Goal: Task Accomplishment & Management: Use online tool/utility

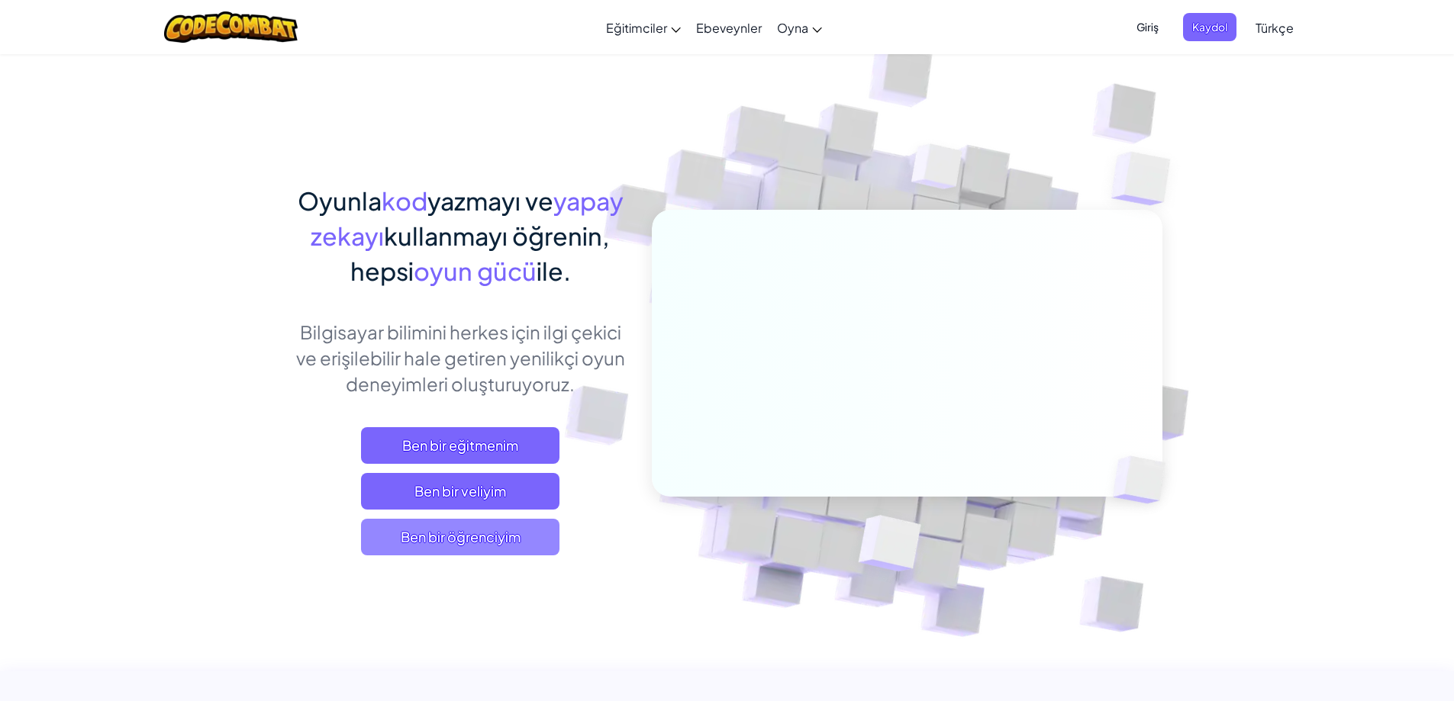
click at [395, 529] on span "Ben bir öğrenciyim" at bounding box center [460, 537] width 198 height 37
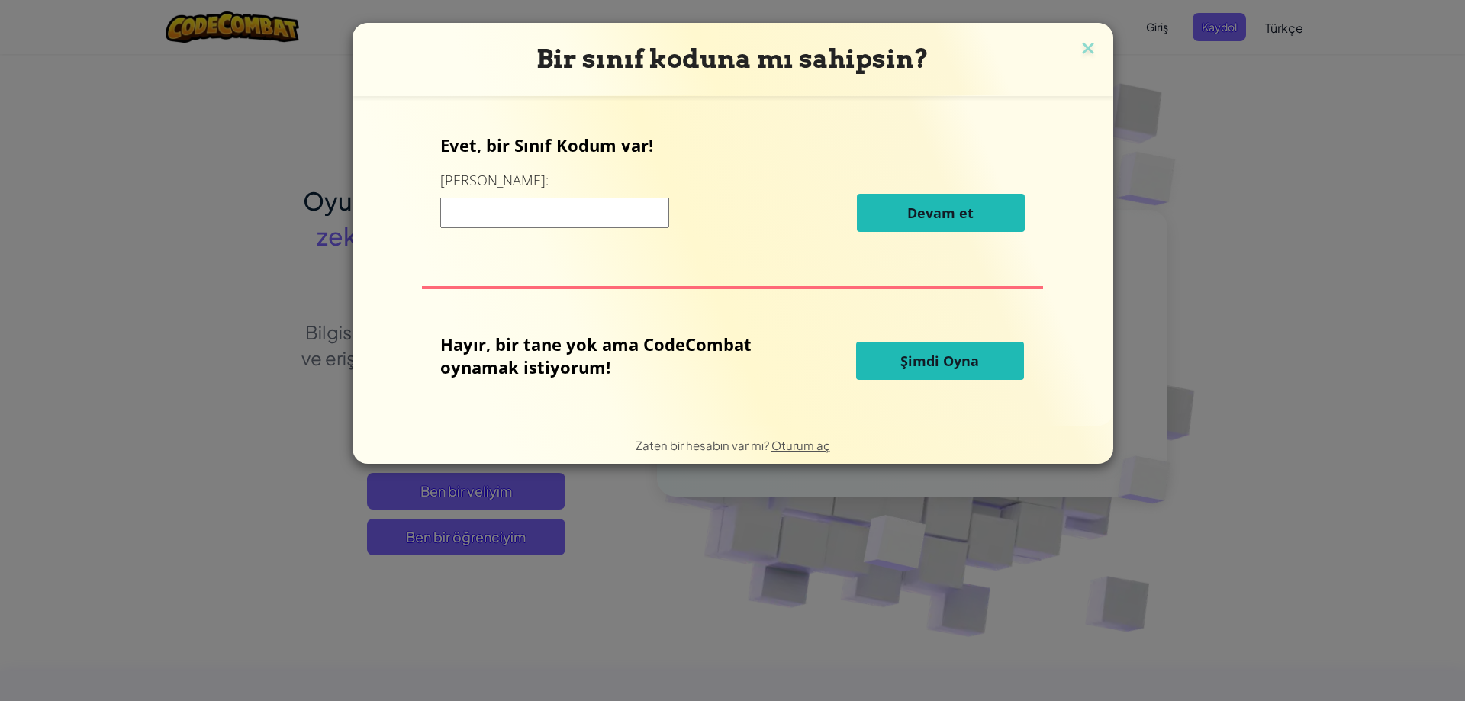
click at [949, 367] on button "Şimdi Oyna" at bounding box center [940, 361] width 168 height 38
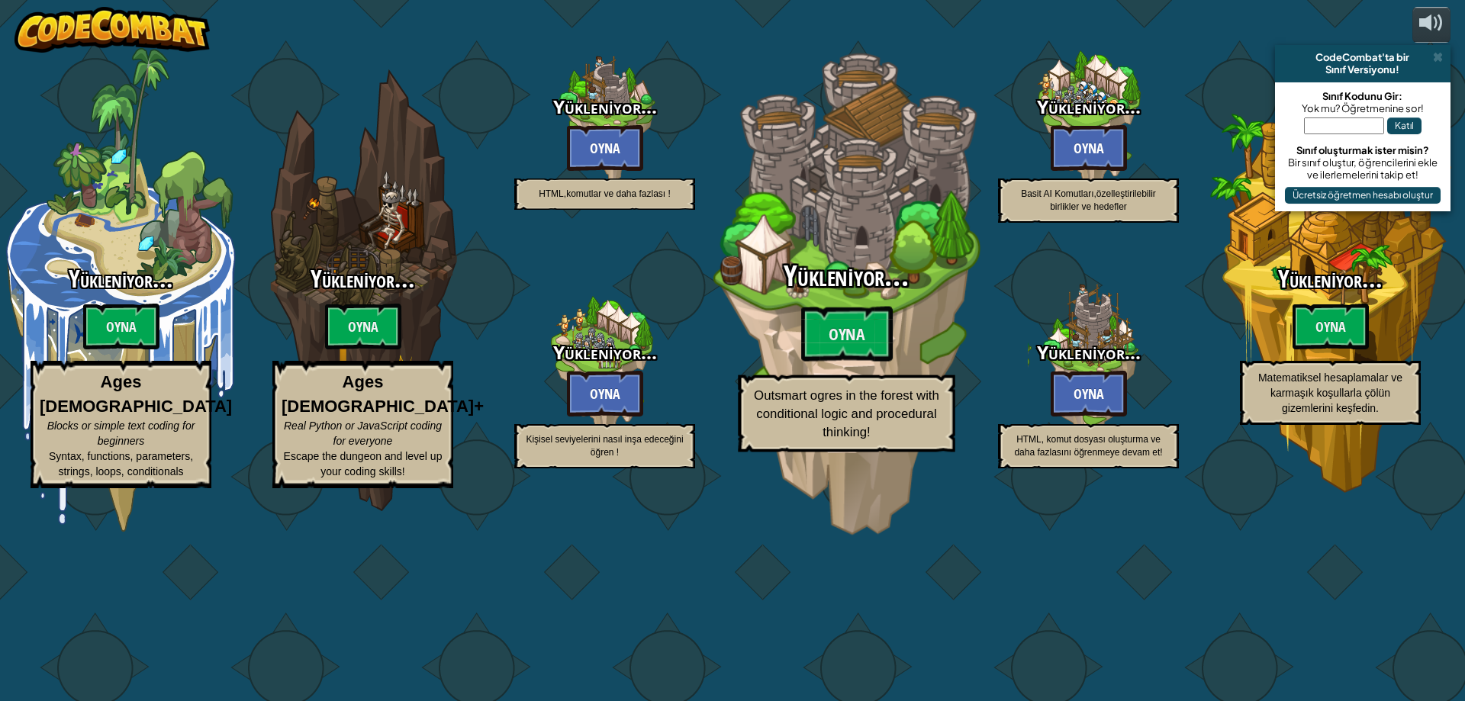
select select "tr"
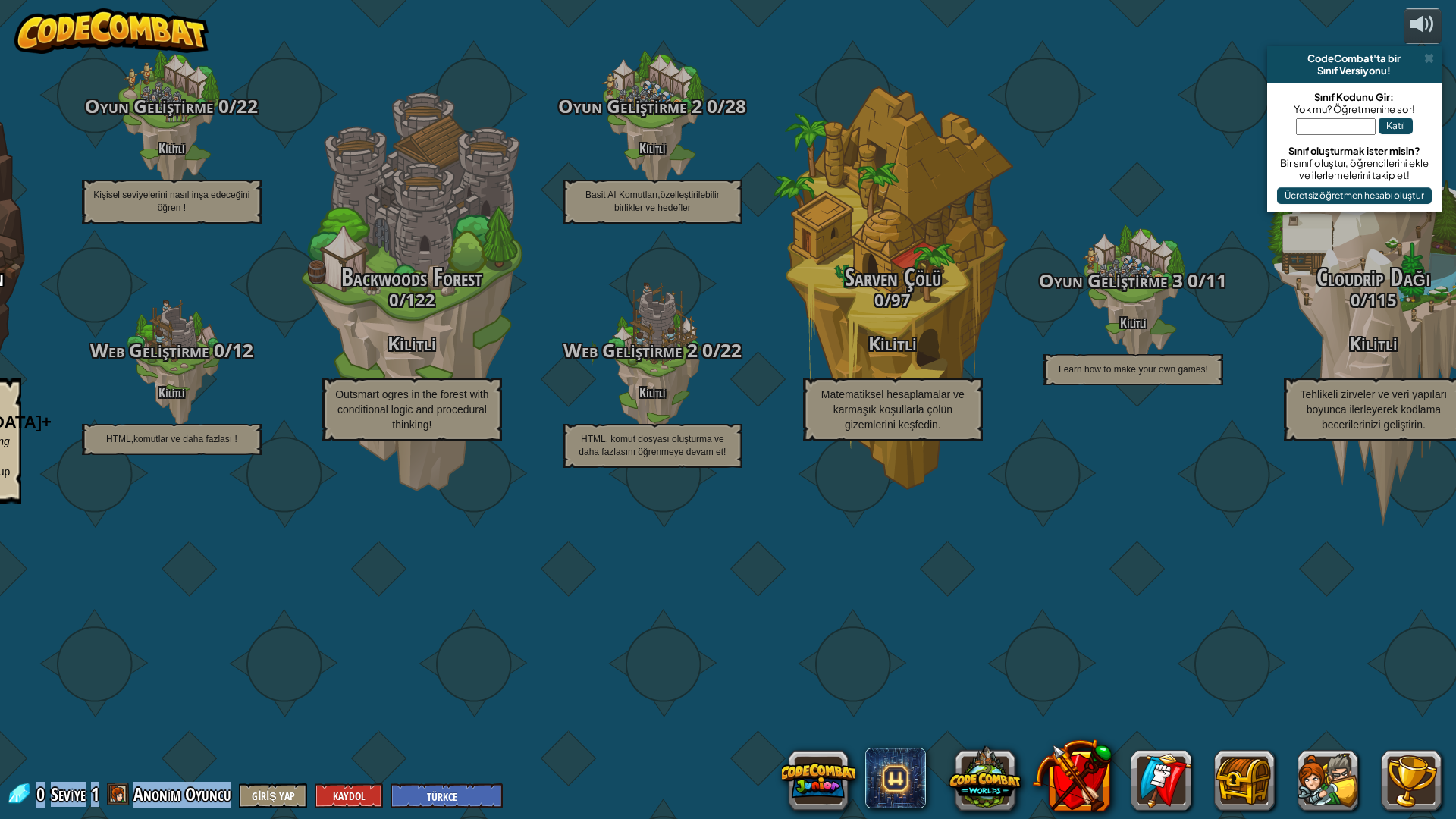
click at [204, 697] on span "Anonim Oyuncu" at bounding box center [182, 794] width 98 height 24
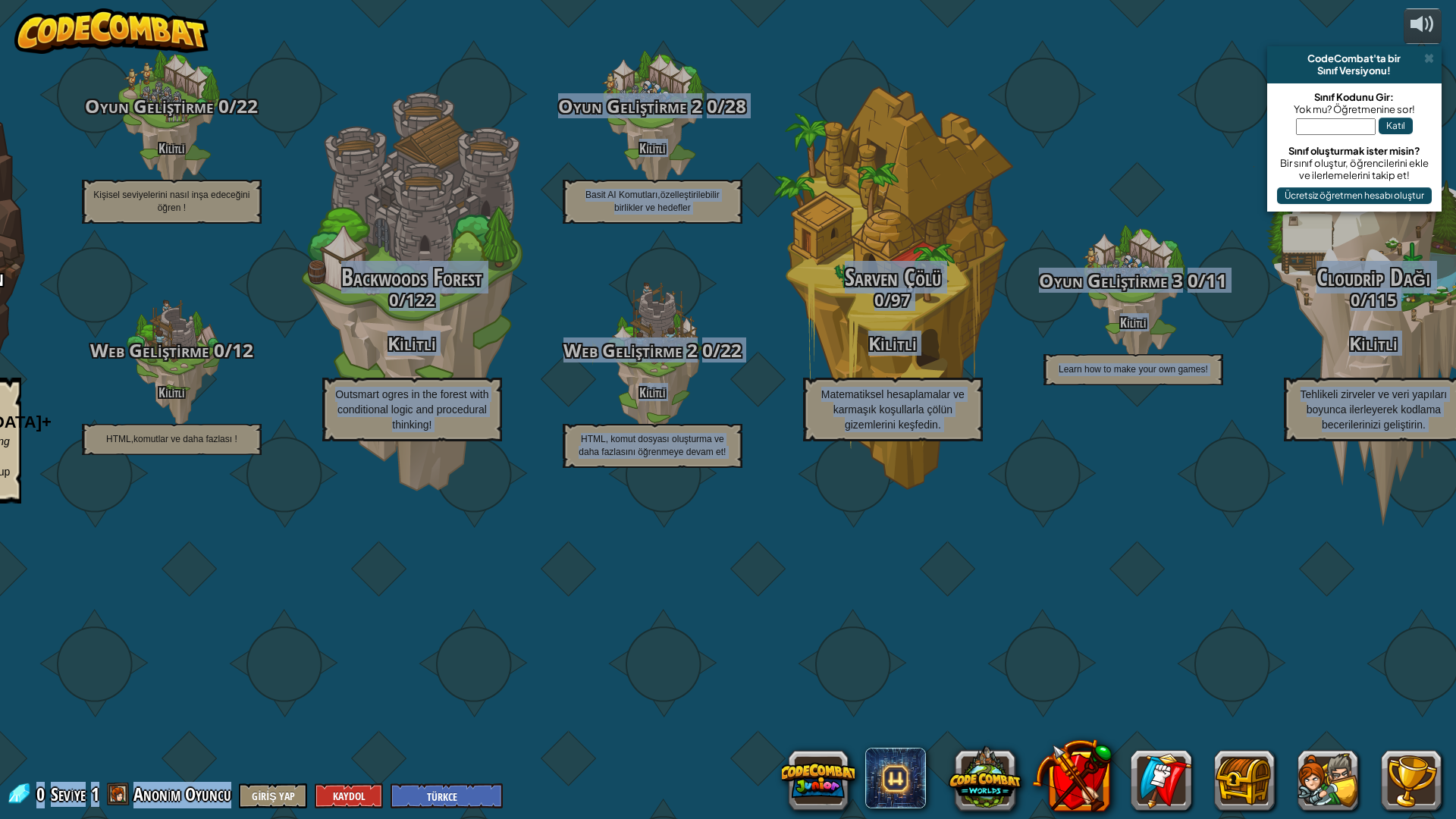
drag, startPoint x: 483, startPoint y: 781, endPoint x: 484, endPoint y: 799, distance: 18.0
click at [484, 697] on div "powered by CodeCombat'ta bir Sınıf Versiyonu! Sınıf Kodunu Gir: Yok mu? Öğretme…" at bounding box center [728, 410] width 1456 height 819
click at [484, 697] on select "English ([GEOGRAPHIC_DATA]) English ([GEOGRAPHIC_DATA]) 简体中文 繁體中文 русский españ…" at bounding box center [446, 795] width 112 height 25
click at [481, 697] on select "English ([GEOGRAPHIC_DATA]) English ([GEOGRAPHIC_DATA]) 简体中文 繁體中文 русский españ…" at bounding box center [446, 795] width 112 height 25
click at [306, 697] on button "Giriş Yap" at bounding box center [272, 795] width 69 height 25
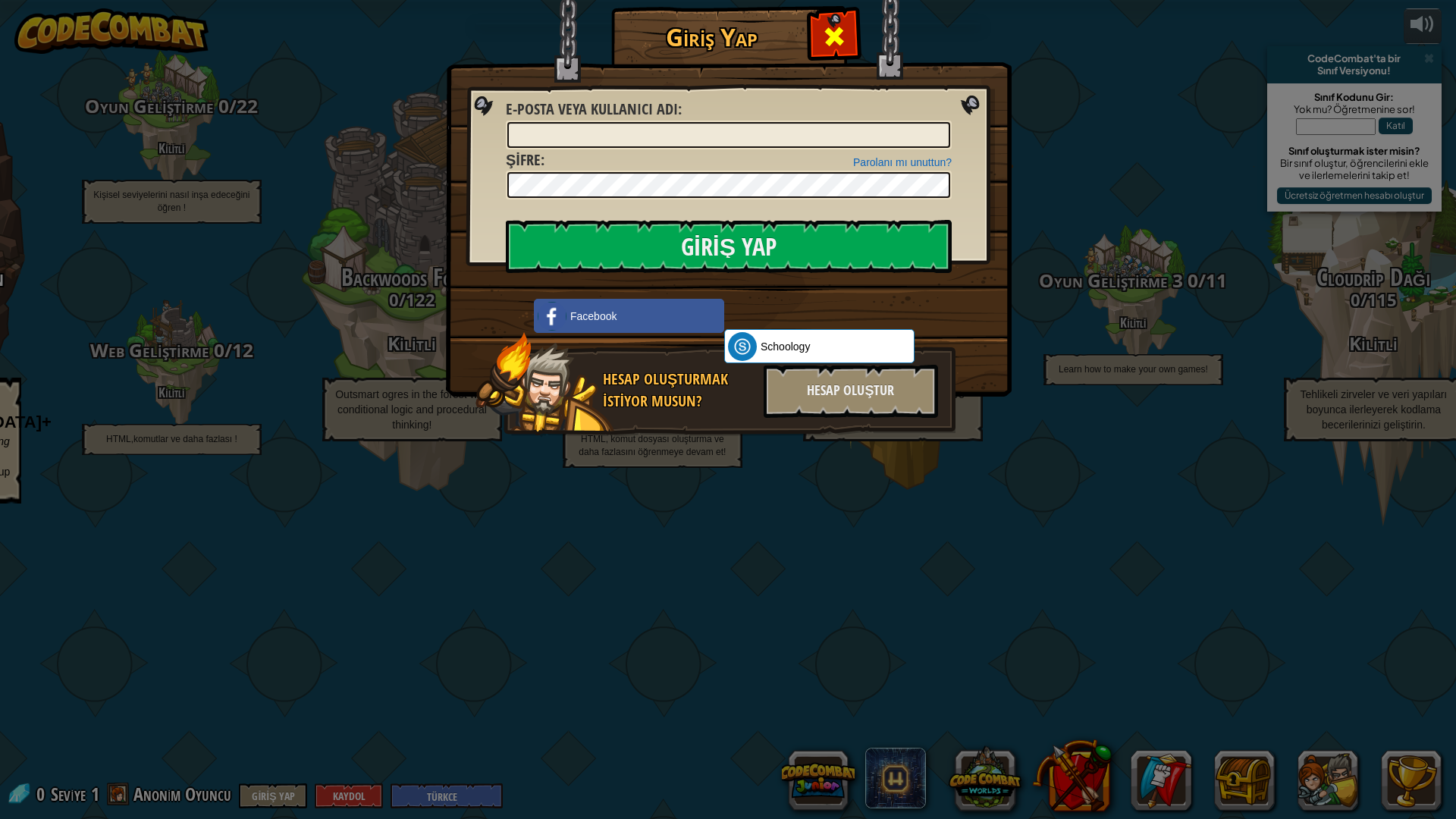
click at [843, 49] on span at bounding box center [834, 36] width 24 height 24
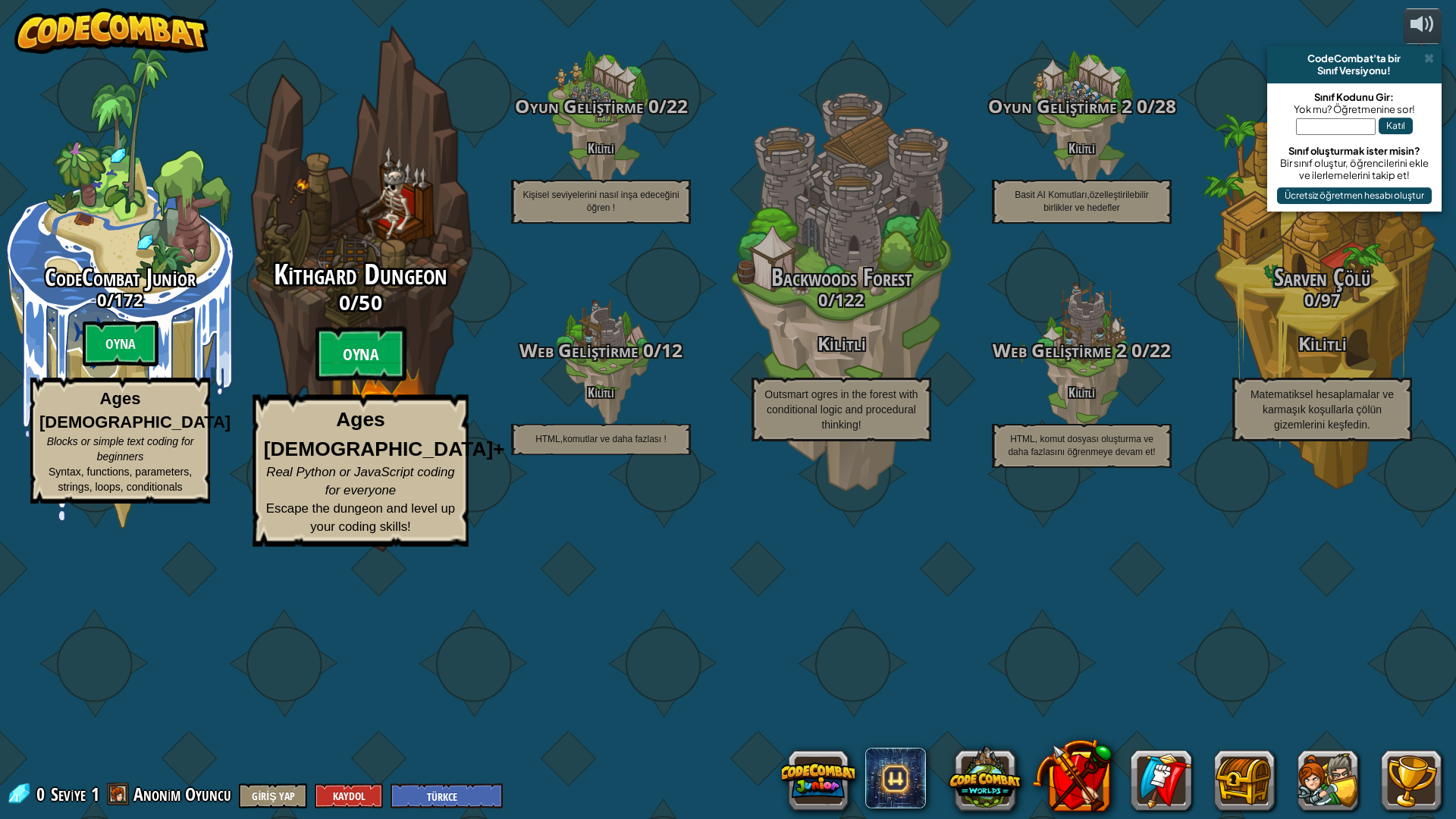
click at [388, 382] on btn "Oyna" at bounding box center [361, 354] width 91 height 55
select select "tr"
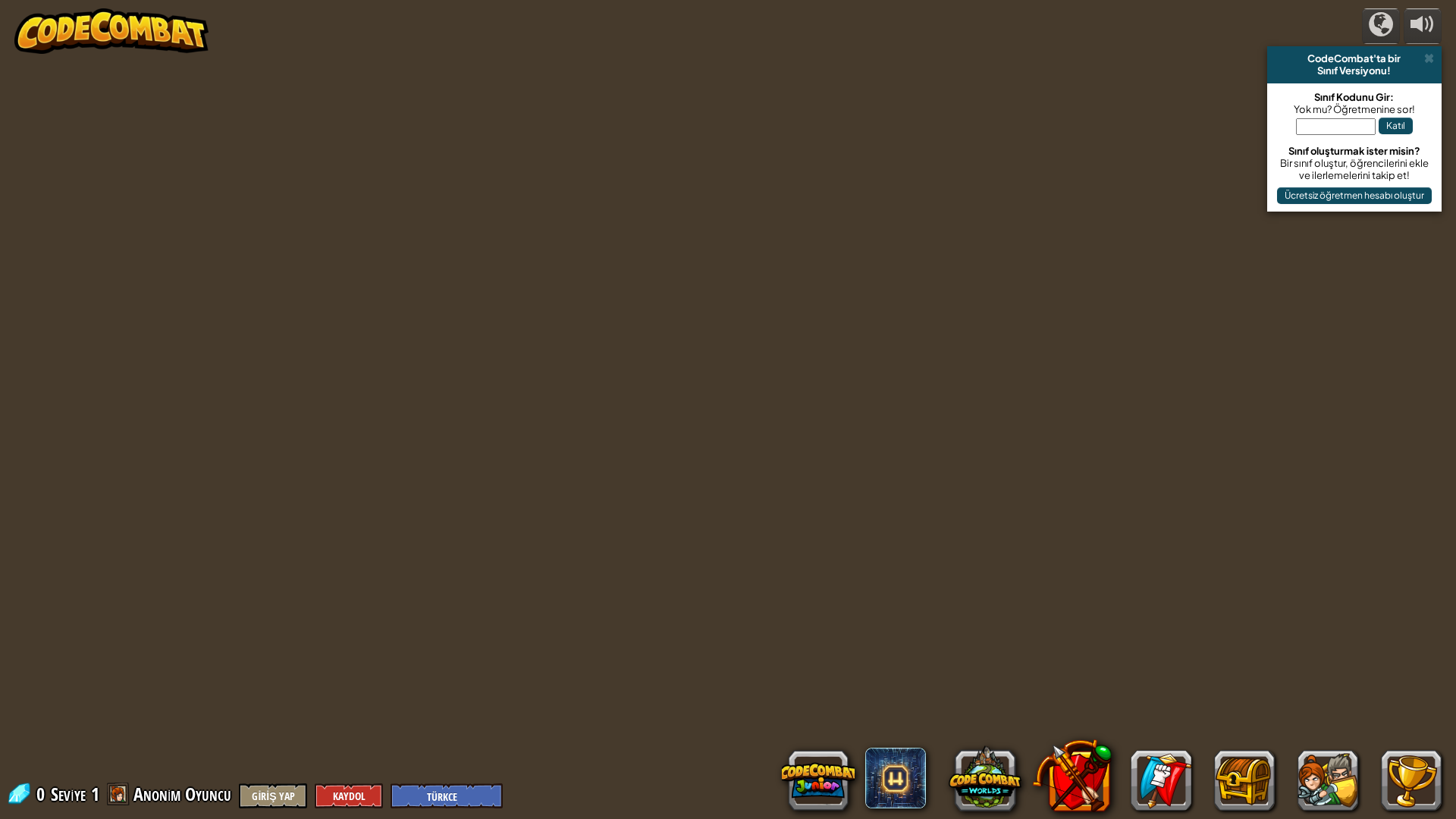
select select "tr"
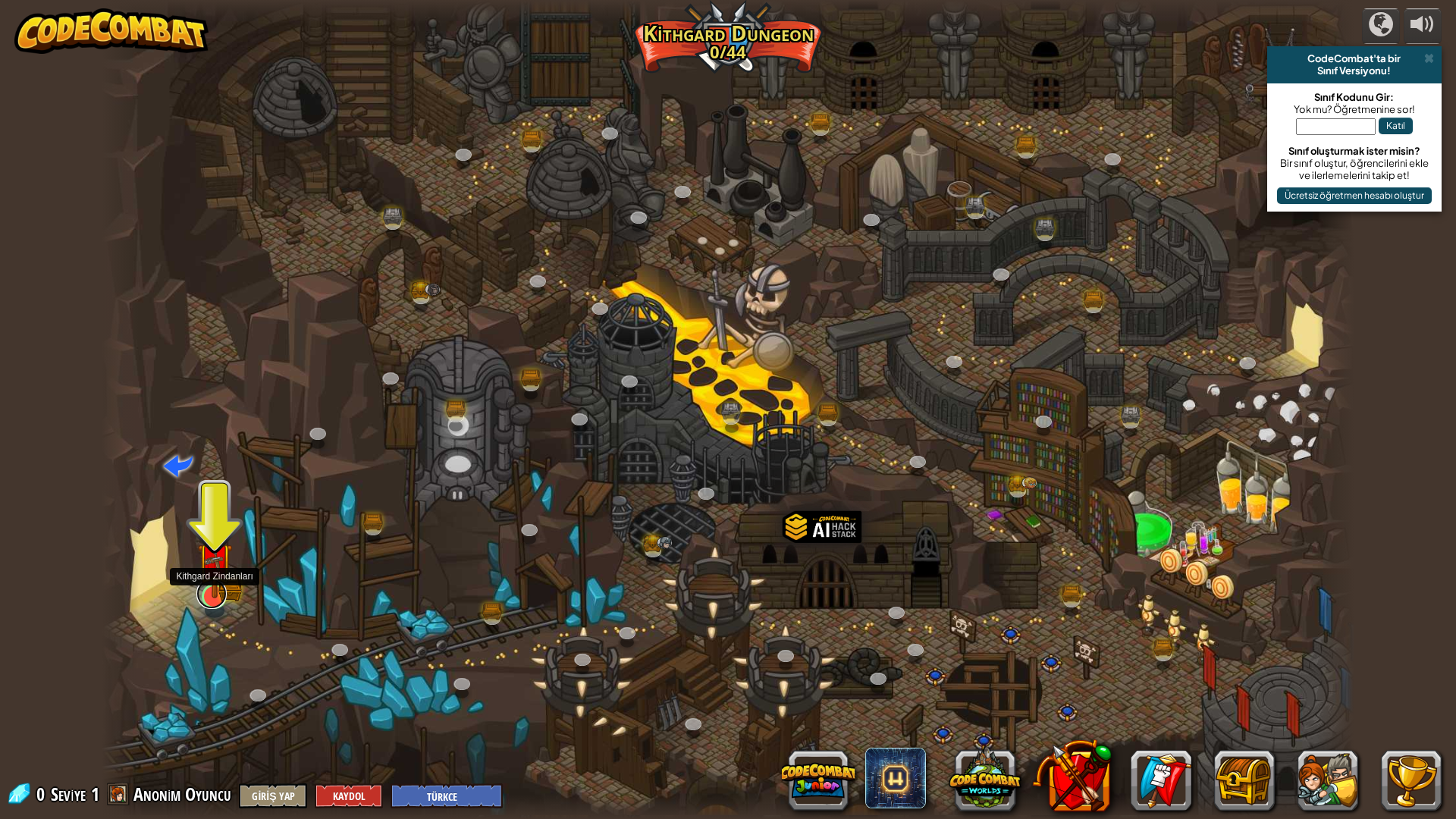
click at [204, 602] on link at bounding box center [212, 593] width 31 height 31
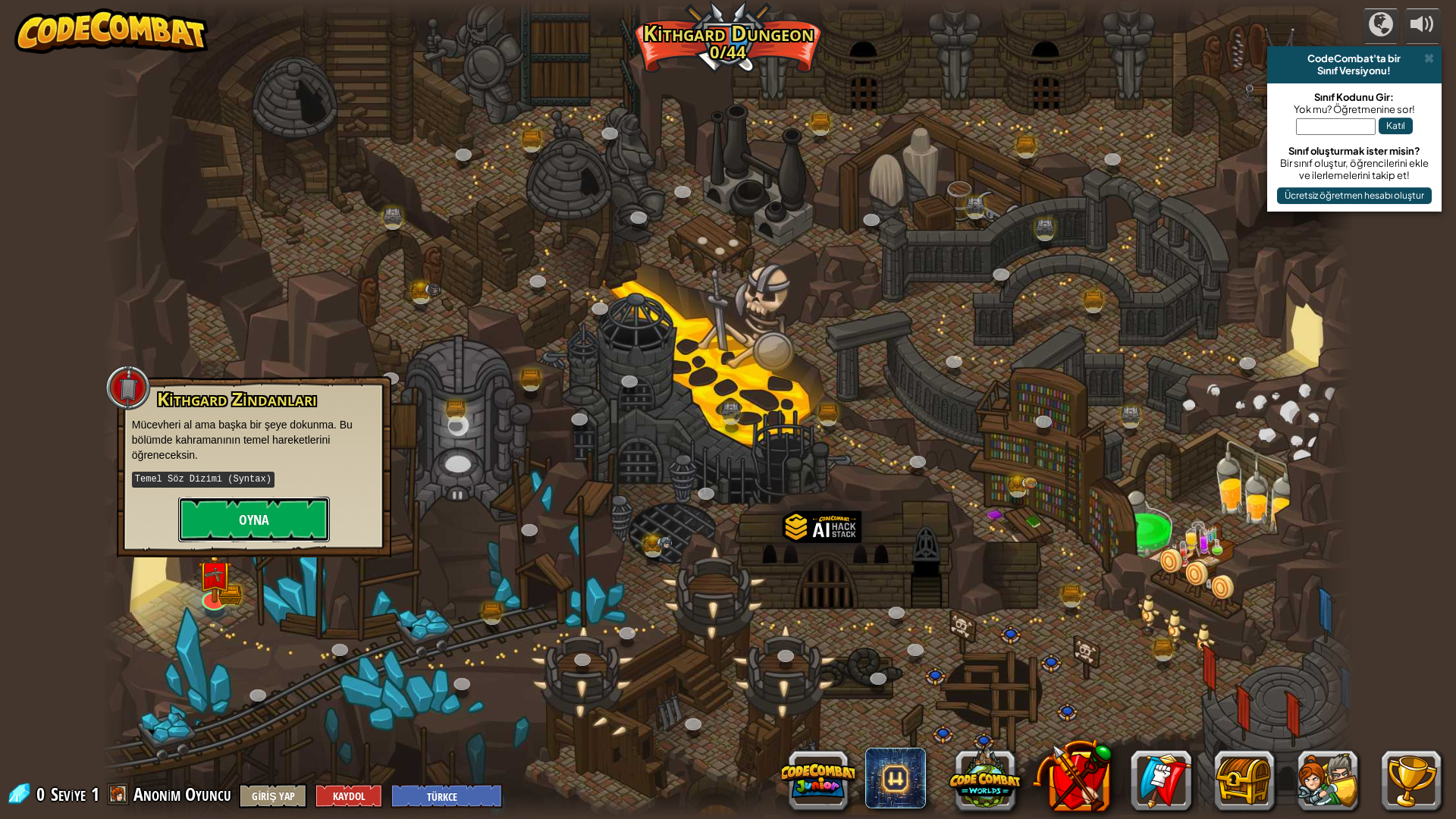
click at [251, 511] on button "Oyna" at bounding box center [253, 520] width 152 height 46
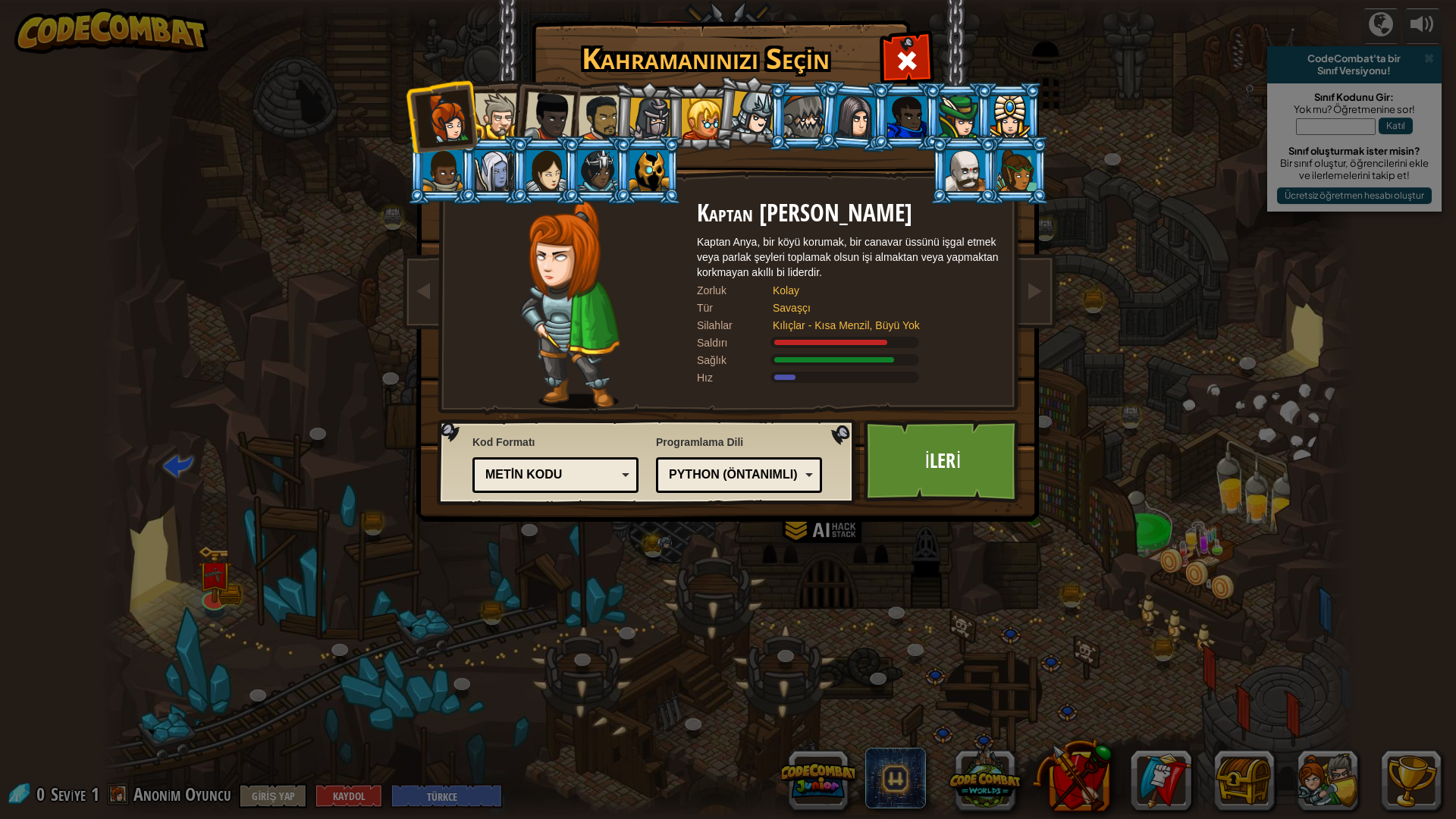
click at [514, 123] on li at bounding box center [545, 113] width 75 height 75
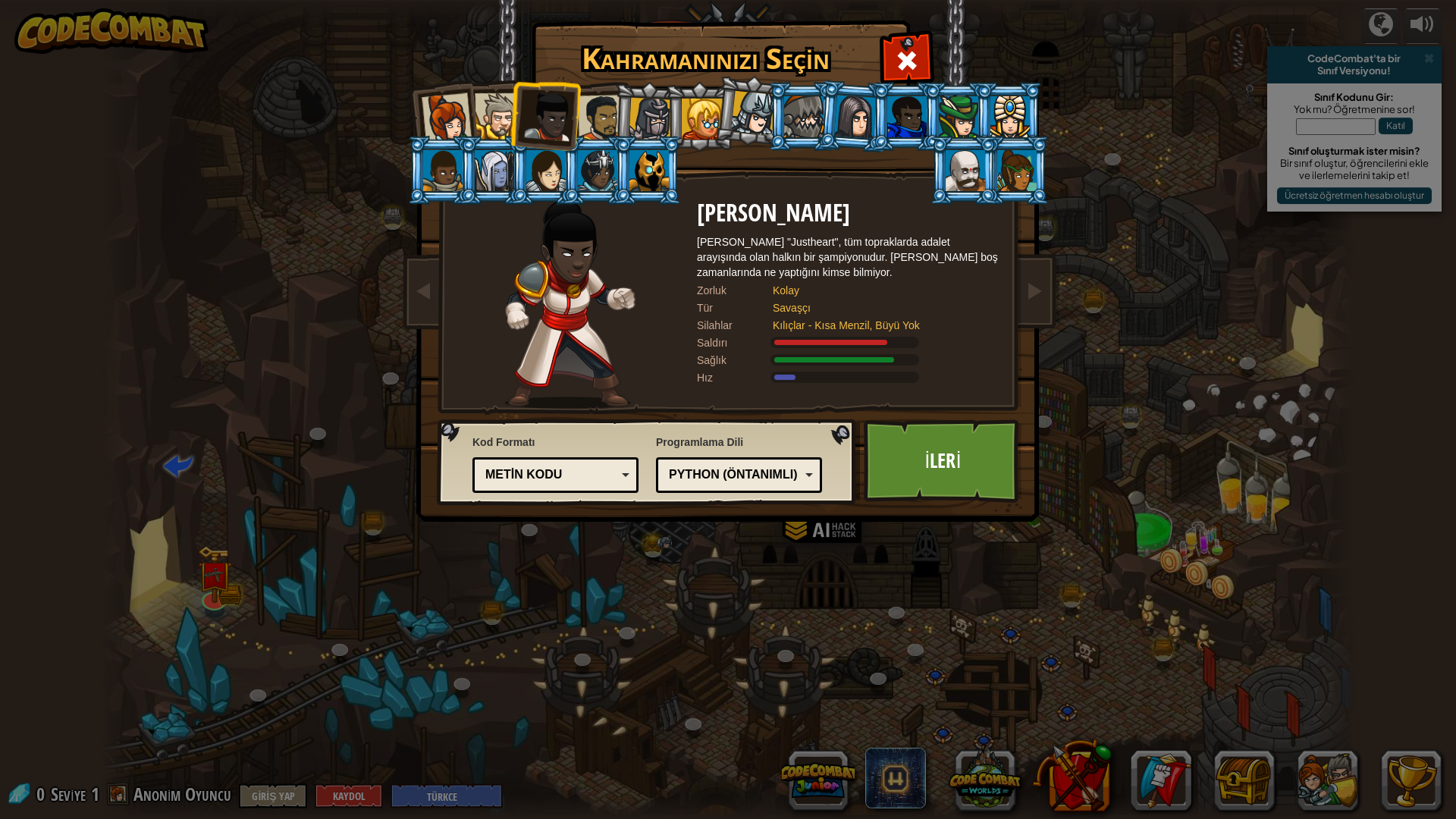
click at [973, 110] on div at bounding box center [959, 116] width 40 height 41
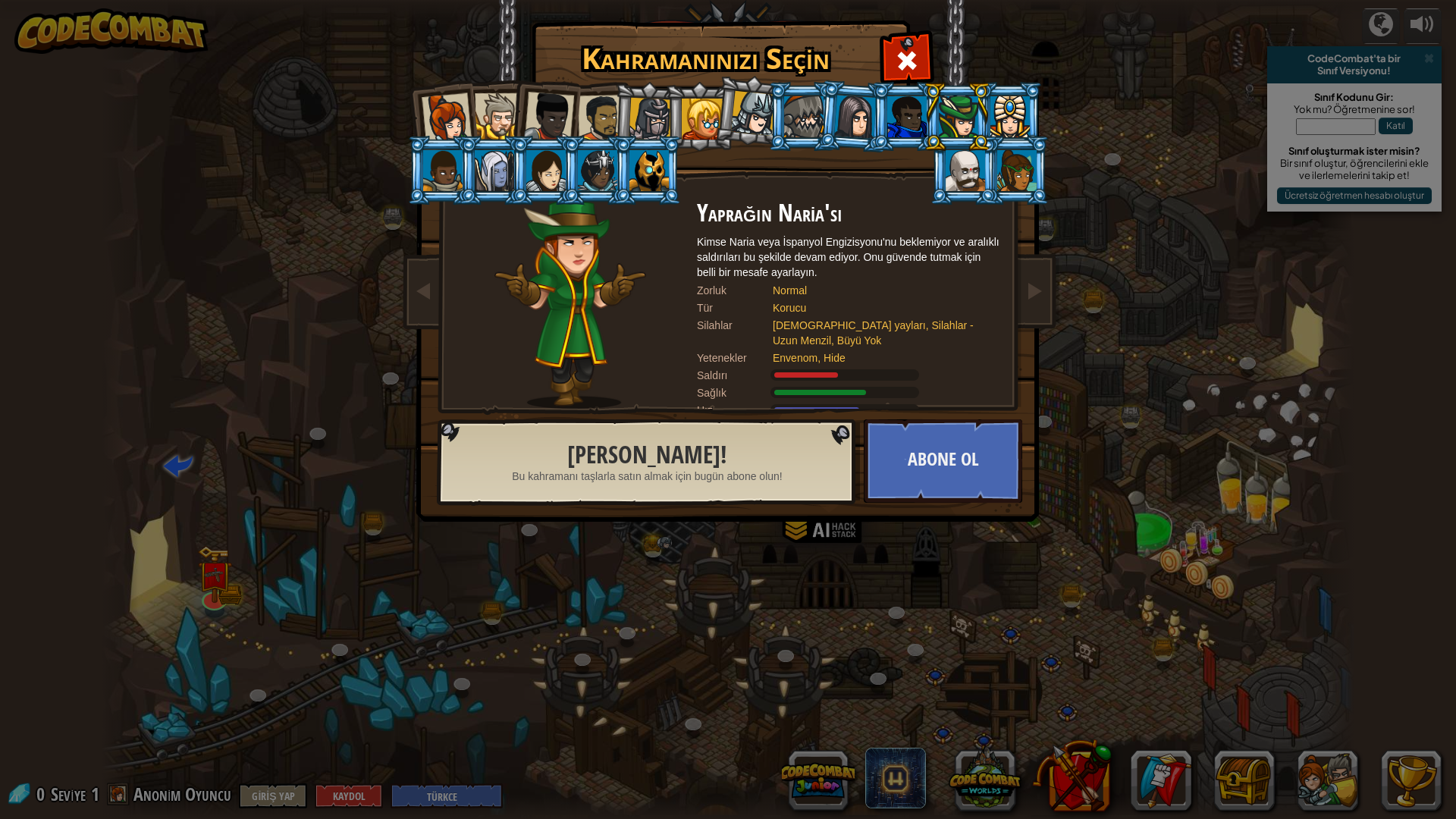
click at [703, 130] on div at bounding box center [702, 118] width 41 height 41
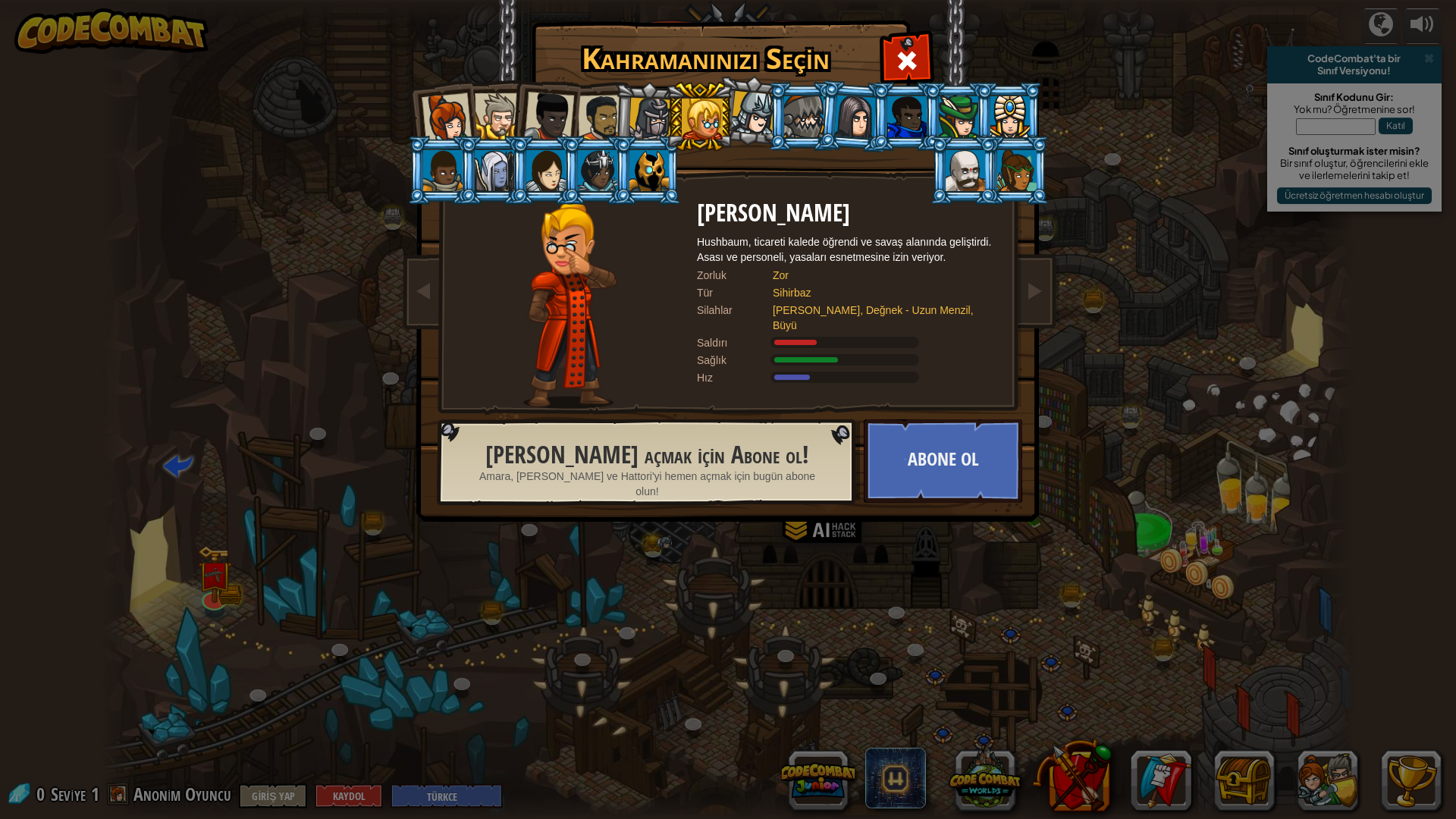
click at [662, 116] on div at bounding box center [651, 119] width 44 height 44
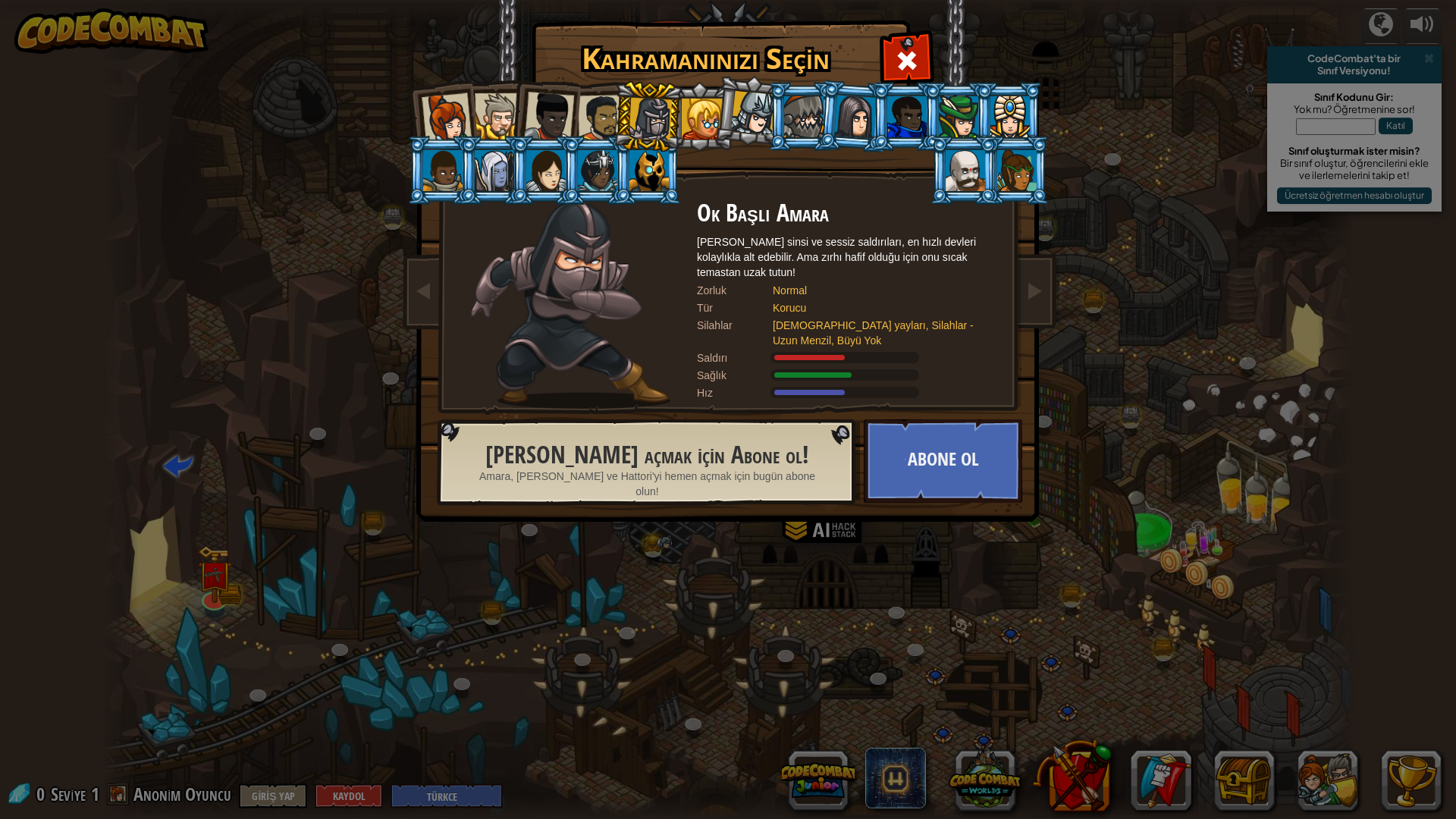
click at [589, 113] on div at bounding box center [601, 117] width 47 height 47
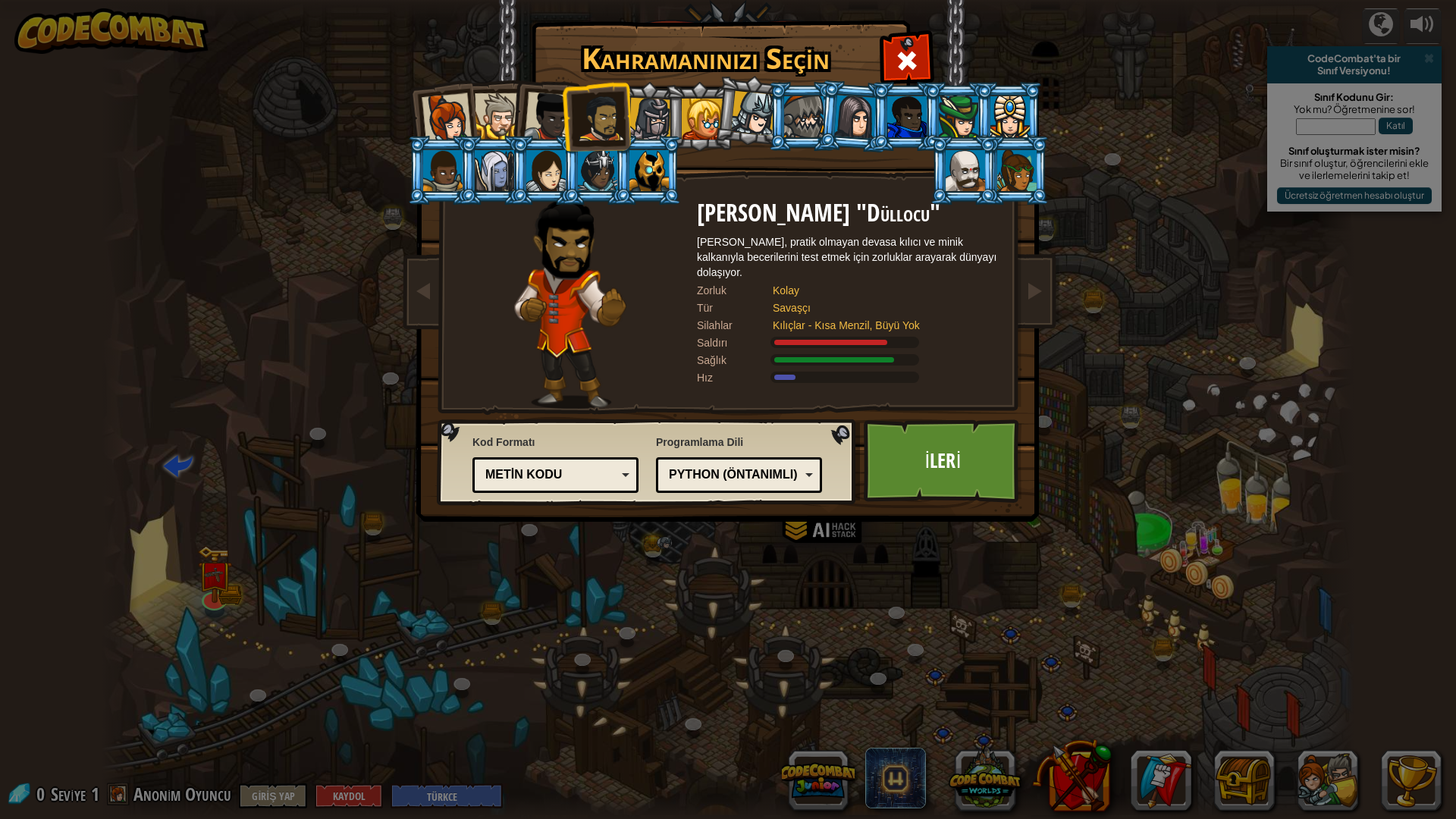
click at [600, 472] on div "Metin kodu" at bounding box center [551, 475] width 131 height 18
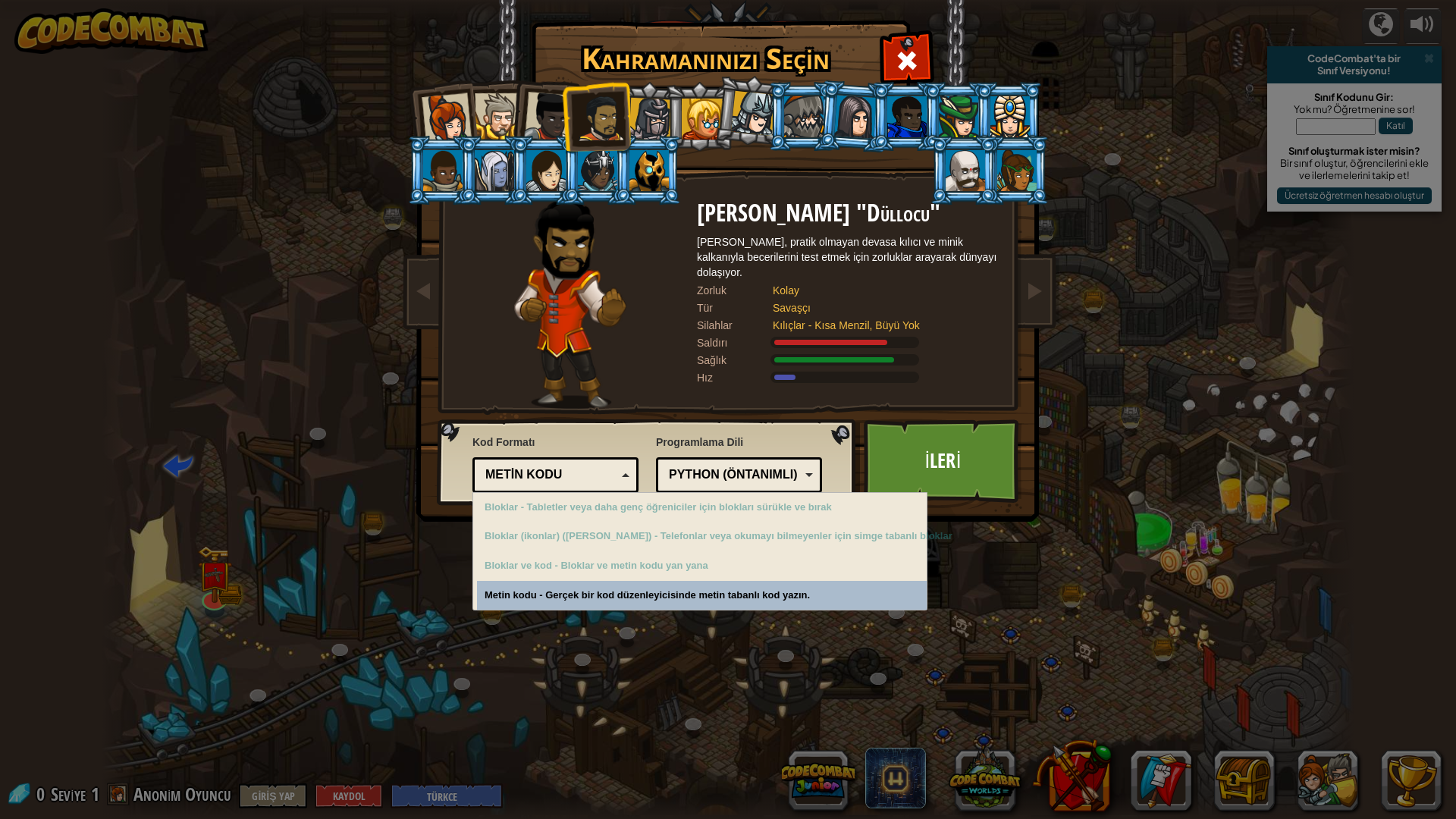
drag, startPoint x: 599, startPoint y: 472, endPoint x: 799, endPoint y: 505, distance: 202.7
click at [610, 474] on div "Metin kodu" at bounding box center [551, 475] width 131 height 18
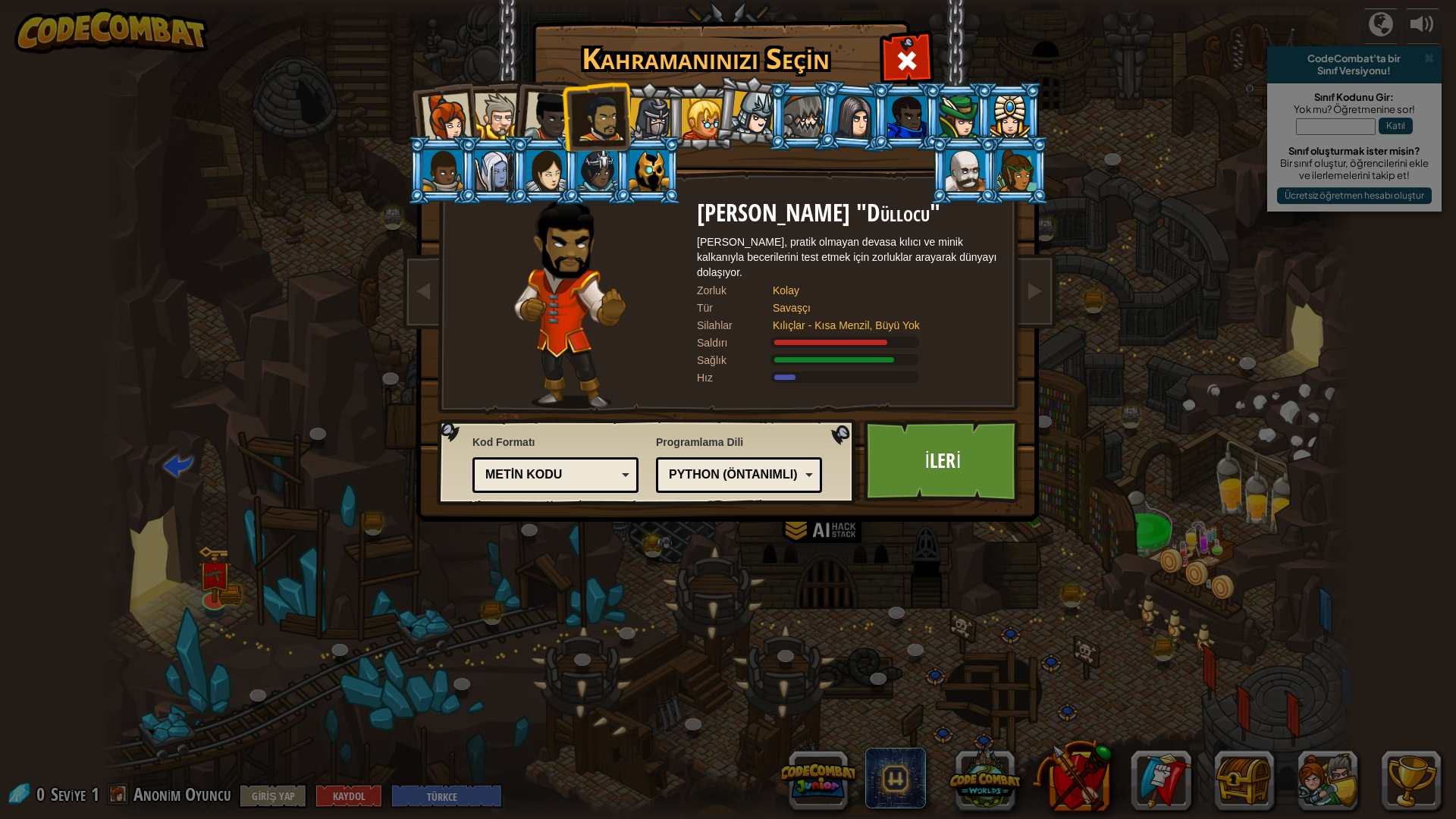
click at [727, 482] on div "Python (Öntanımlı)" at bounding box center [734, 475] width 131 height 18
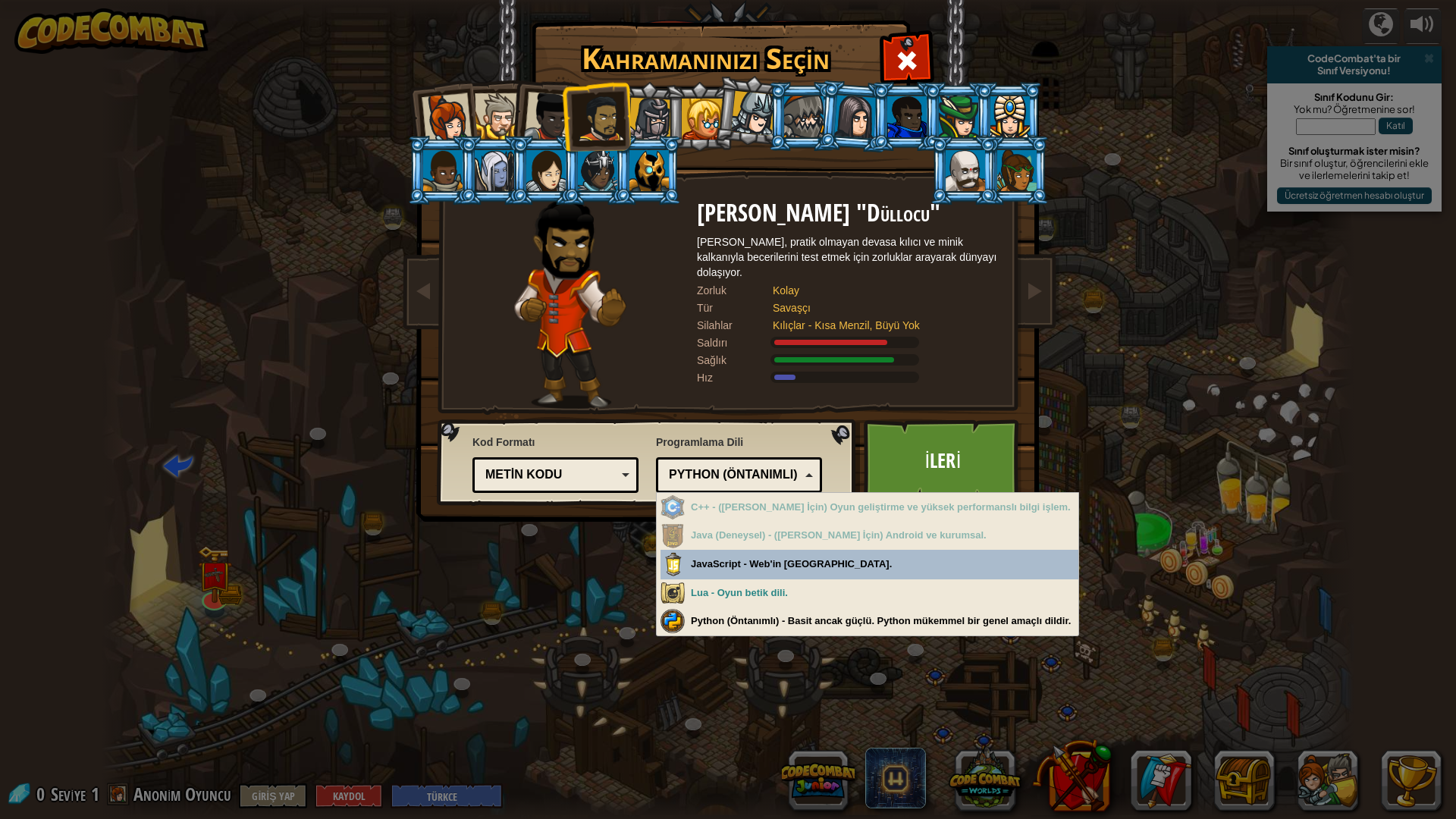
click at [741, 467] on div "Python (Öntanımlı)" at bounding box center [734, 475] width 131 height 18
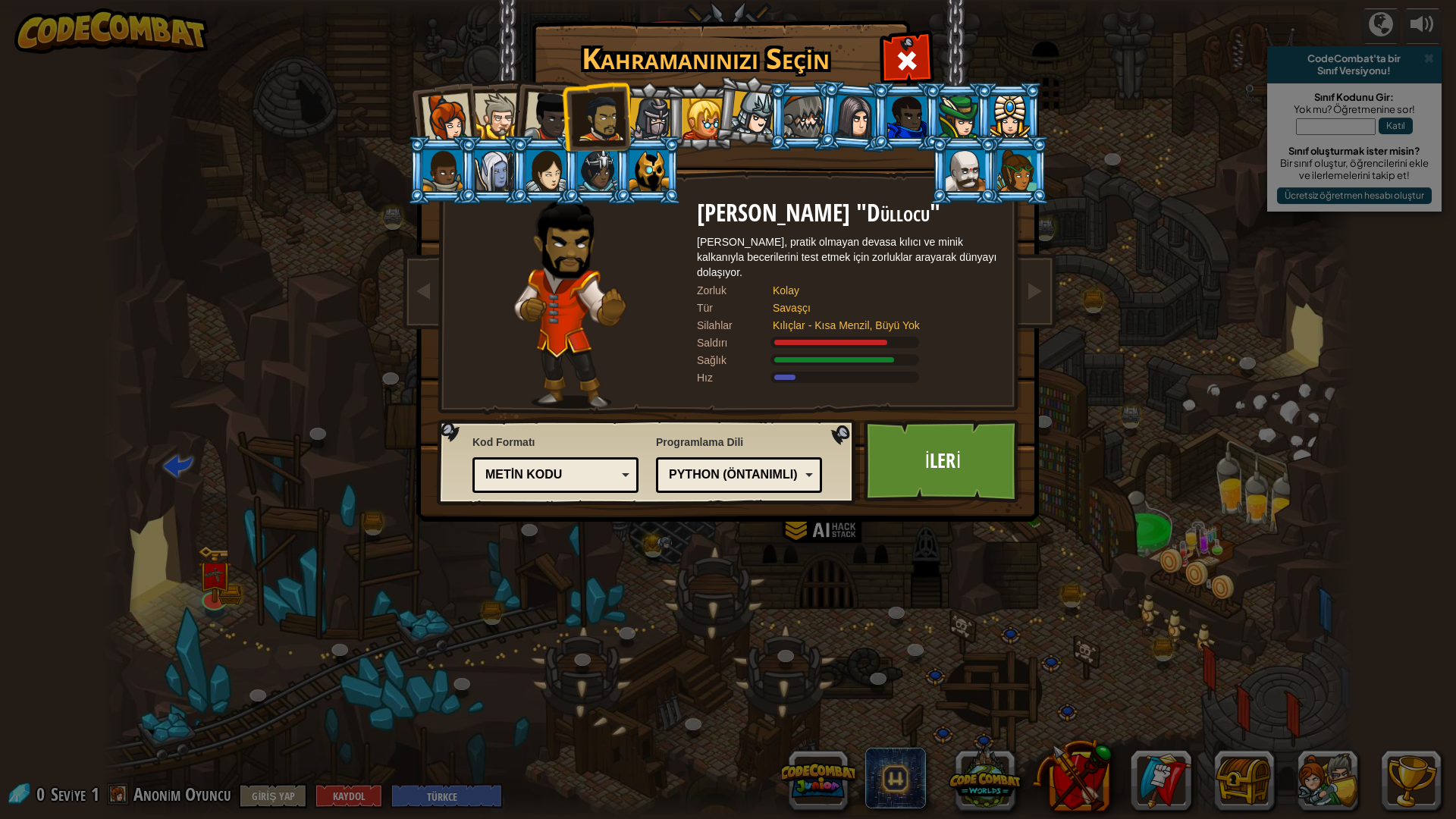
click at [504, 123] on div at bounding box center [498, 116] width 47 height 47
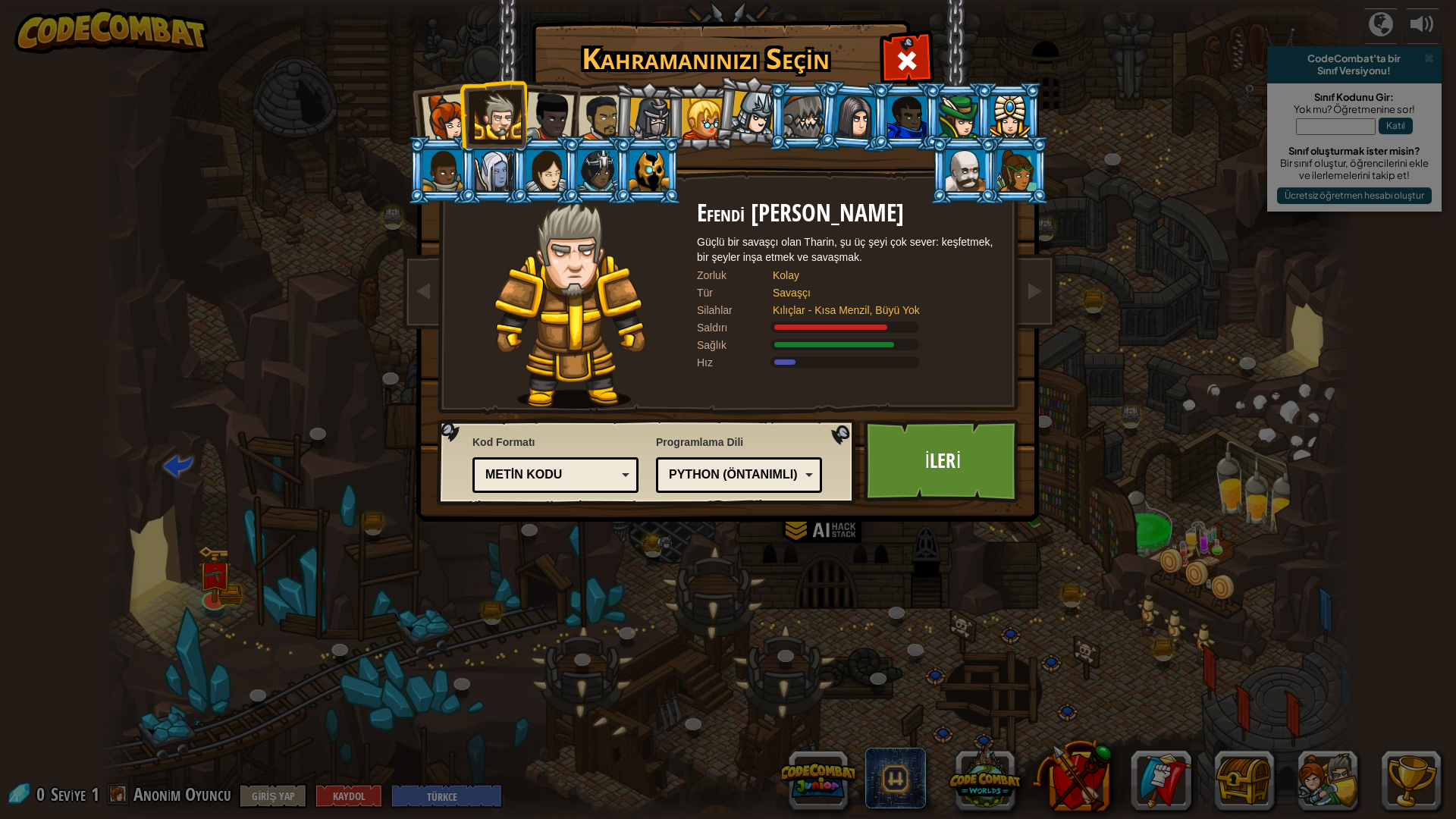
click at [540, 120] on div at bounding box center [549, 116] width 50 height 50
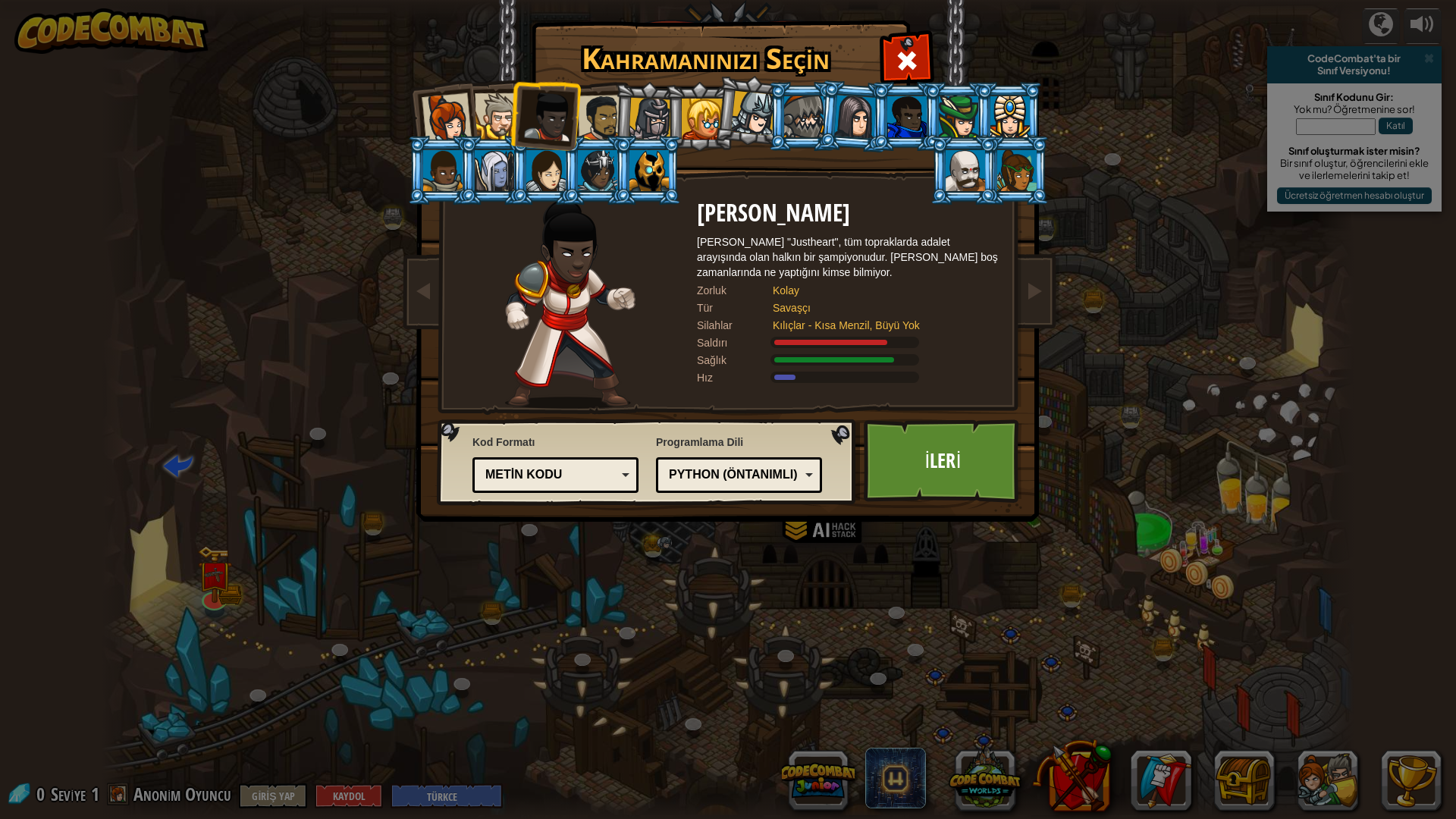
click at [491, 123] on div at bounding box center [498, 116] width 47 height 47
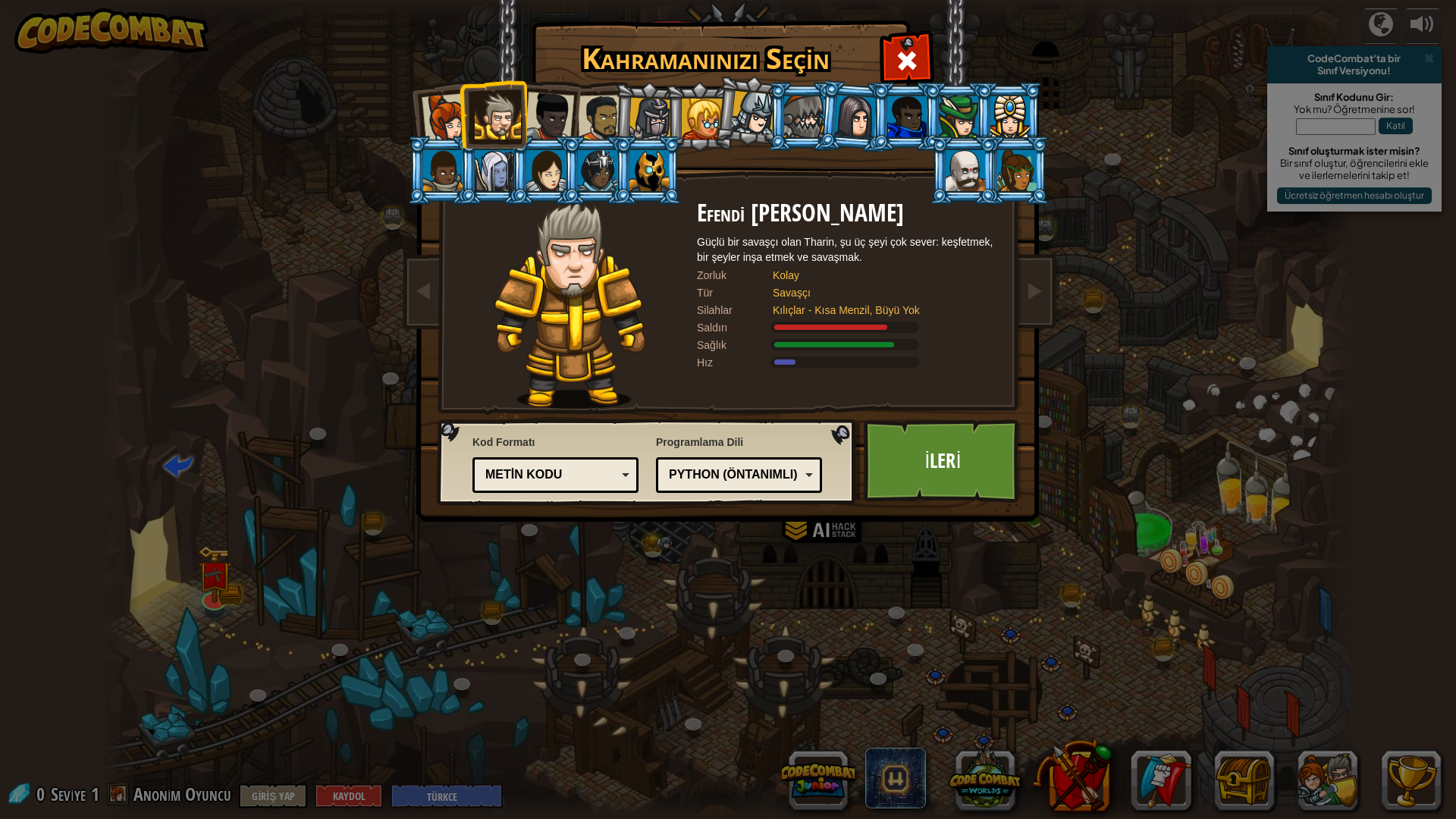
click at [645, 130] on div at bounding box center [651, 119] width 44 height 44
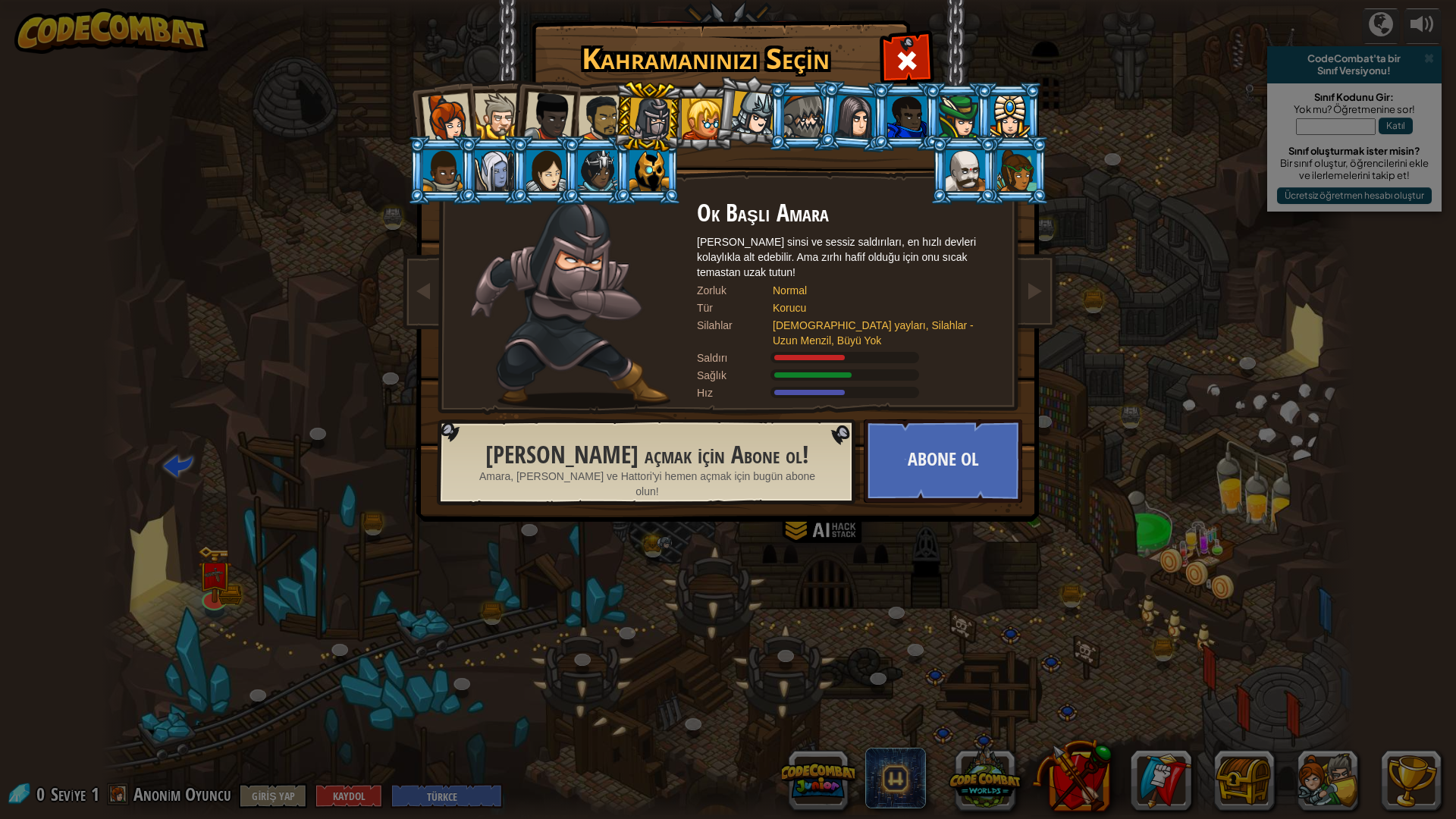
click at [561, 113] on div at bounding box center [549, 116] width 50 height 50
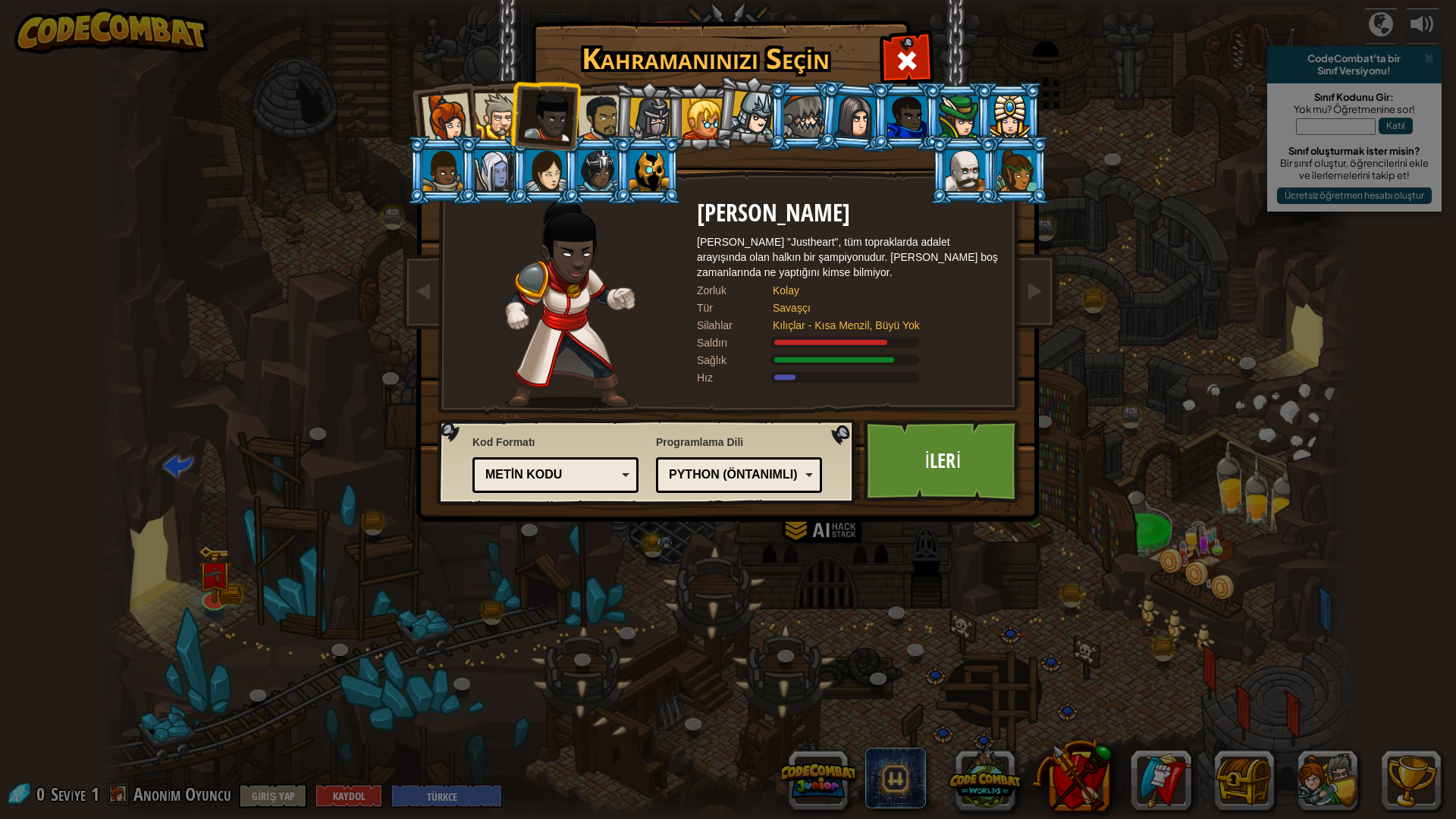
click at [497, 128] on div at bounding box center [498, 116] width 47 height 47
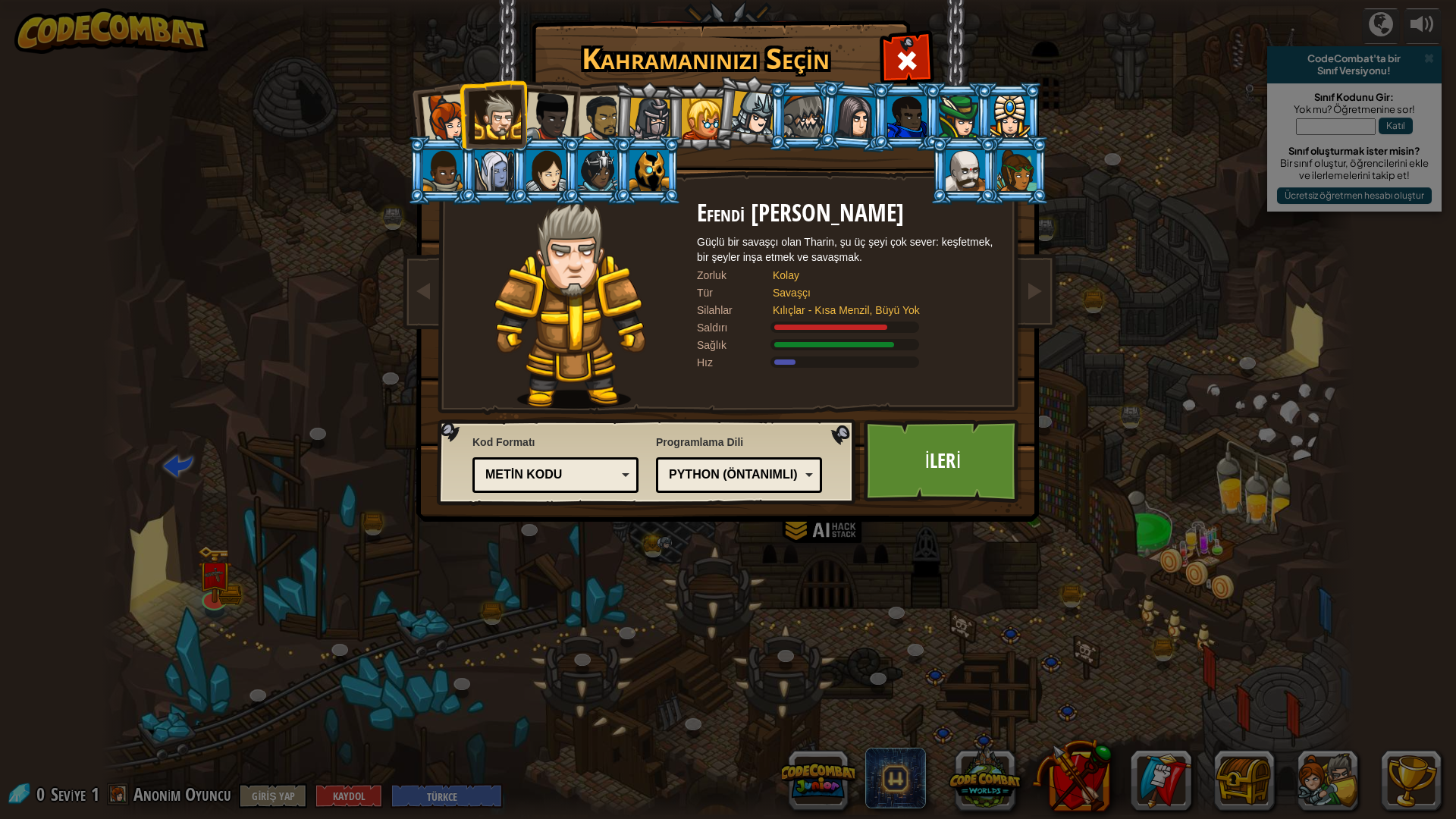
click at [563, 117] on div at bounding box center [549, 116] width 50 height 50
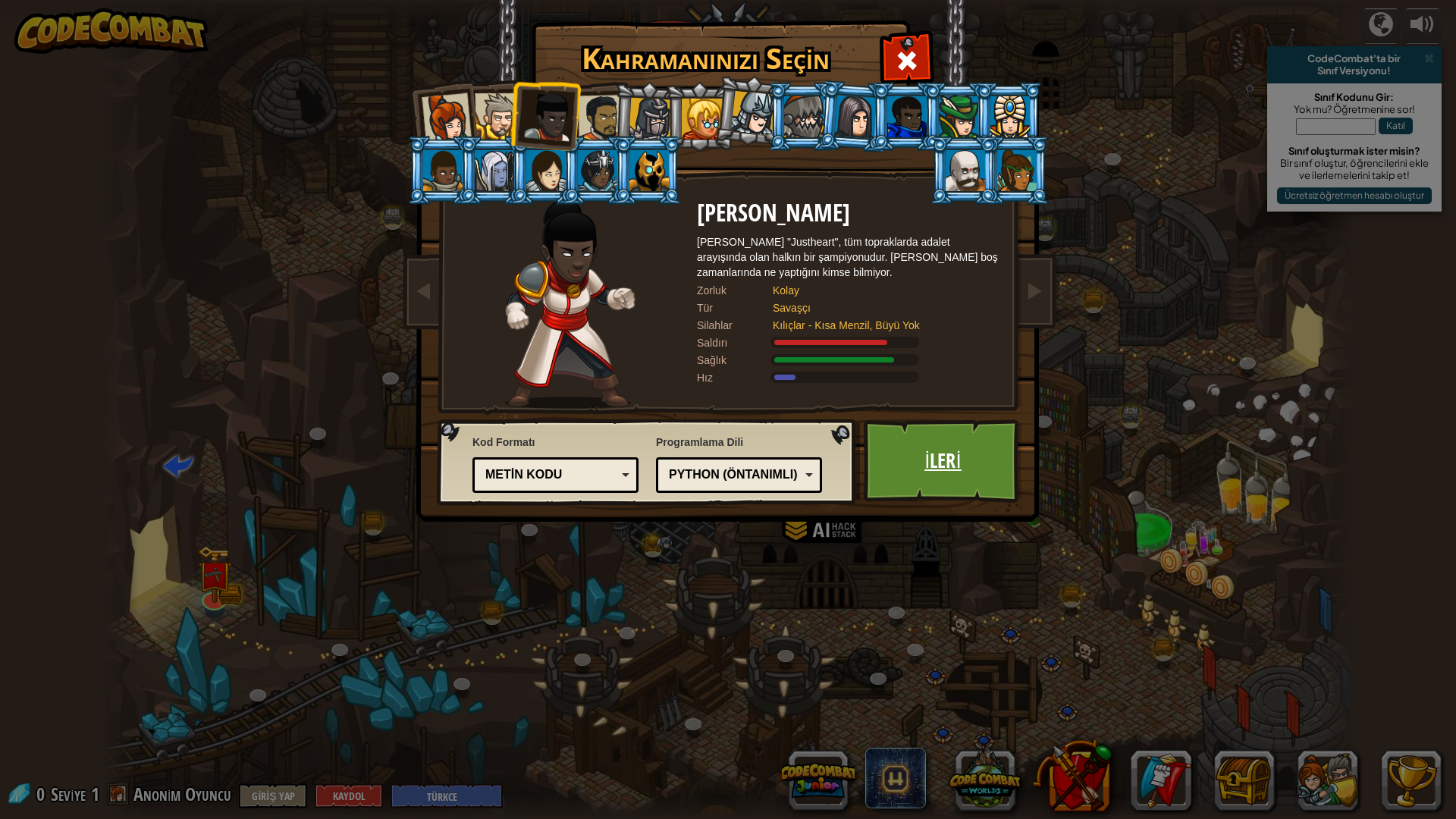
click at [904, 455] on link "İleri" at bounding box center [943, 461] width 159 height 83
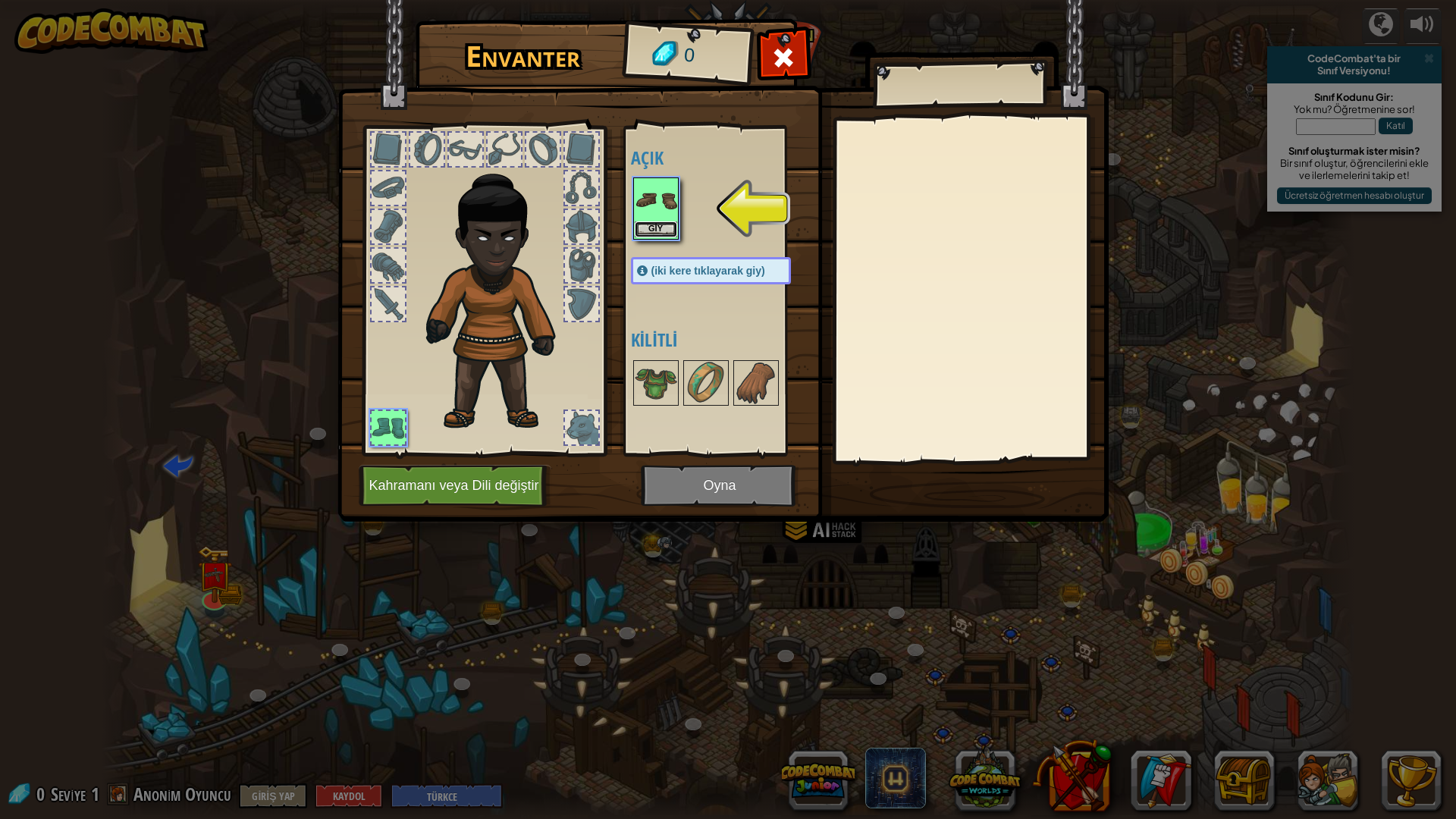
drag, startPoint x: 652, startPoint y: 231, endPoint x: 660, endPoint y: 226, distance: 9.4
click at [660, 226] on button "Giy" at bounding box center [656, 230] width 43 height 16
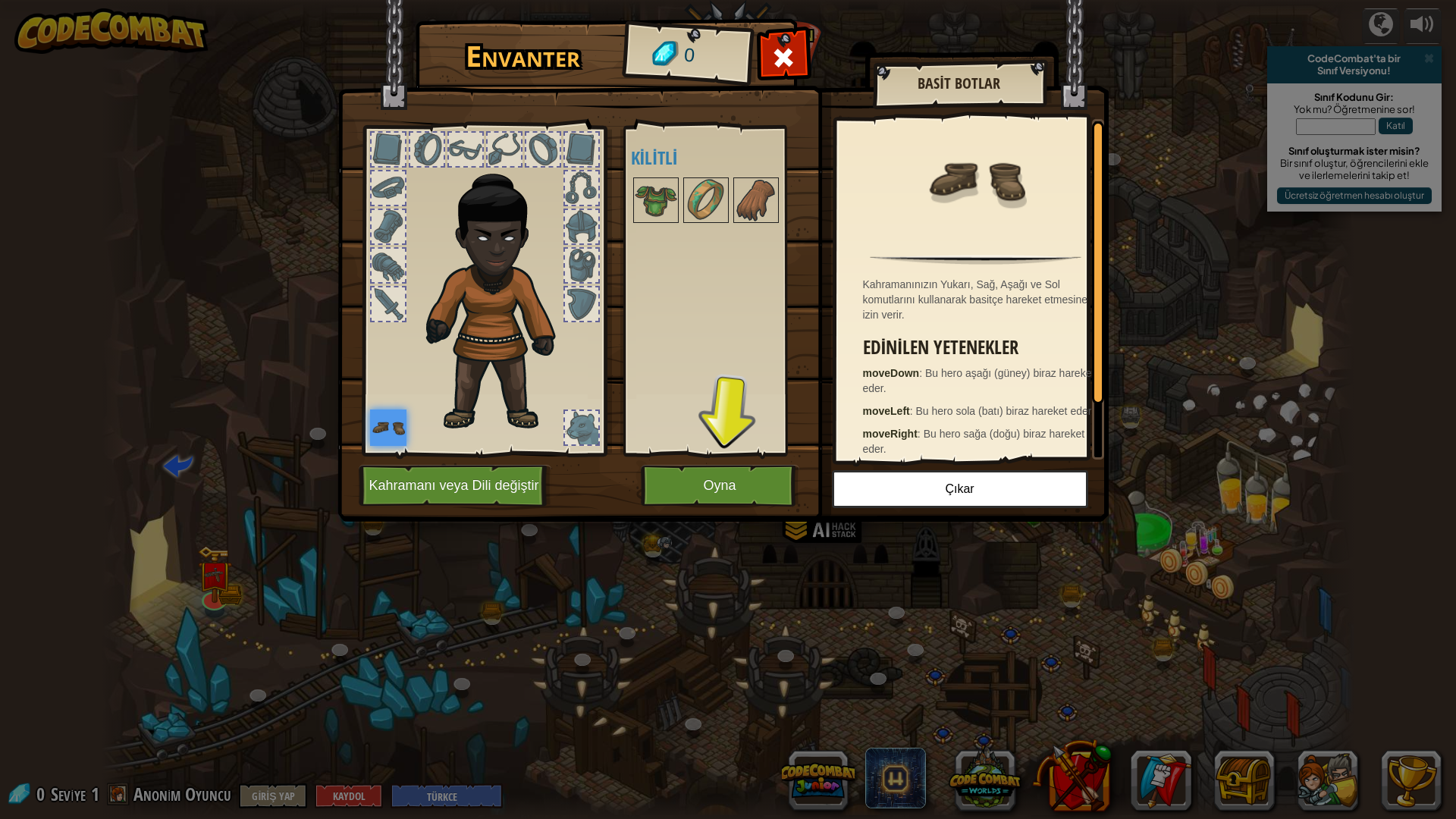
click at [629, 168] on div "Açık Giy (iki kere tıklayarak giy) [PERSON_NAME]" at bounding box center [717, 291] width 186 height 330
click at [658, 213] on img at bounding box center [656, 200] width 43 height 43
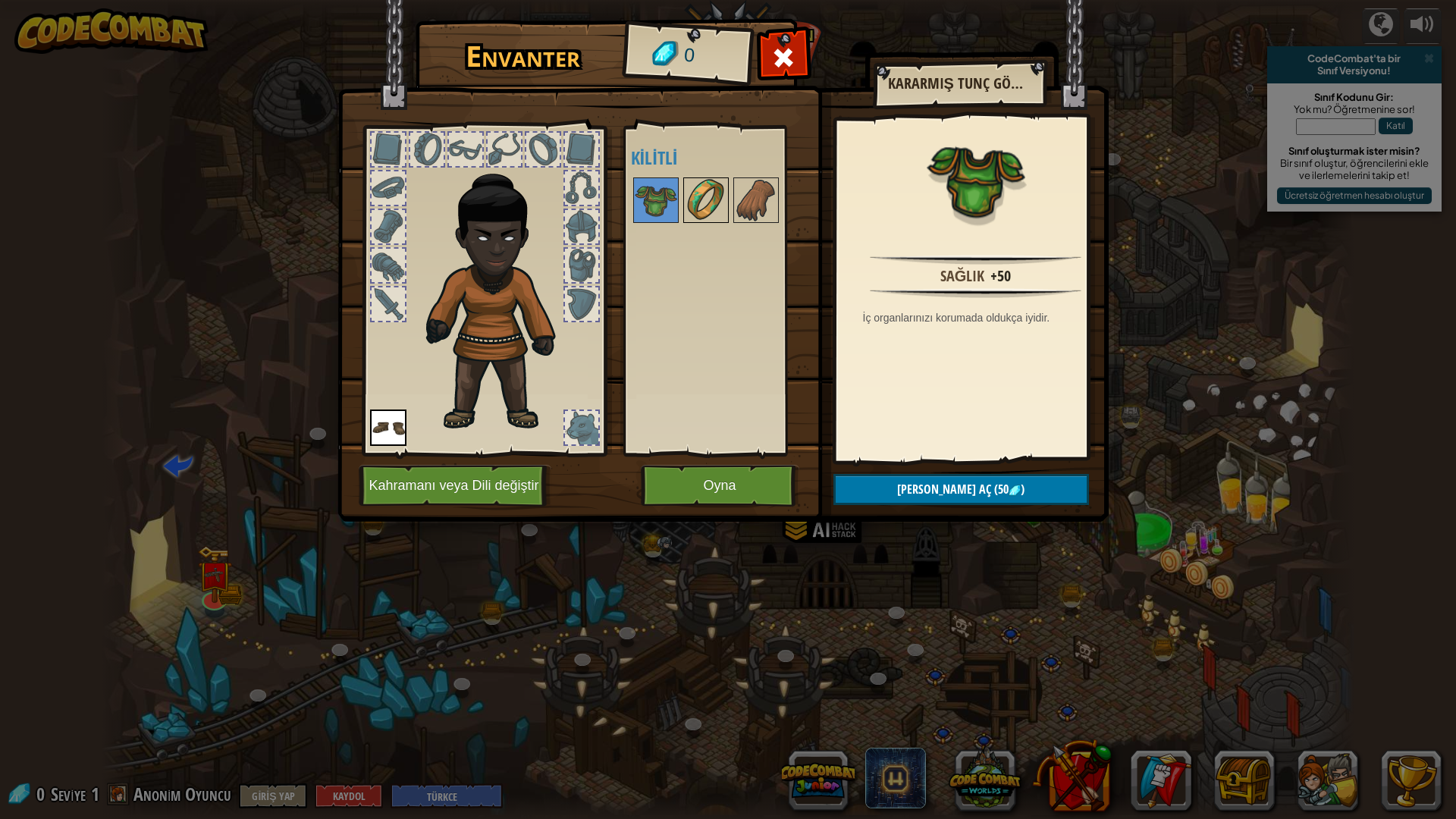
click at [697, 194] on img at bounding box center [706, 200] width 43 height 43
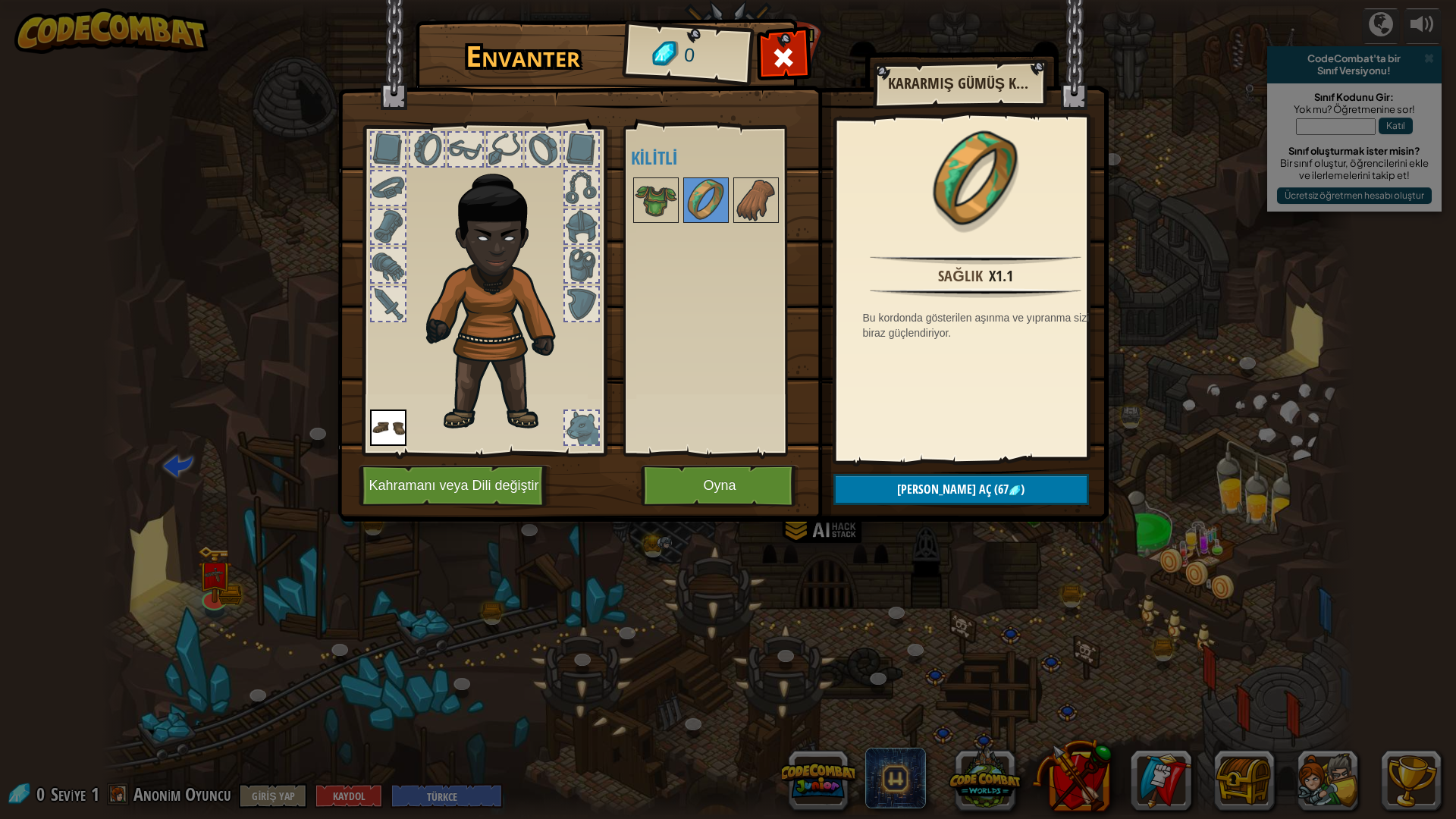
click at [610, 183] on img at bounding box center [724, 246] width 771 height 551
drag, startPoint x: 799, startPoint y: 266, endPoint x: 754, endPoint y: 292, distance: 52.0
click at [783, 284] on div "Açık Giy (iki kere tıklayarak giy) [PERSON_NAME]" at bounding box center [727, 291] width 191 height 316
click at [757, 268] on div "Açık Giy (iki kere tıklayarak giy) [PERSON_NAME]" at bounding box center [727, 291] width 191 height 316
click at [786, 495] on button "Oyna" at bounding box center [721, 486] width 159 height 42
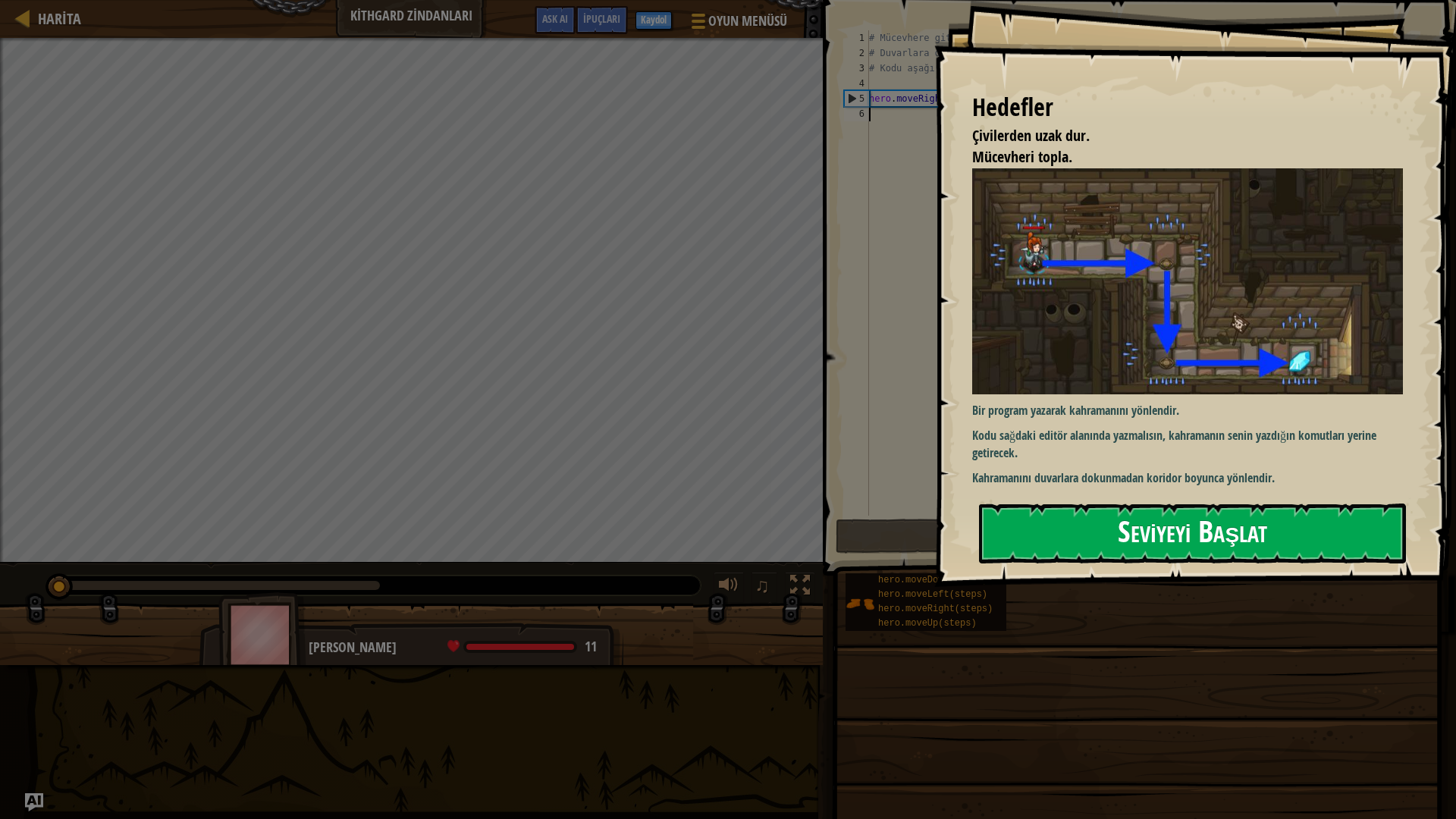
click at [1131, 545] on button "Seviyeyi Başlat" at bounding box center [1193, 534] width 427 height 60
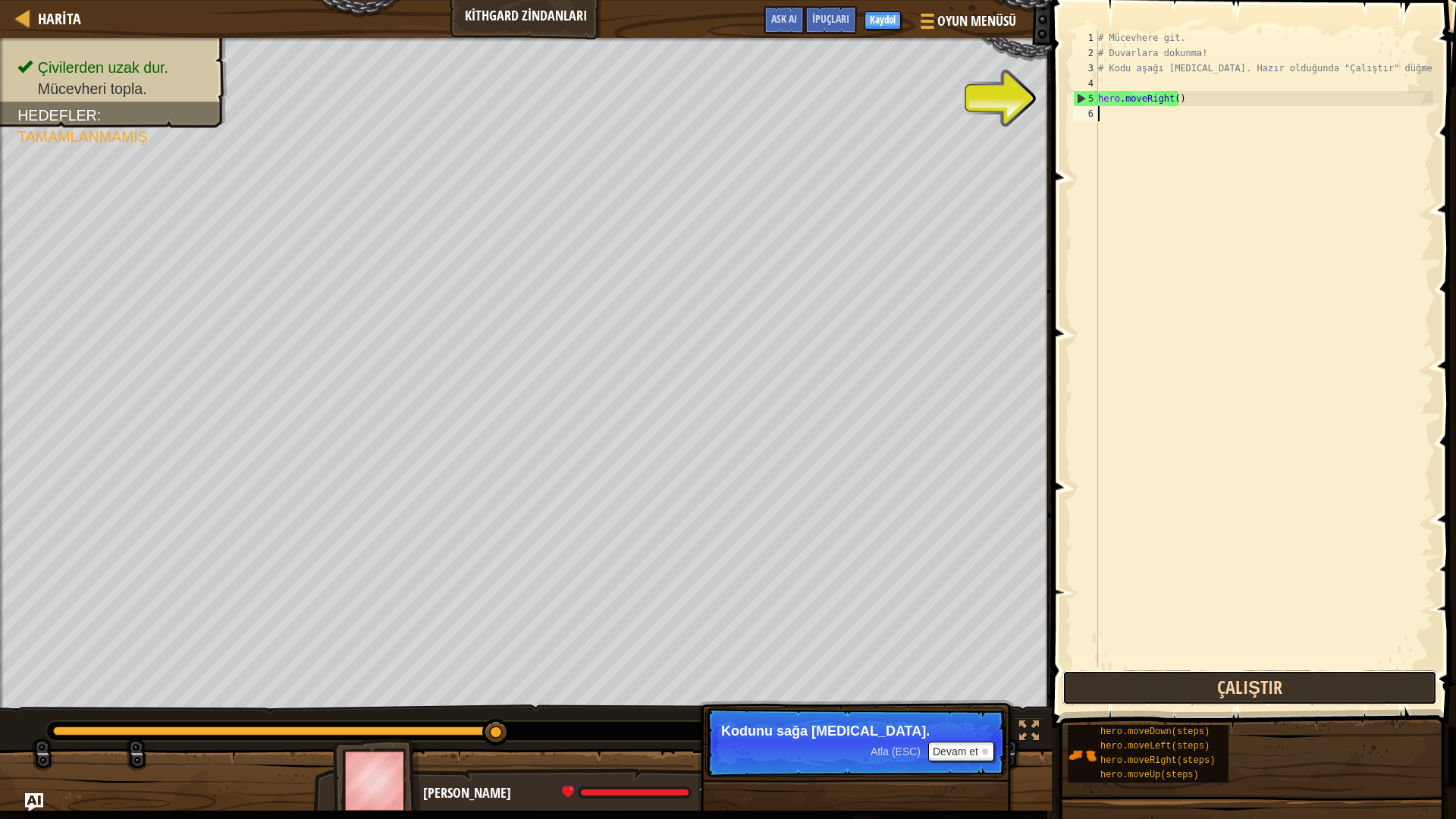
click at [1102, 686] on button "Çalıştır" at bounding box center [1249, 688] width 375 height 35
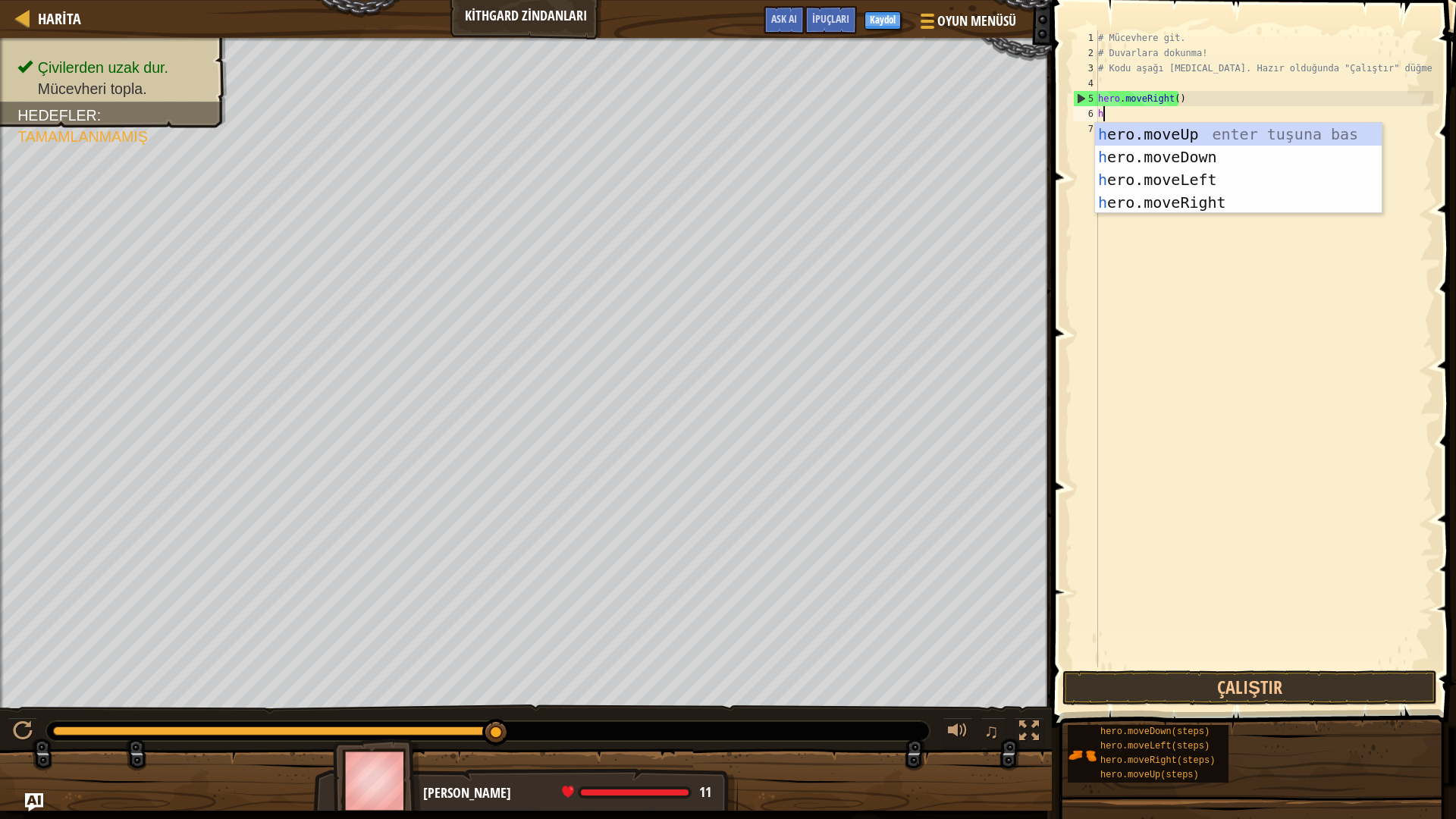
scroll to position [7, 0]
type textarea "her"
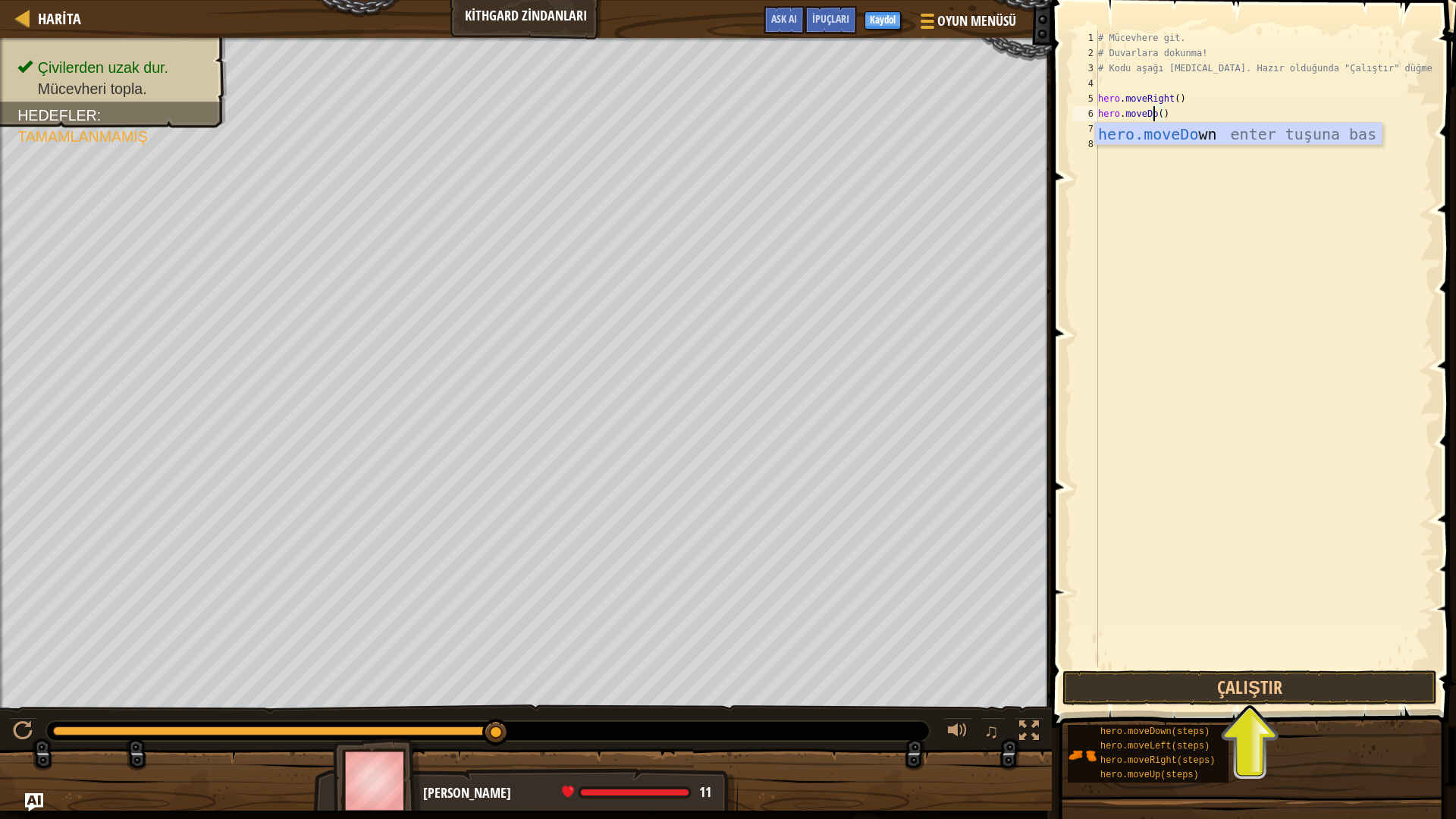
scroll to position [7, 5]
type textarea "hero.moveDown()"
type textarea "hero.moveRight()"
drag, startPoint x: 1319, startPoint y: 668, endPoint x: 1325, endPoint y: 687, distance: 19.9
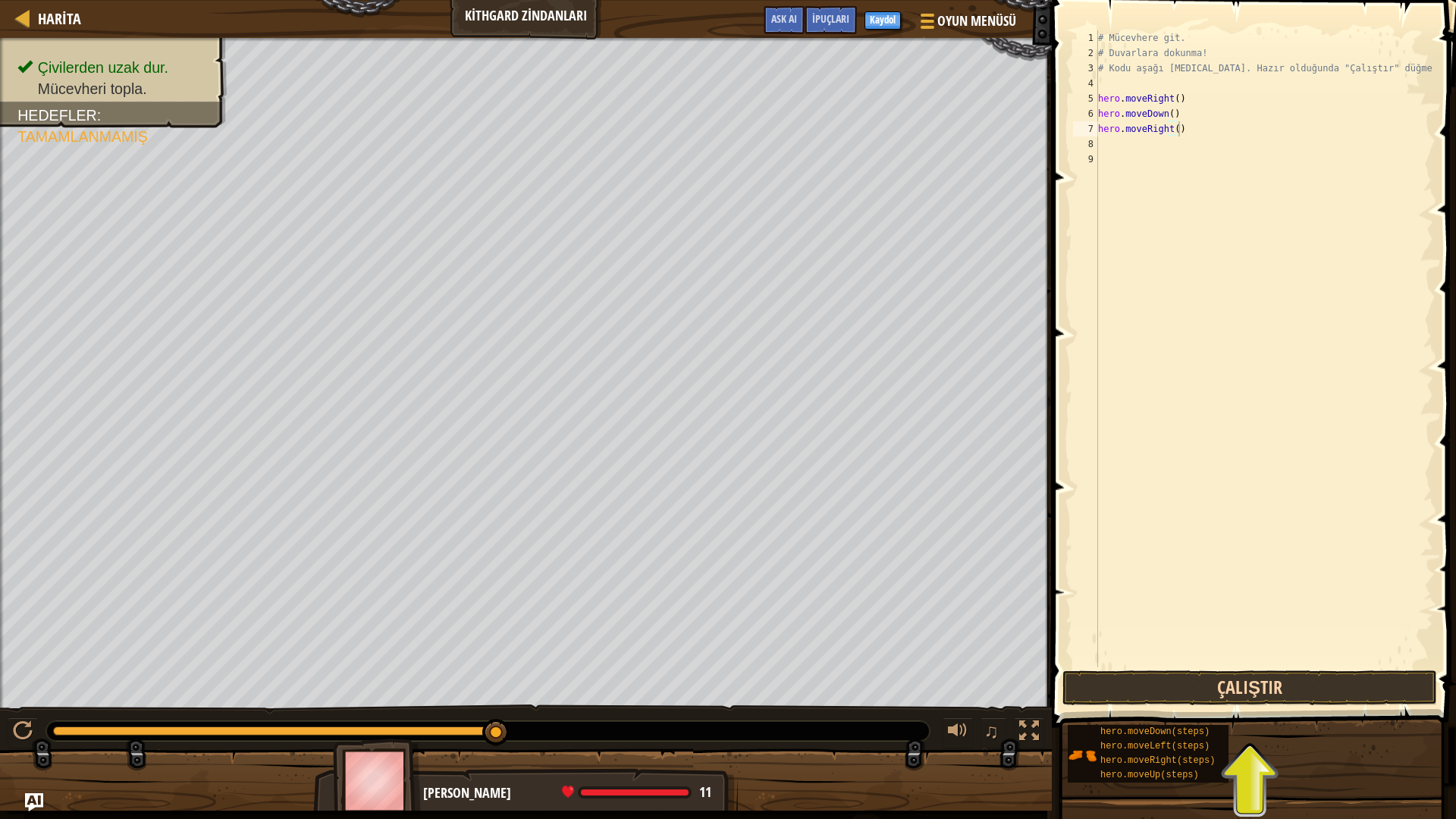
click at [1321, 674] on div "hero.moveRight() 1 2 3 4 5 6 7 8 9 # Mücevhere git. # Duvarlara dokunma! # Kodu…" at bounding box center [1251, 394] width 408 height 772
click at [1325, 691] on button "Çalıştır" at bounding box center [1249, 688] width 375 height 35
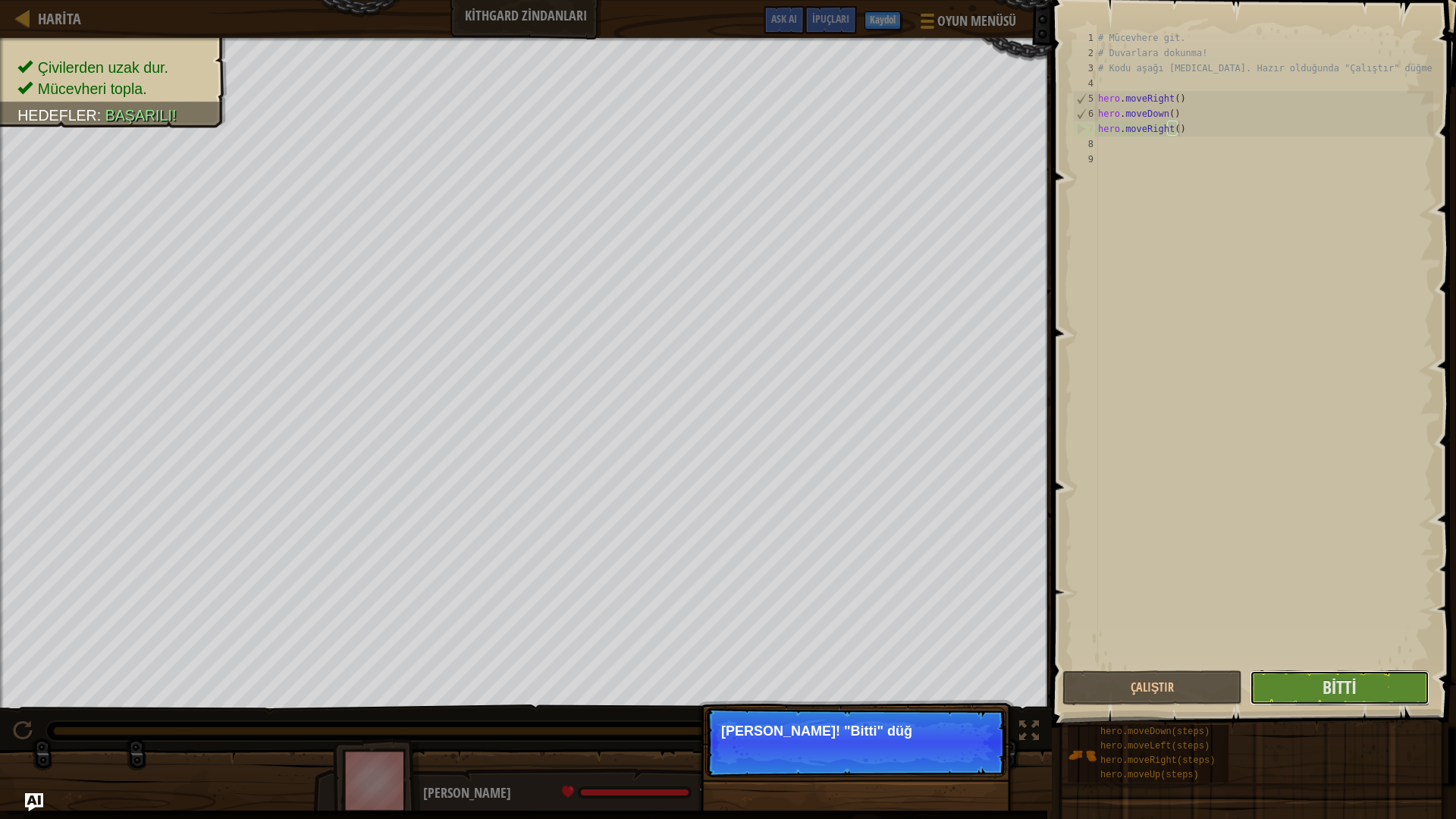
click at [914, 668] on div "Harita Kithgard Zindanları Oyun Menüsü Bitti Kaydol İpuçları Ask AI 1 ההההההההה…" at bounding box center [728, 410] width 1456 height 819
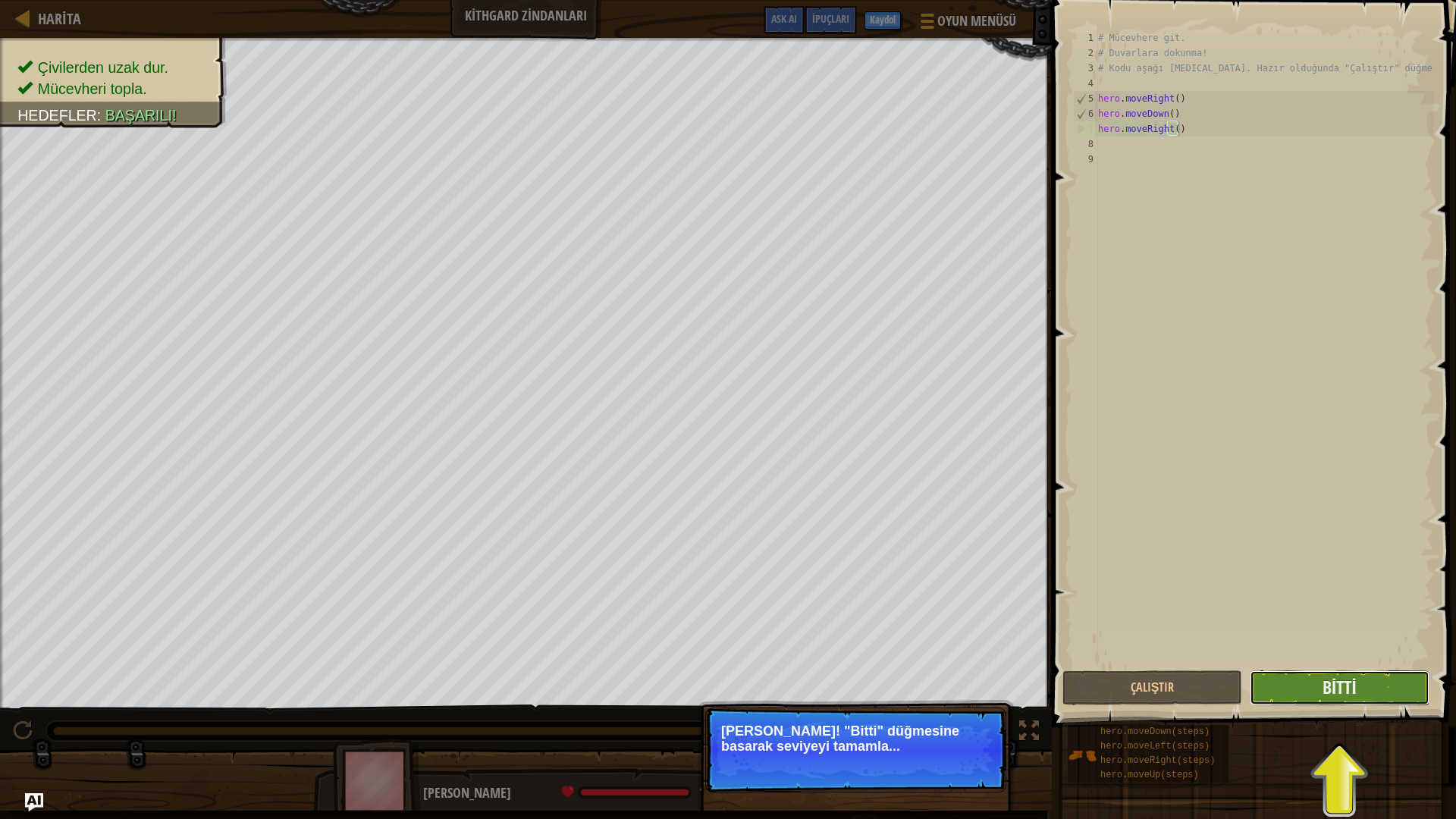
click at [1304, 689] on button "Bitti" at bounding box center [1340, 688] width 180 height 35
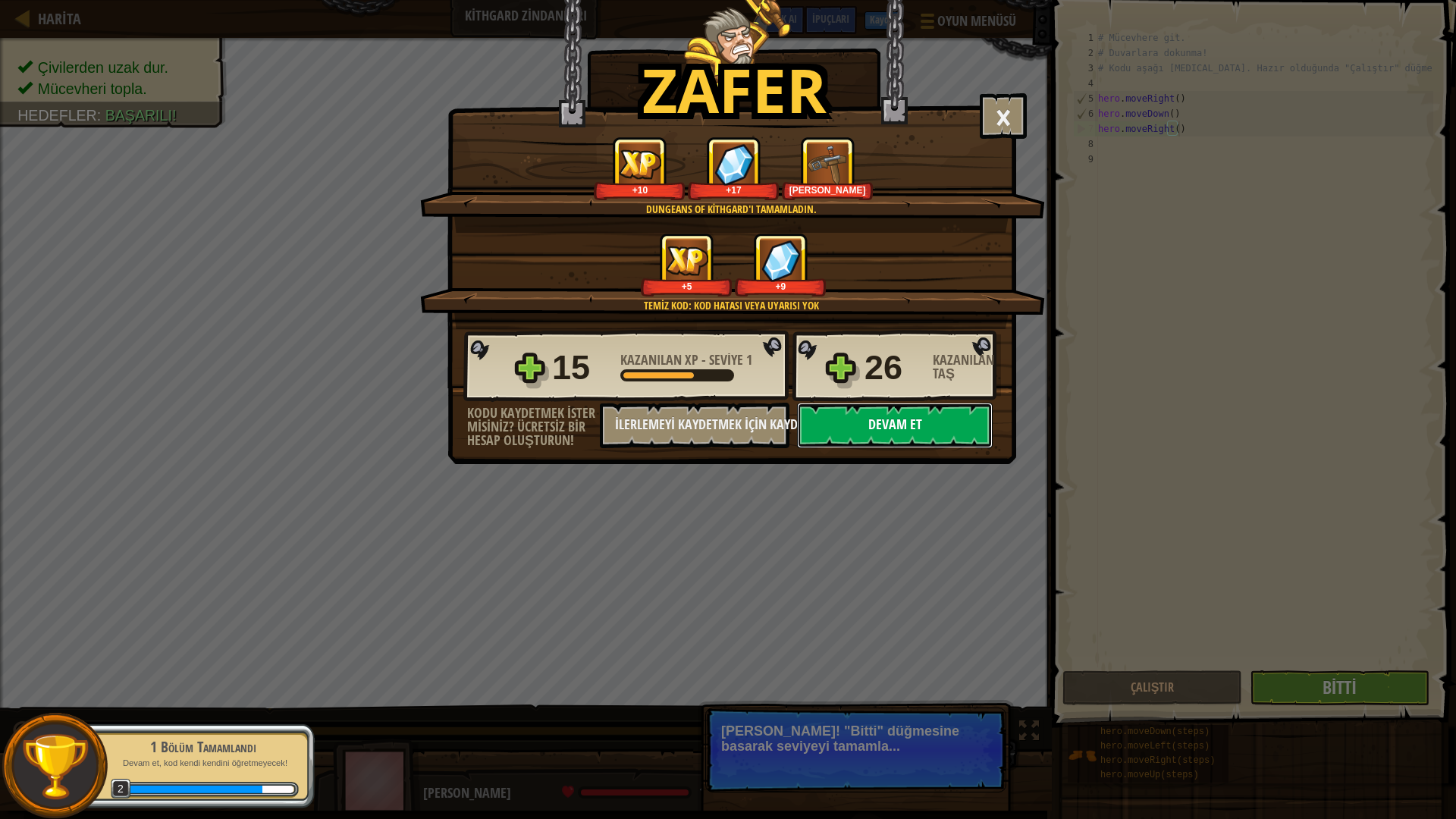
click at [891, 406] on button "Devam et" at bounding box center [894, 425] width 196 height 46
select select "tr"
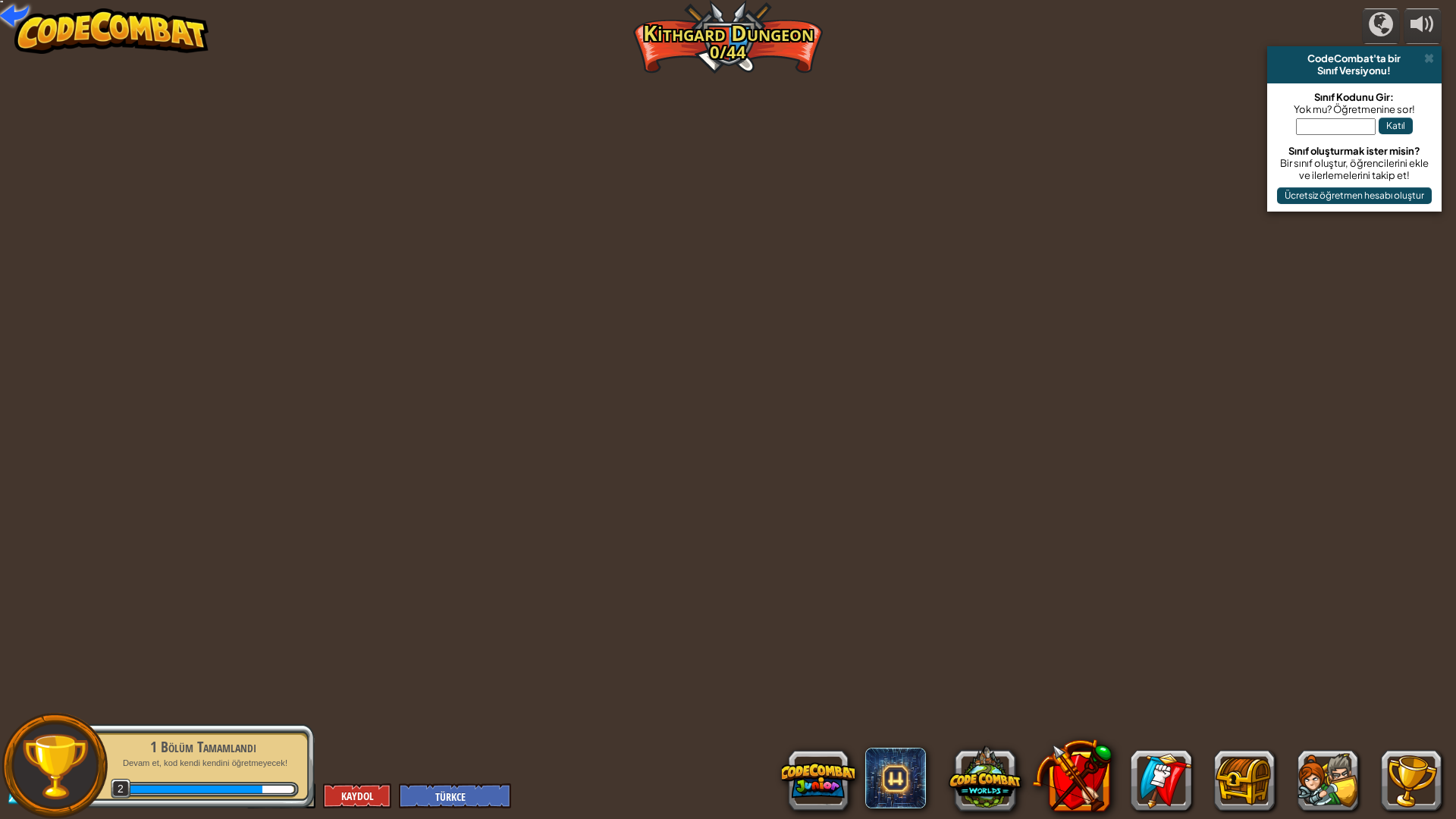
select select "tr"
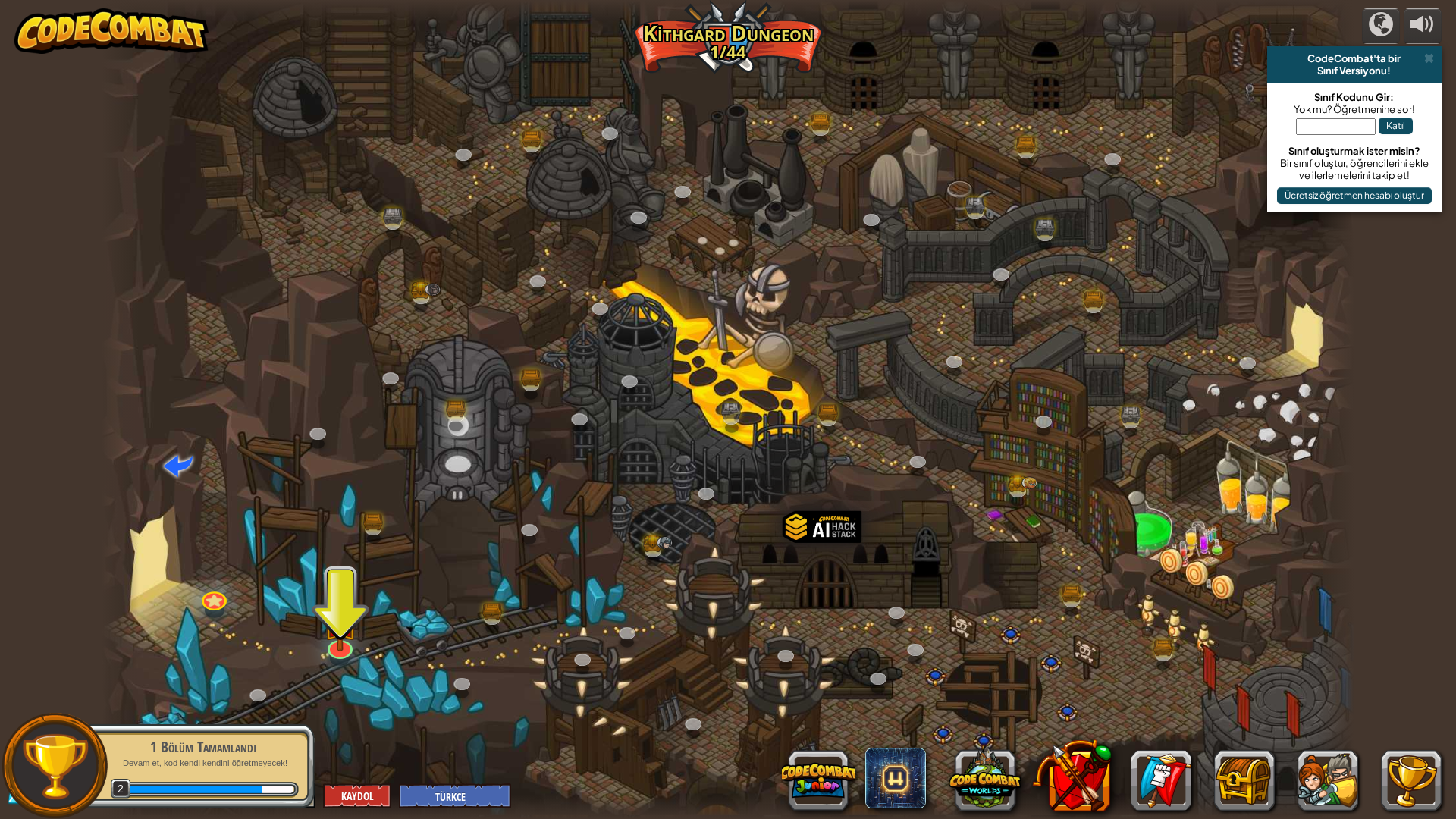
drag, startPoint x: 295, startPoint y: 668, endPoint x: 359, endPoint y: 645, distance: 68.0
click at [333, 658] on div "Twisted Canyon (Kilitli) Challenge: collect the most gold using all the program…" at bounding box center [728, 410] width 1253 height 819
click at [355, 642] on img at bounding box center [340, 607] width 35 height 80
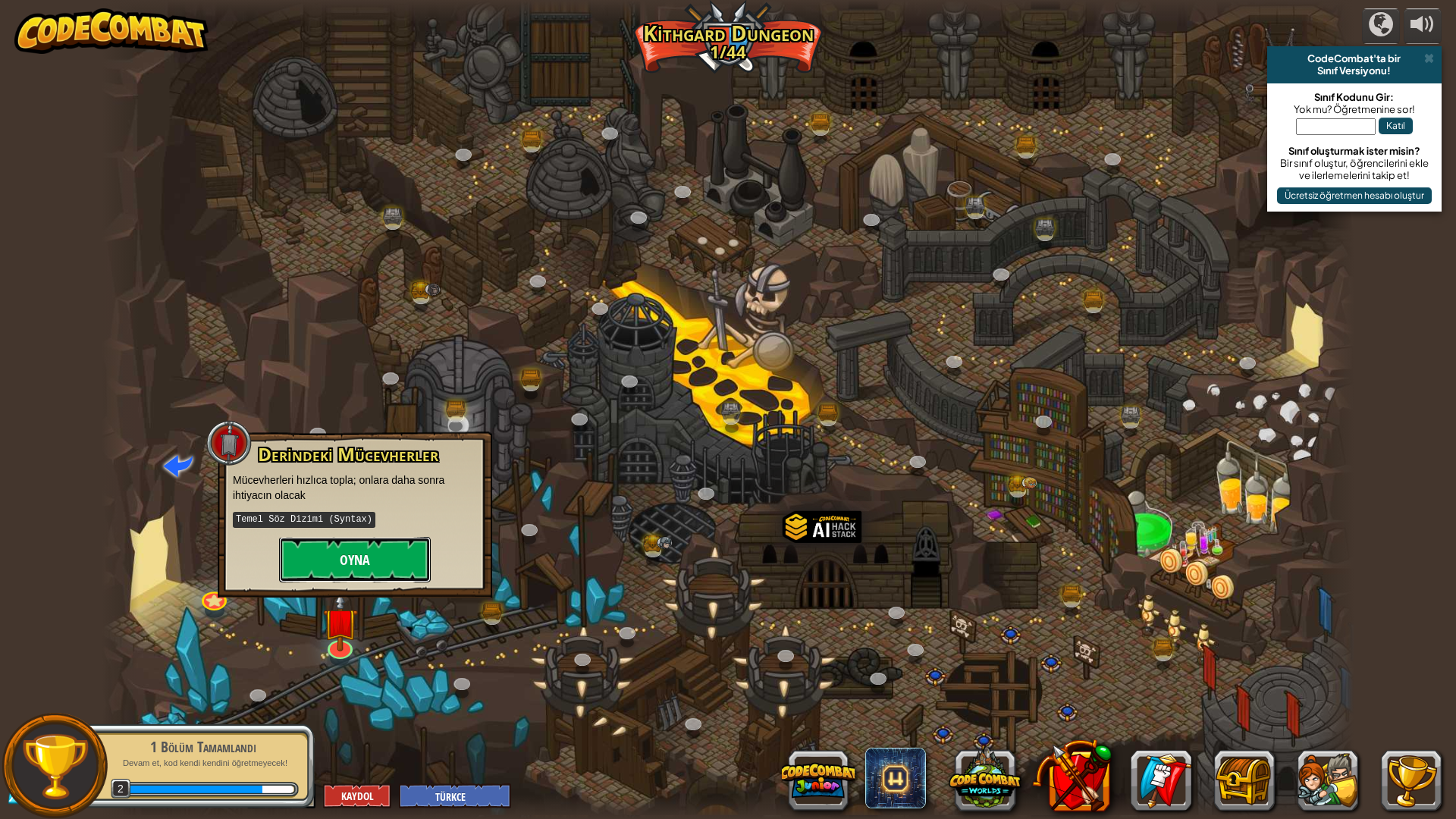
click at [357, 570] on button "Oyna" at bounding box center [355, 560] width 152 height 46
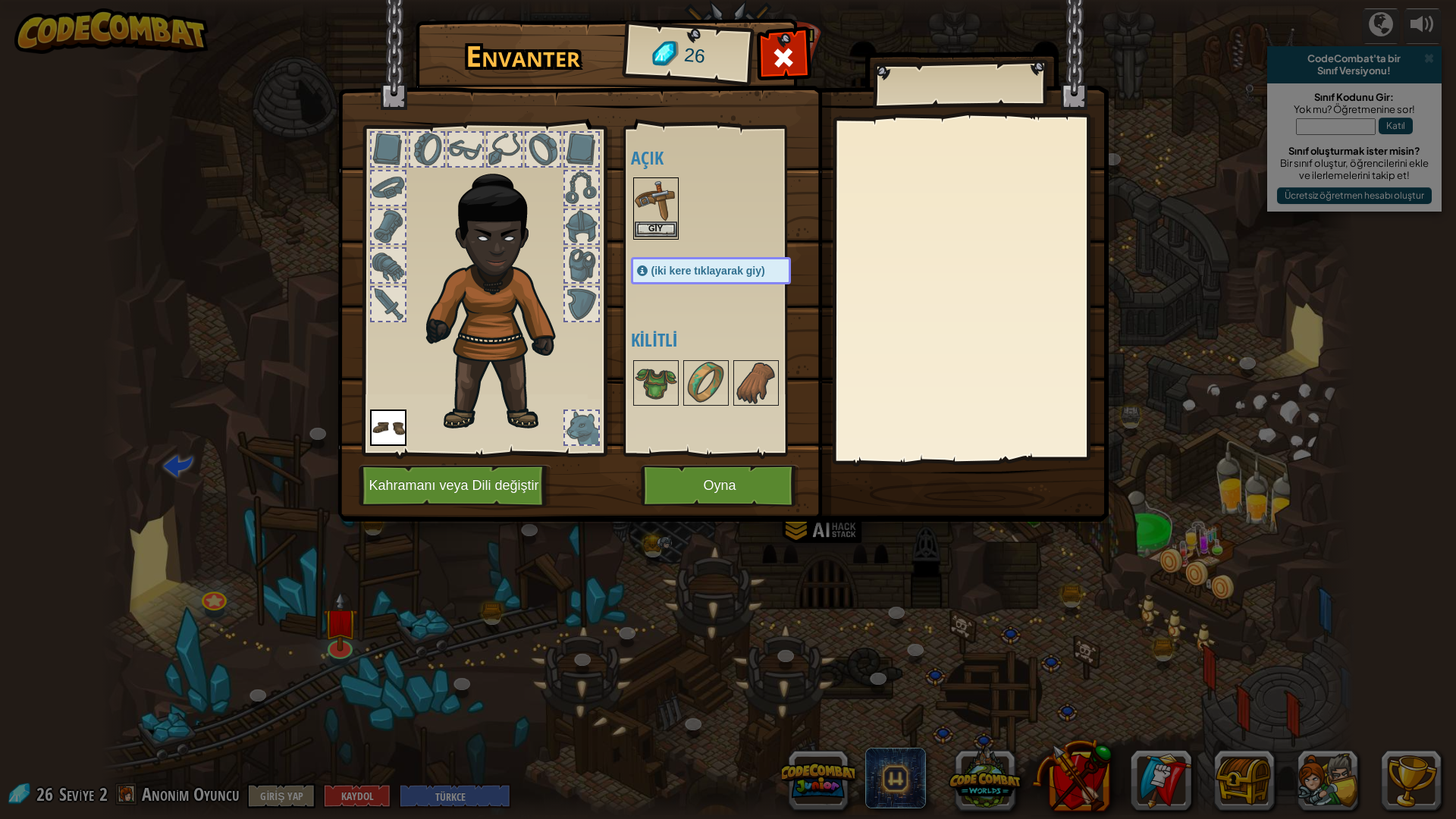
click at [669, 214] on img at bounding box center [656, 200] width 43 height 43
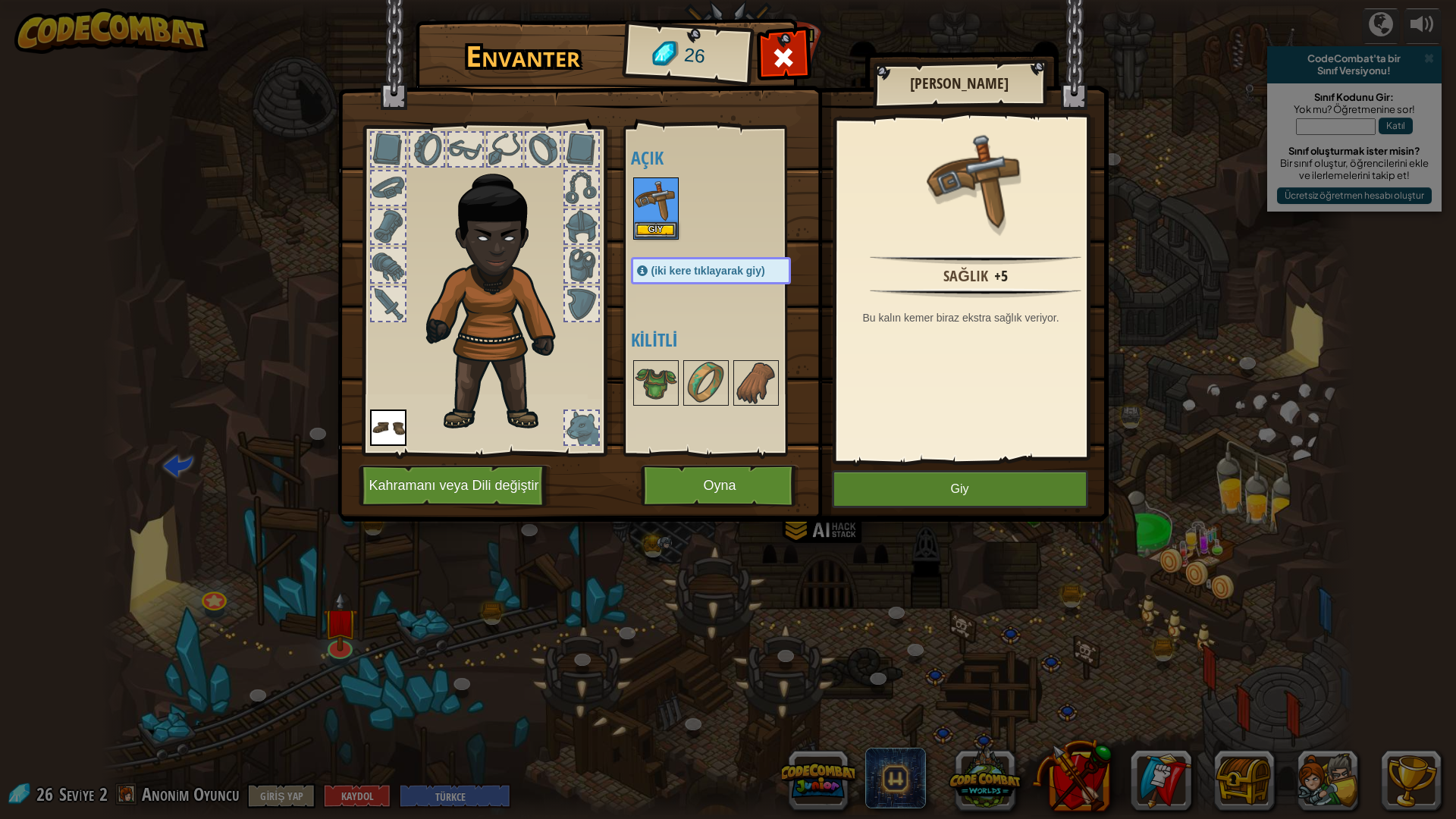
click at [796, 246] on div "Açık [PERSON_NAME] (iki kere tıklayarak giy) Kilitli" at bounding box center [727, 291] width 191 height 316
click at [644, 229] on button "Giy" at bounding box center [656, 230] width 43 height 16
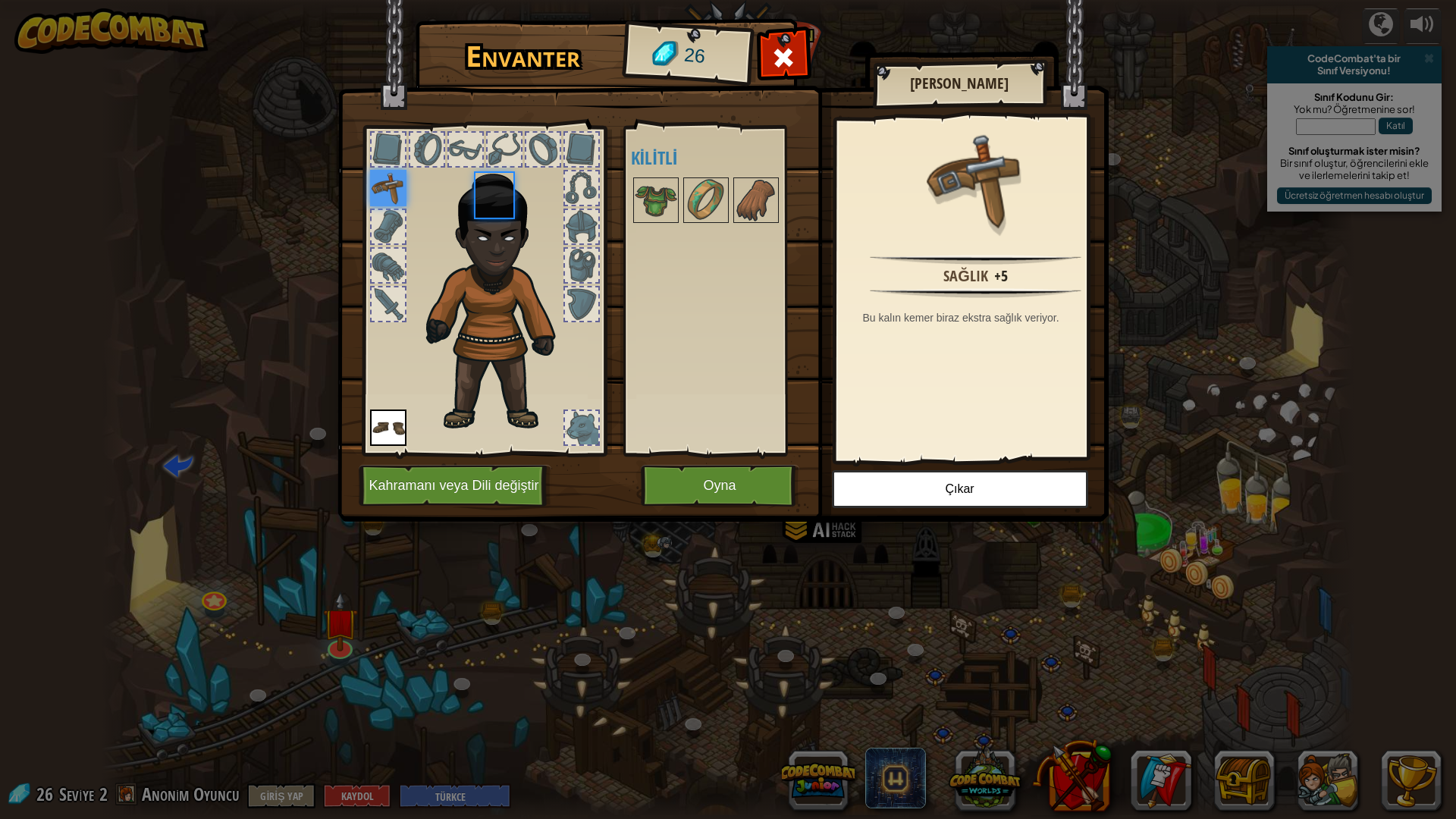
click at [644, 229] on div "Açık [PERSON_NAME] (iki kere tıklayarak giy) Kilitli" at bounding box center [727, 291] width 191 height 316
click at [391, 181] on img at bounding box center [388, 188] width 37 height 37
drag, startPoint x: 610, startPoint y: 414, endPoint x: 923, endPoint y: 467, distance: 317.5
click at [895, 472] on div "Envanter 26 Açık Giy Giy (iki kere tıklayarak giy) Kilitli Deri Kemer Sağlık +5…" at bounding box center [728, 273] width 771 height 501
click at [918, 469] on img at bounding box center [724, 246] width 771 height 551
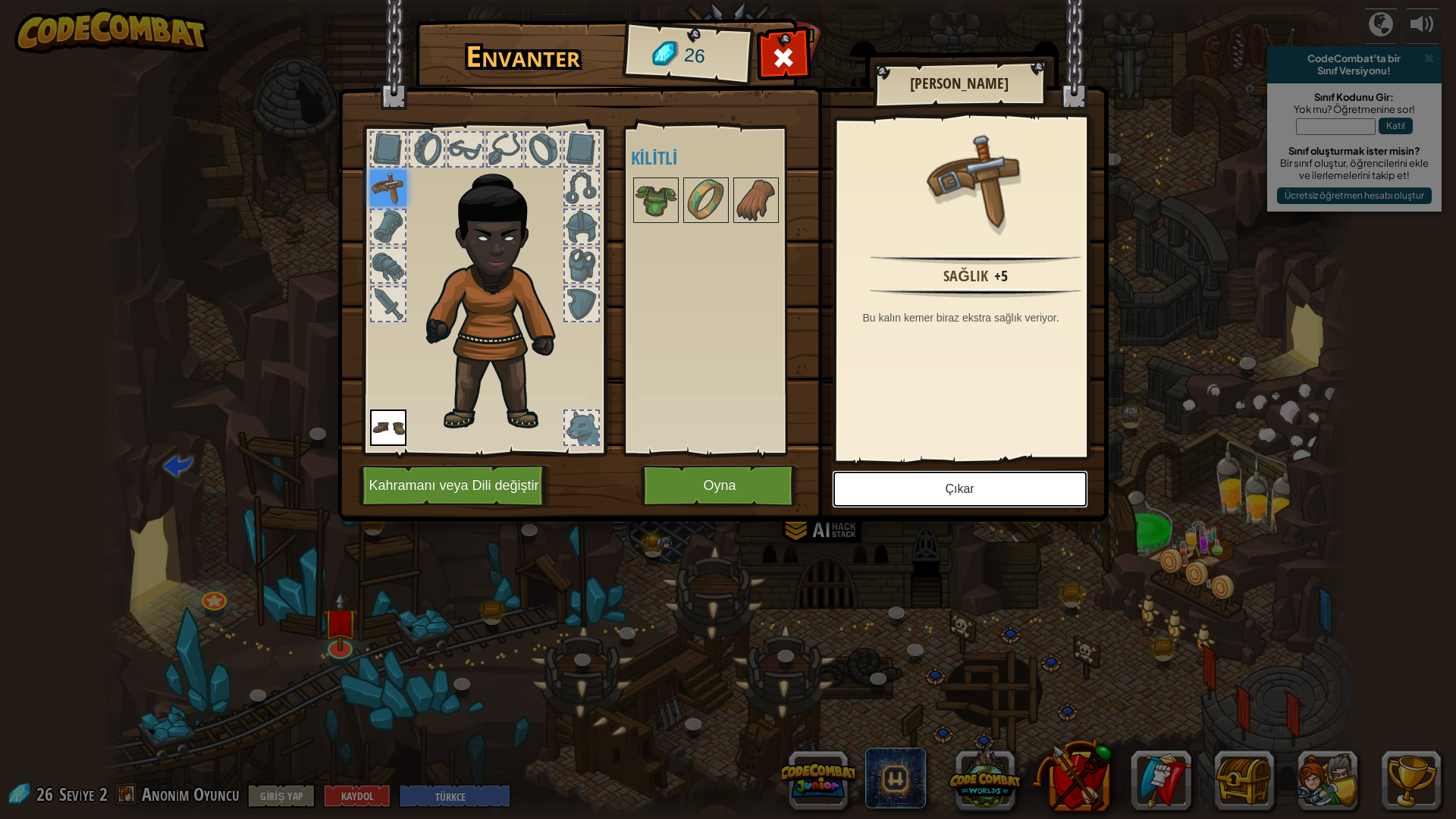
click at [917, 483] on button "Çıkar" at bounding box center [960, 489] width 256 height 38
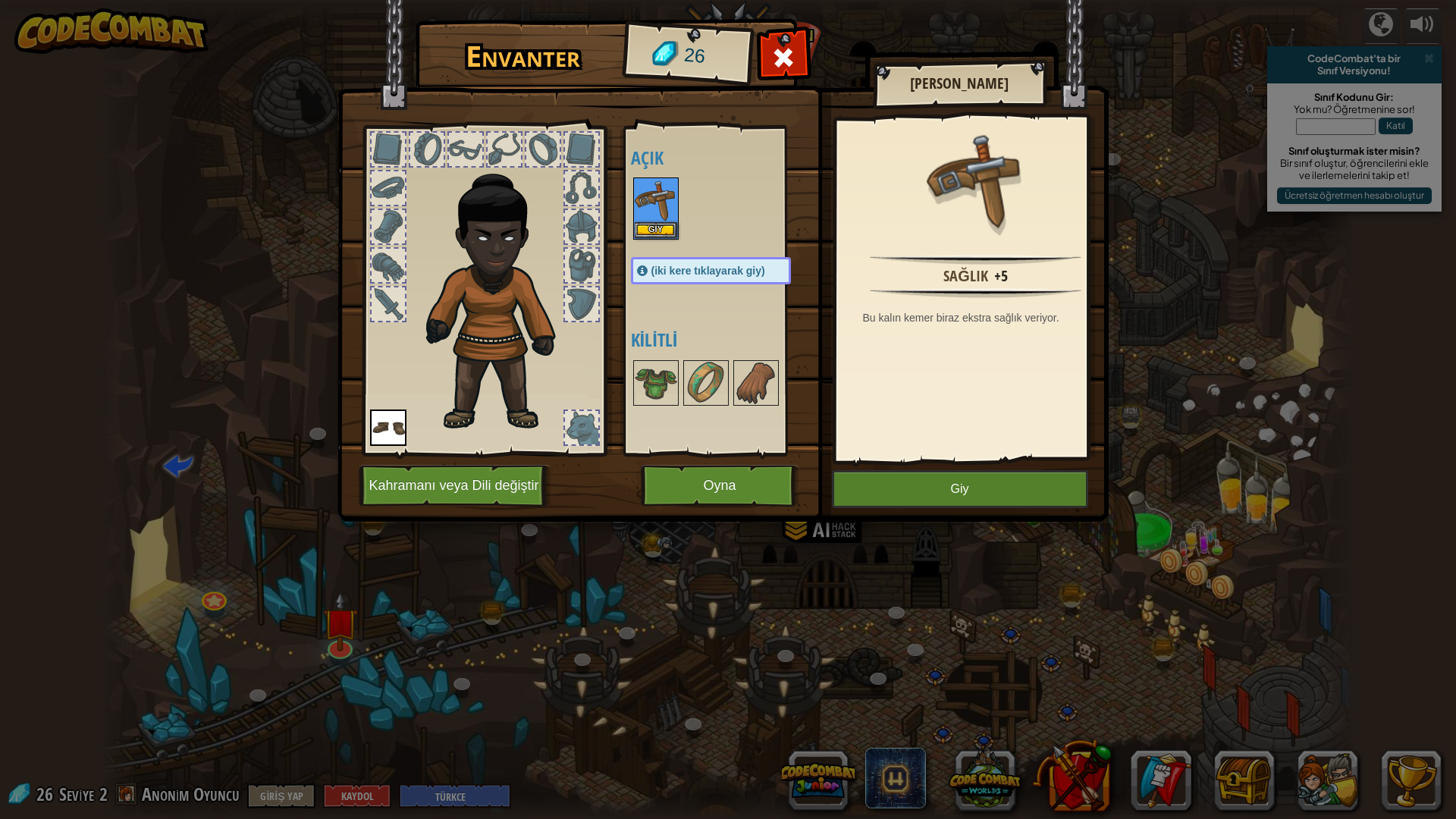
click at [687, 218] on div at bounding box center [727, 208] width 191 height 67
drag, startPoint x: 767, startPoint y: 415, endPoint x: 763, endPoint y: 402, distance: 13.6
click at [763, 408] on div "Açık [PERSON_NAME] (iki kere tıklayarak giy) Kilitli" at bounding box center [727, 291] width 191 height 316
click at [763, 394] on img at bounding box center [756, 383] width 43 height 43
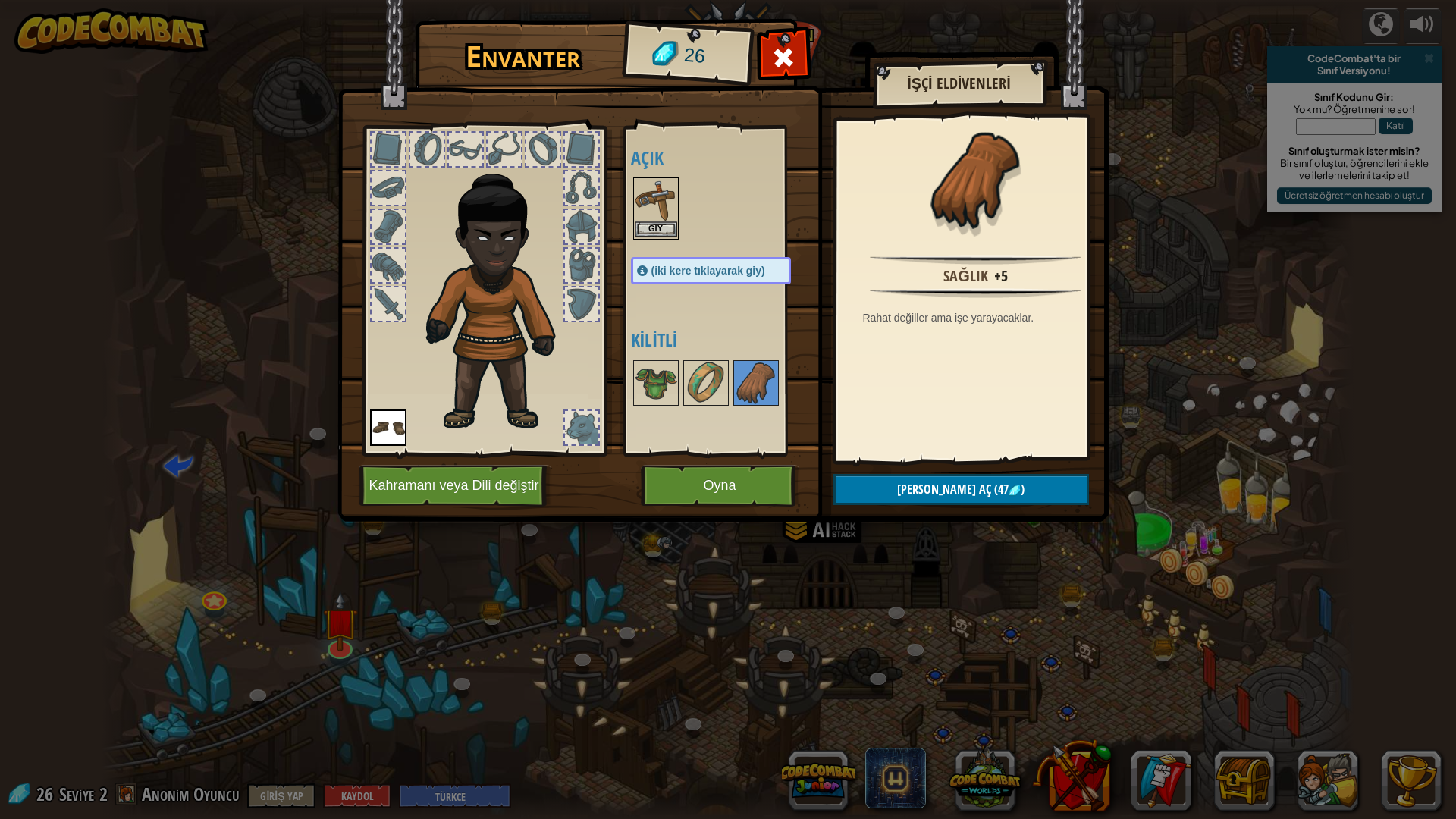
click at [661, 193] on img at bounding box center [656, 200] width 43 height 43
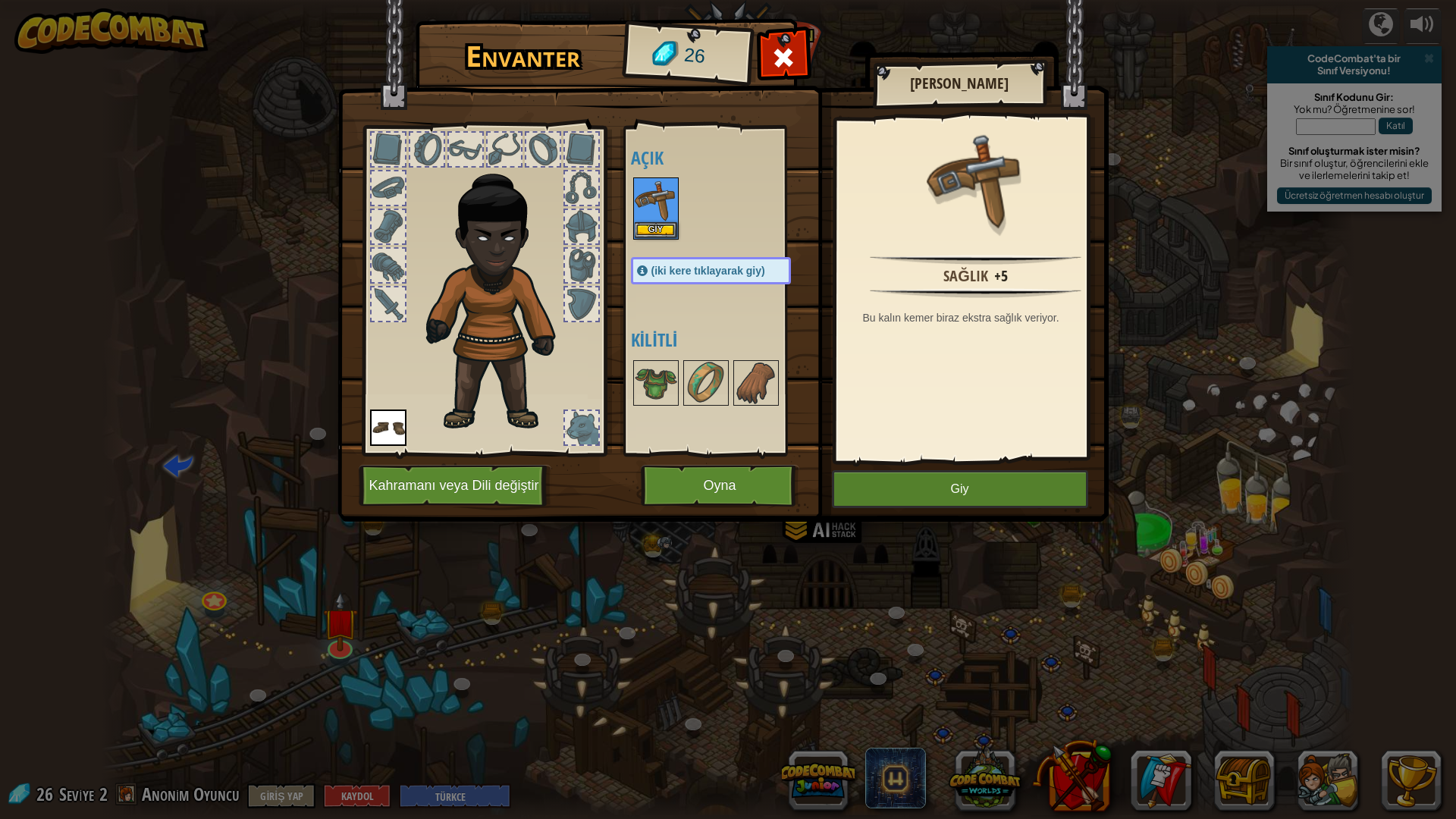
drag, startPoint x: 907, startPoint y: 432, endPoint x: 930, endPoint y: 369, distance: 67.1
click at [930, 369] on div "Sağlık +5 Bu kalın kemer biraz ekstra sağlık veriyor." at bounding box center [976, 289] width 279 height 341
click at [966, 491] on button "Giy" at bounding box center [960, 489] width 256 height 38
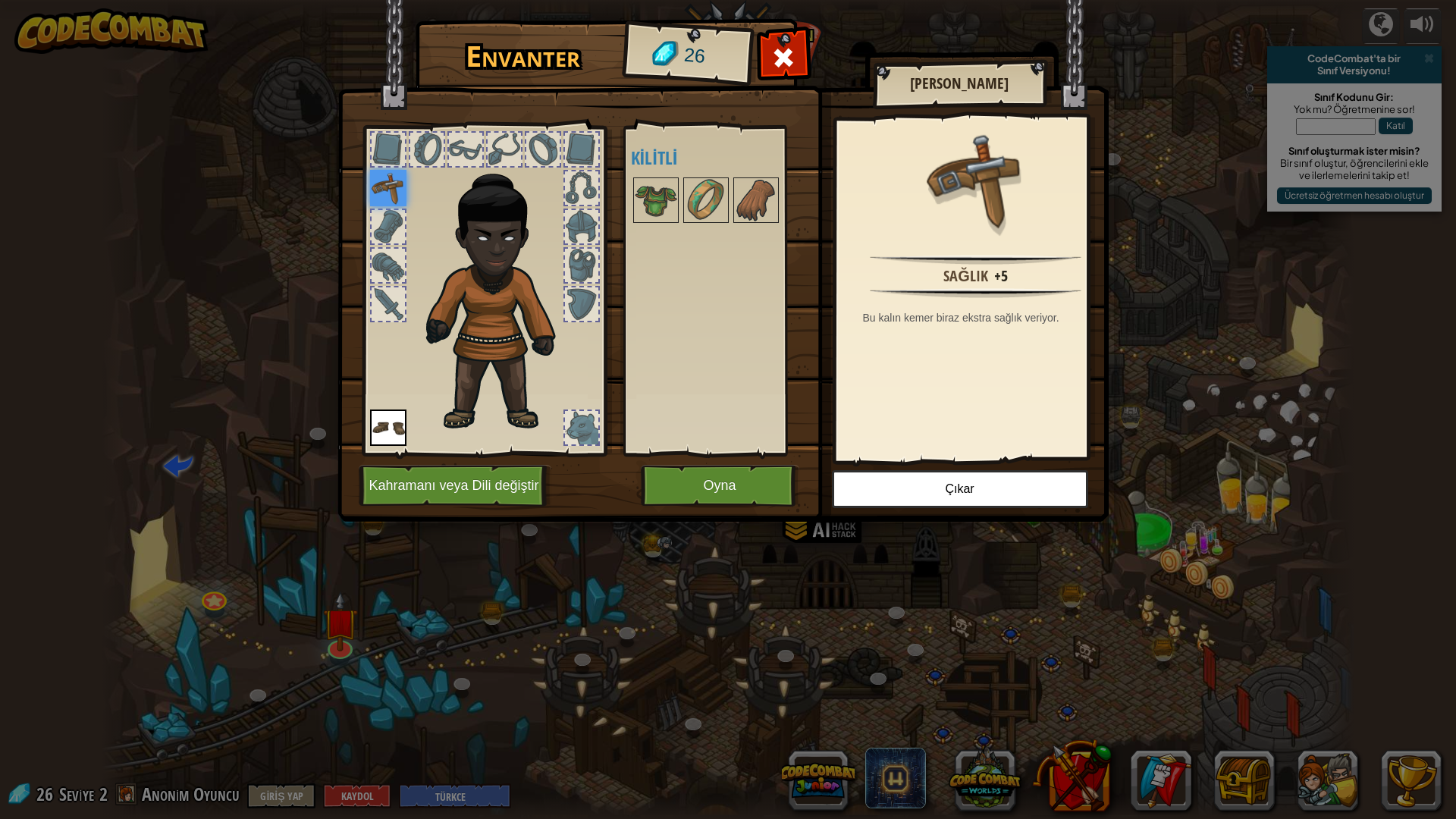
click at [591, 434] on div at bounding box center [582, 428] width 34 height 34
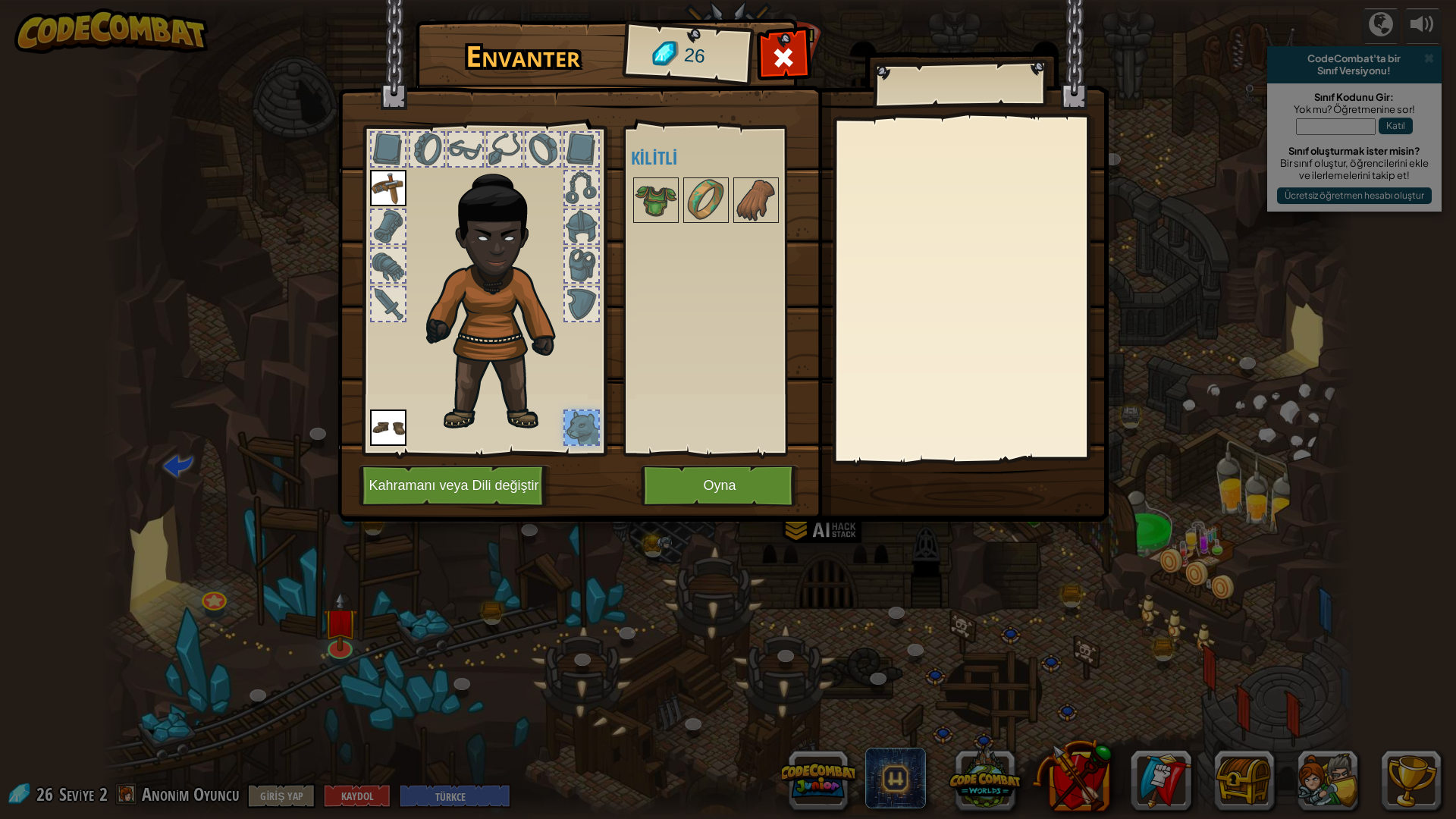
drag, startPoint x: 591, startPoint y: 434, endPoint x: 655, endPoint y: 320, distance: 130.7
click at [655, 320] on div "Açık [PERSON_NAME] (iki kere tıklayarak giy) Kilitli" at bounding box center [727, 291] width 191 height 316
click at [762, 189] on img at bounding box center [756, 200] width 43 height 43
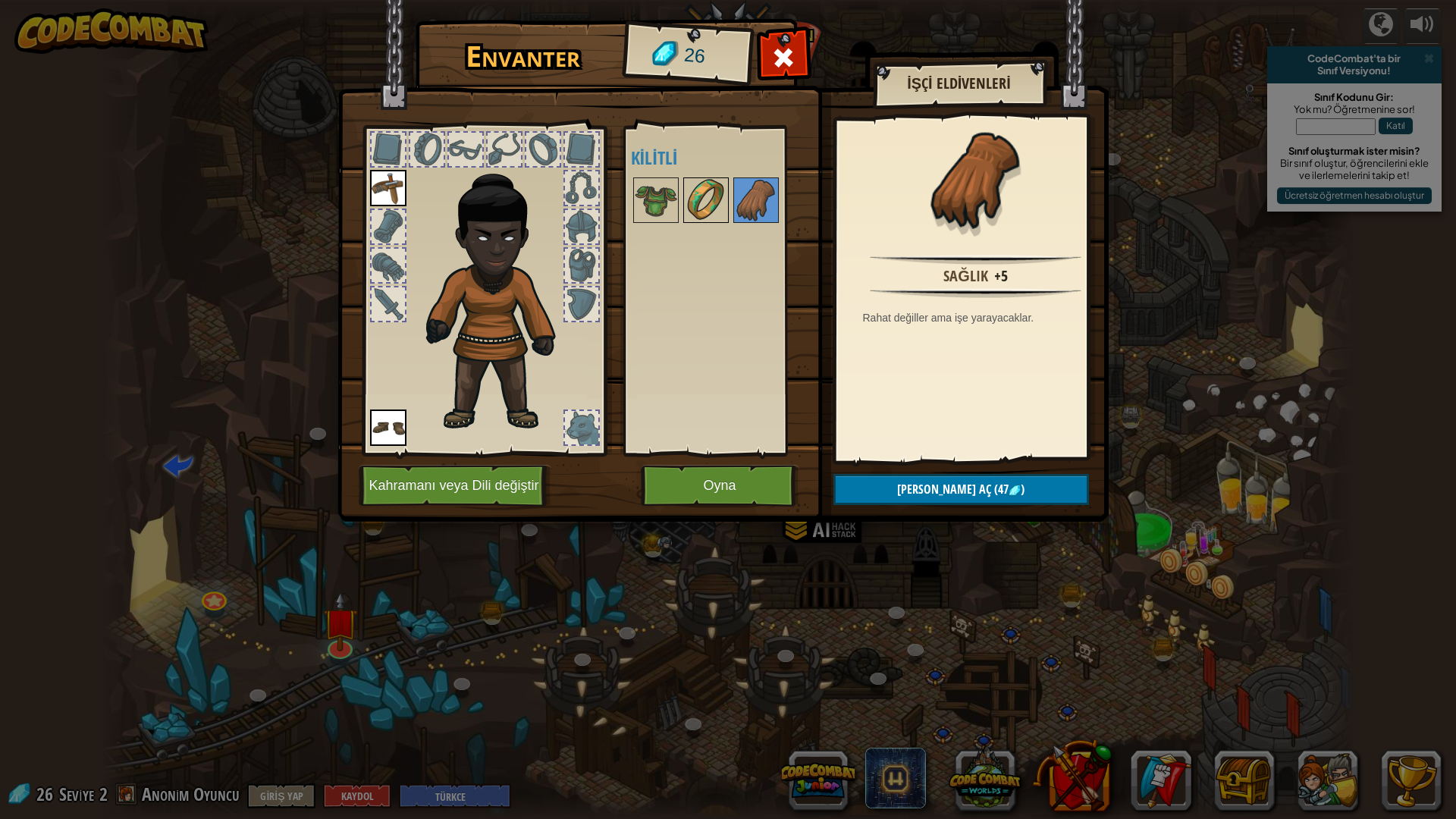
click at [713, 202] on img at bounding box center [706, 200] width 43 height 43
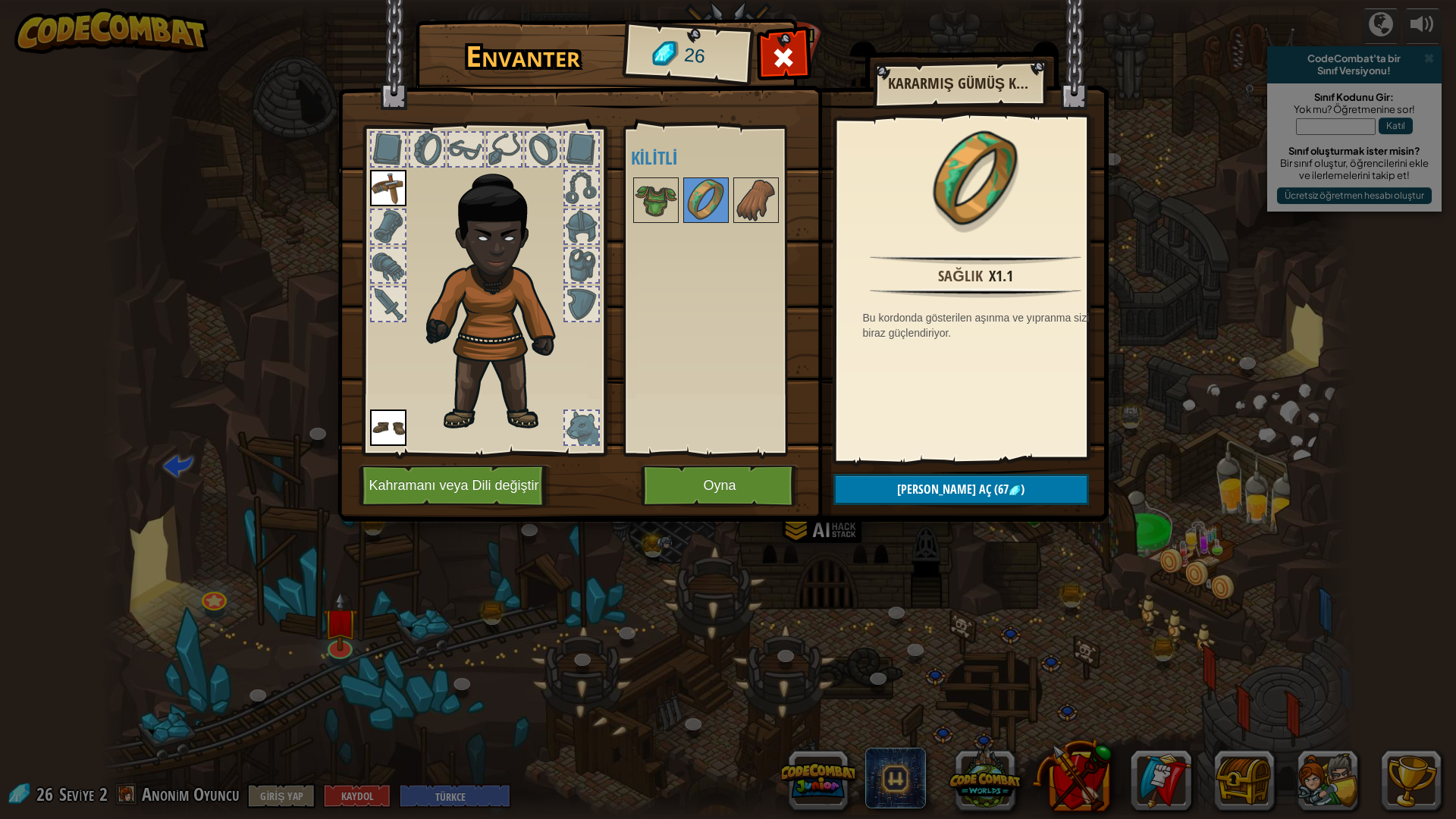
click at [589, 193] on div at bounding box center [582, 188] width 34 height 34
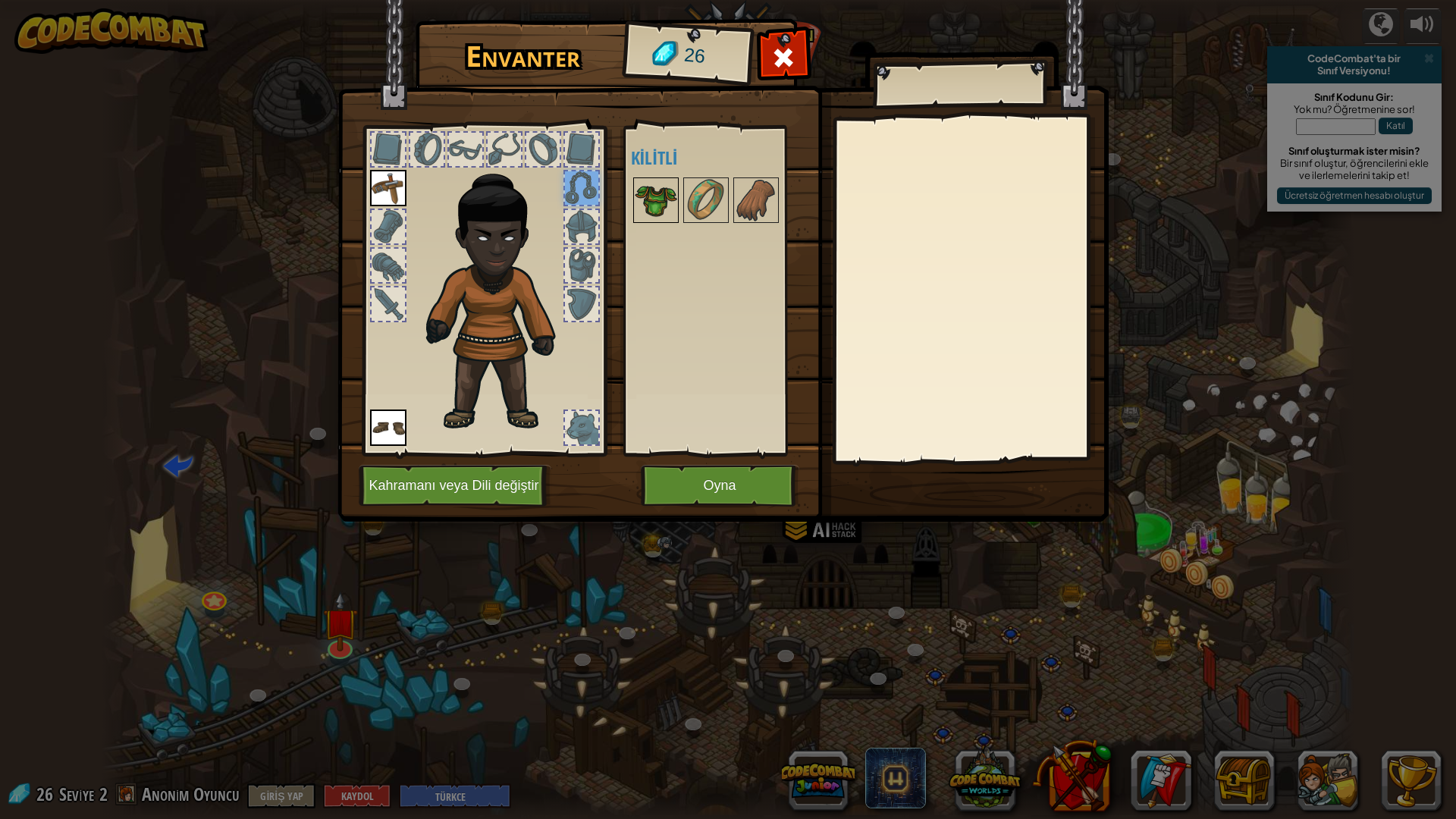
click at [643, 196] on img at bounding box center [656, 200] width 43 height 43
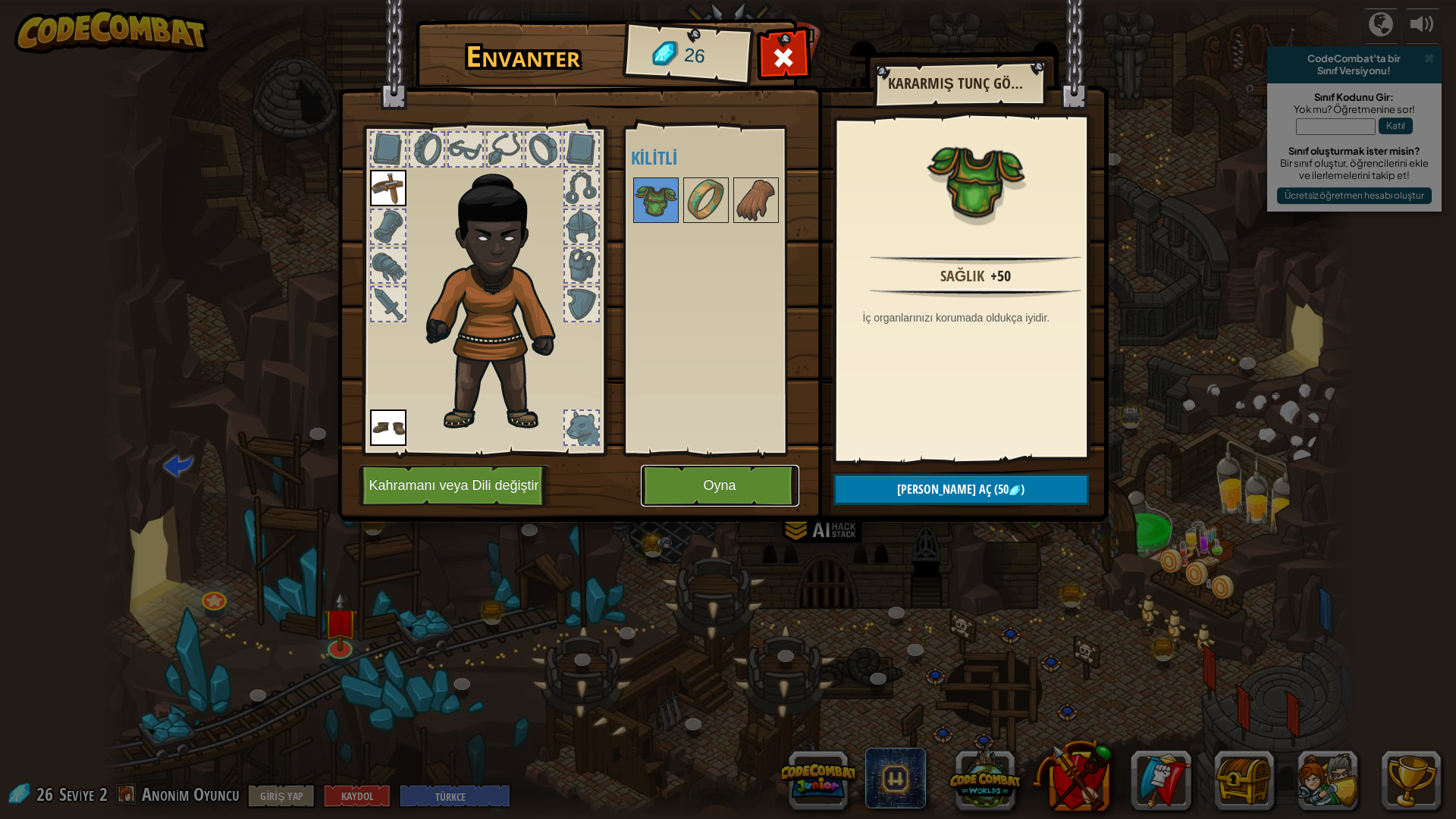
click at [706, 481] on button "Oyna" at bounding box center [721, 486] width 159 height 42
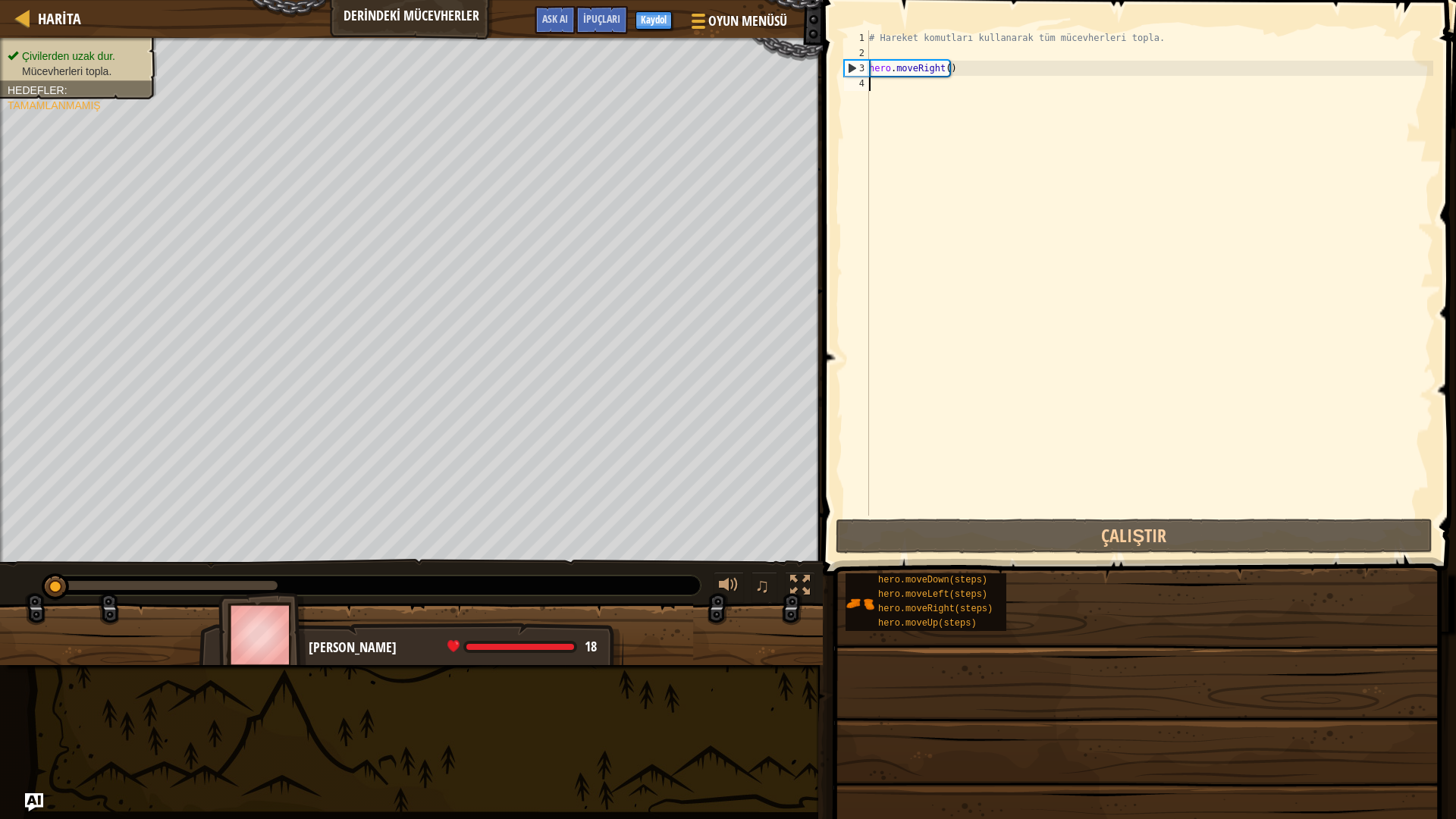
drag, startPoint x: 1037, startPoint y: 514, endPoint x: 887, endPoint y: 484, distance: 153.0
click at [887, 491] on div "# Hareket komutları kullanarak tüm mücevherleri topla. hero . moveRight ( )" at bounding box center [1150, 288] width 567 height 516
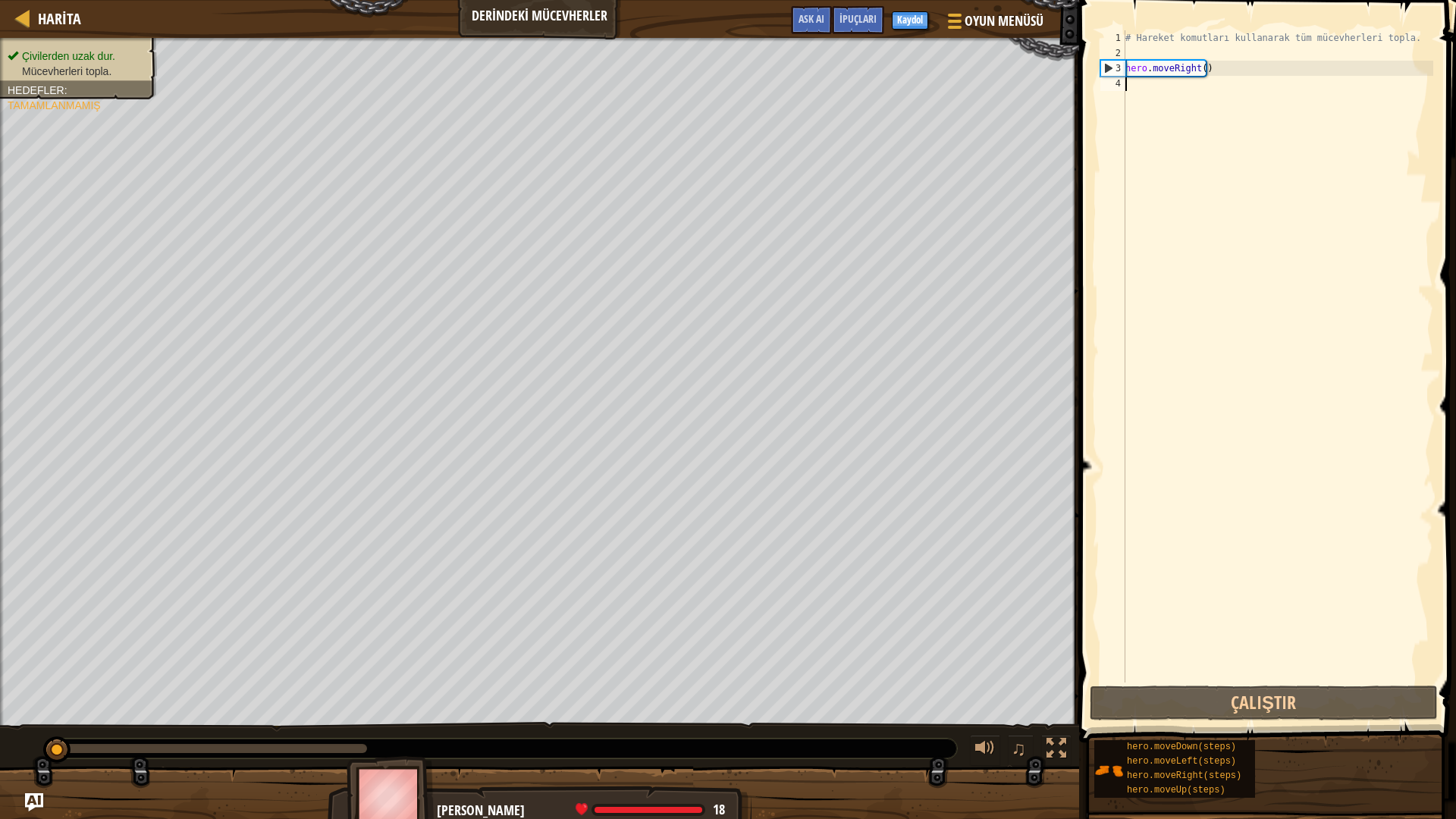
drag, startPoint x: 1170, startPoint y: 86, endPoint x: 1159, endPoint y: 81, distance: 12.1
click at [1159, 81] on div "# Hareket komutları kullanarak tüm mücevherleri topla. hero . moveRight ( )" at bounding box center [1278, 372] width 311 height 683
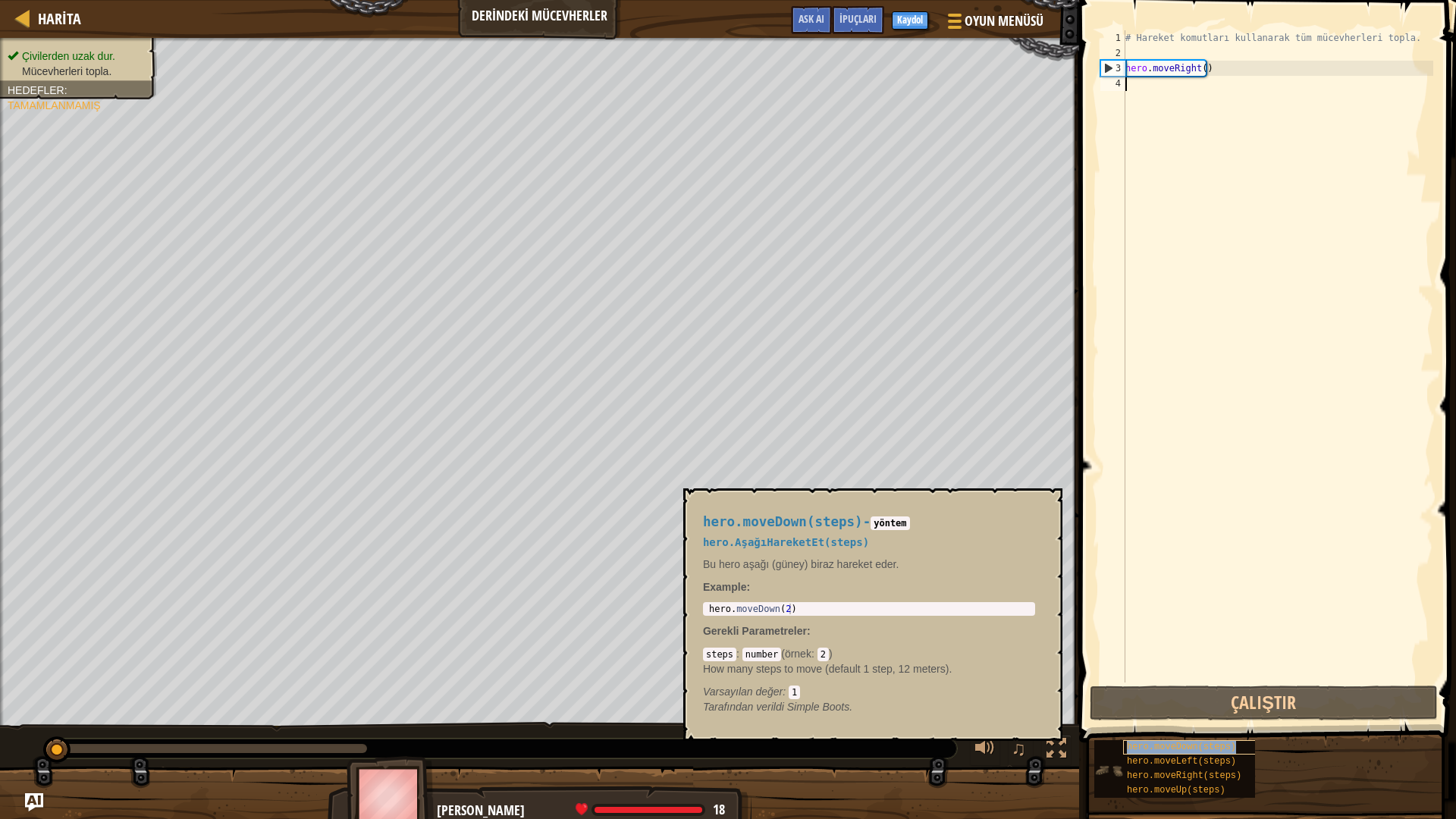
click at [1209, 697] on span "hero.moveDown(steps)" at bounding box center [1182, 746] width 109 height 11
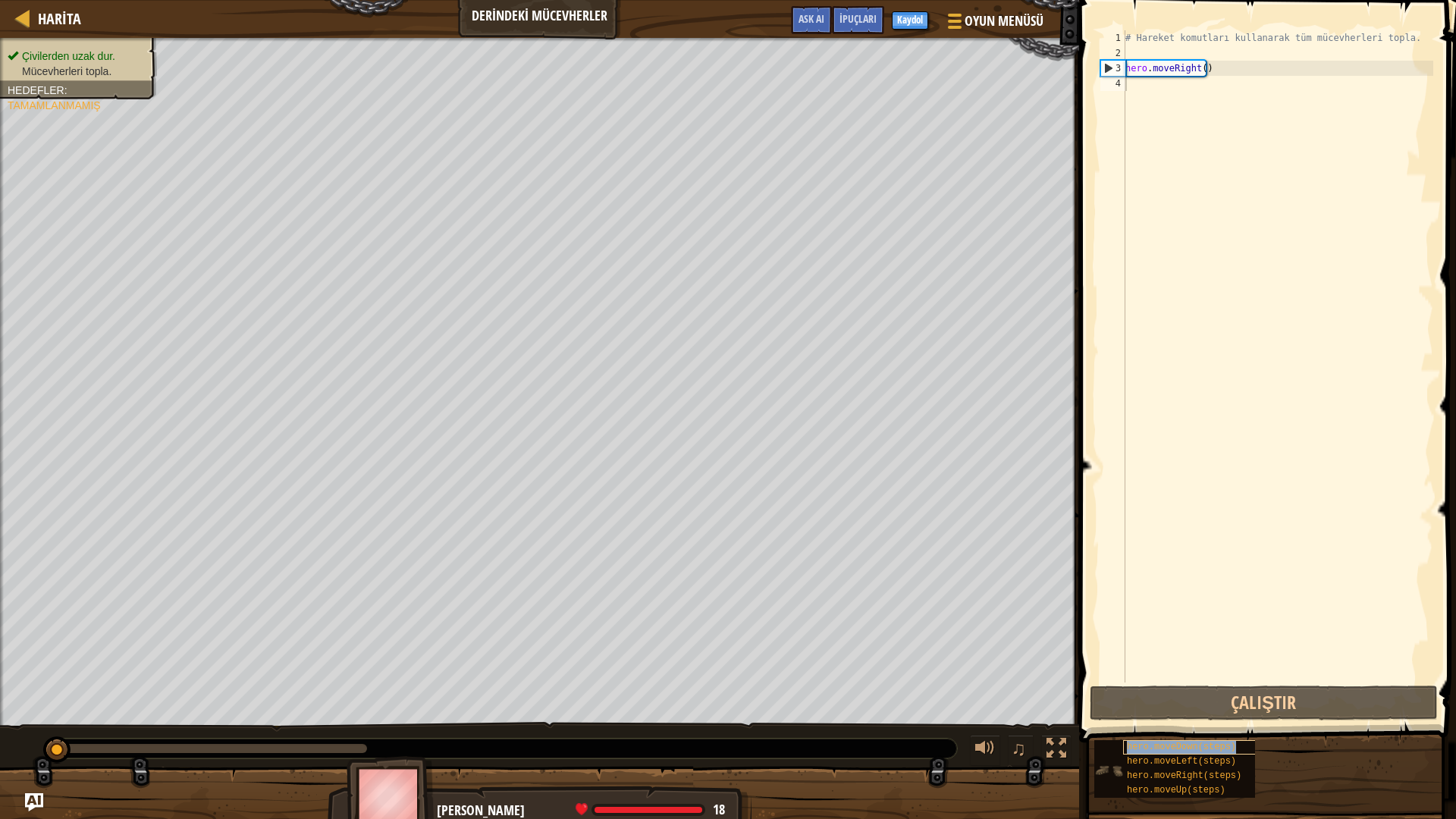
click at [1209, 697] on span "hero.moveDown(steps)" at bounding box center [1182, 746] width 109 height 11
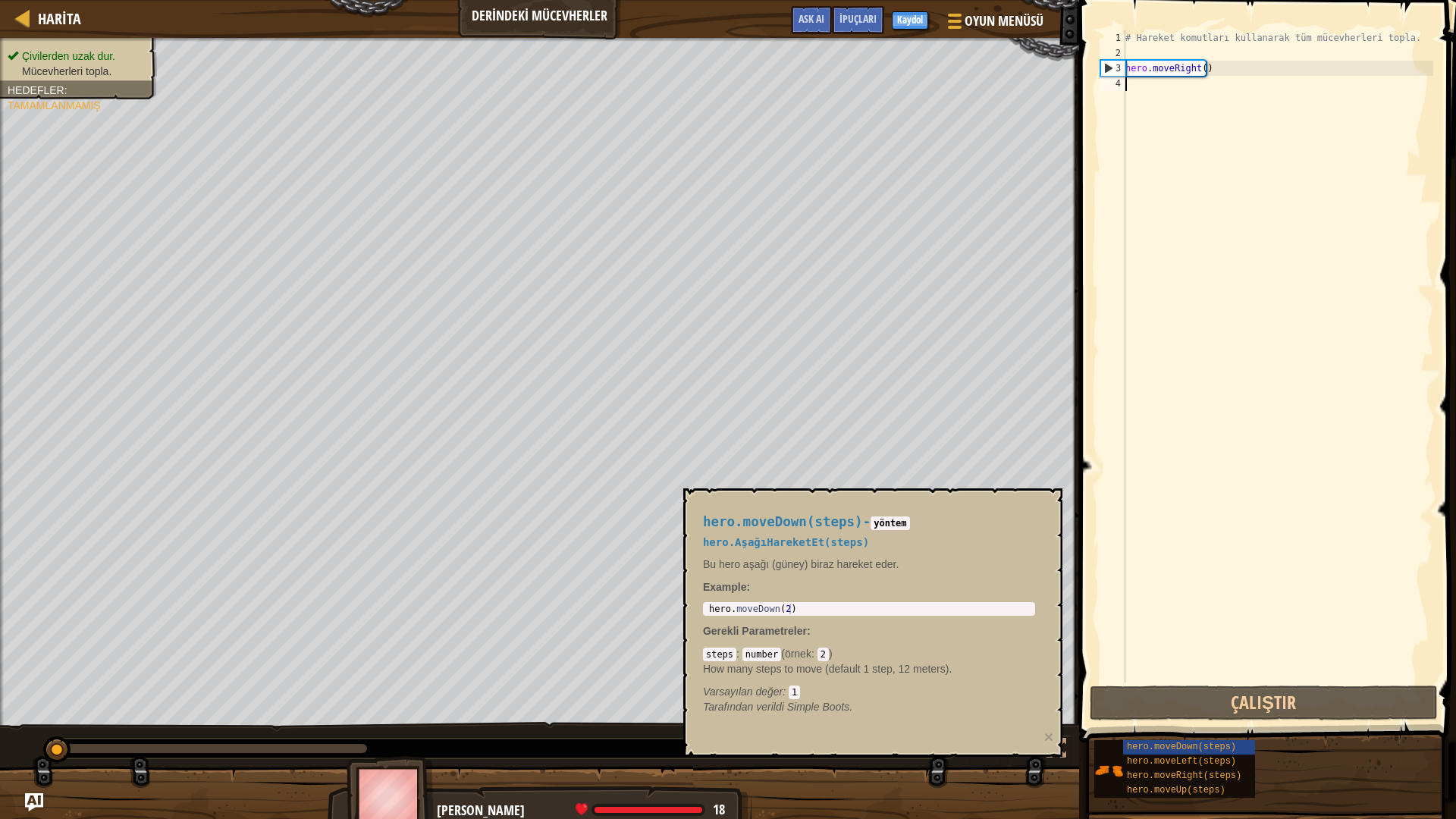
click at [1146, 82] on div "# Hareket komutları kullanarak tüm mücevherleri topla. hero . moveRight ( )" at bounding box center [1278, 372] width 311 height 683
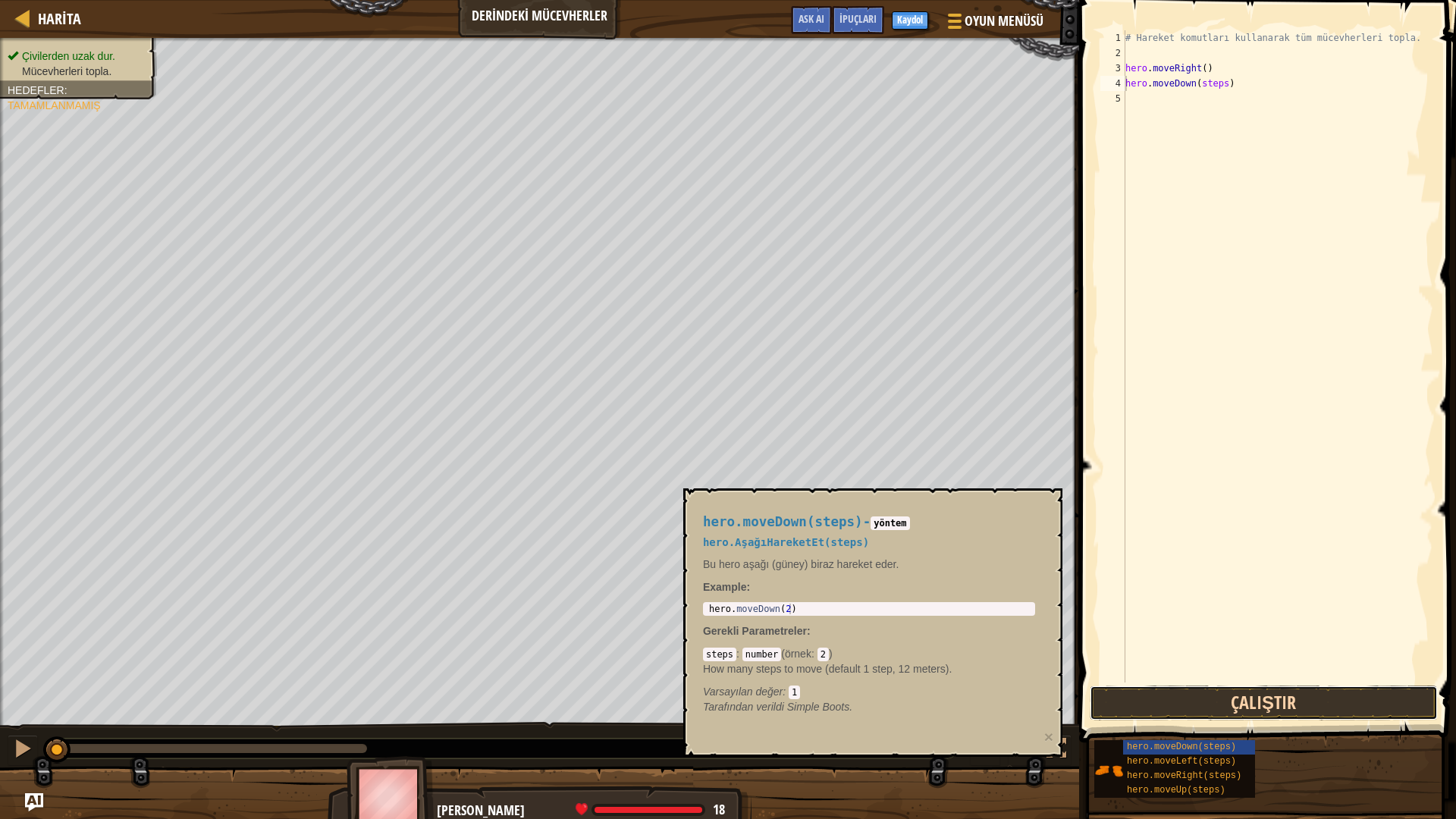
click at [1228, 697] on button "Çalıştır" at bounding box center [1264, 703] width 348 height 35
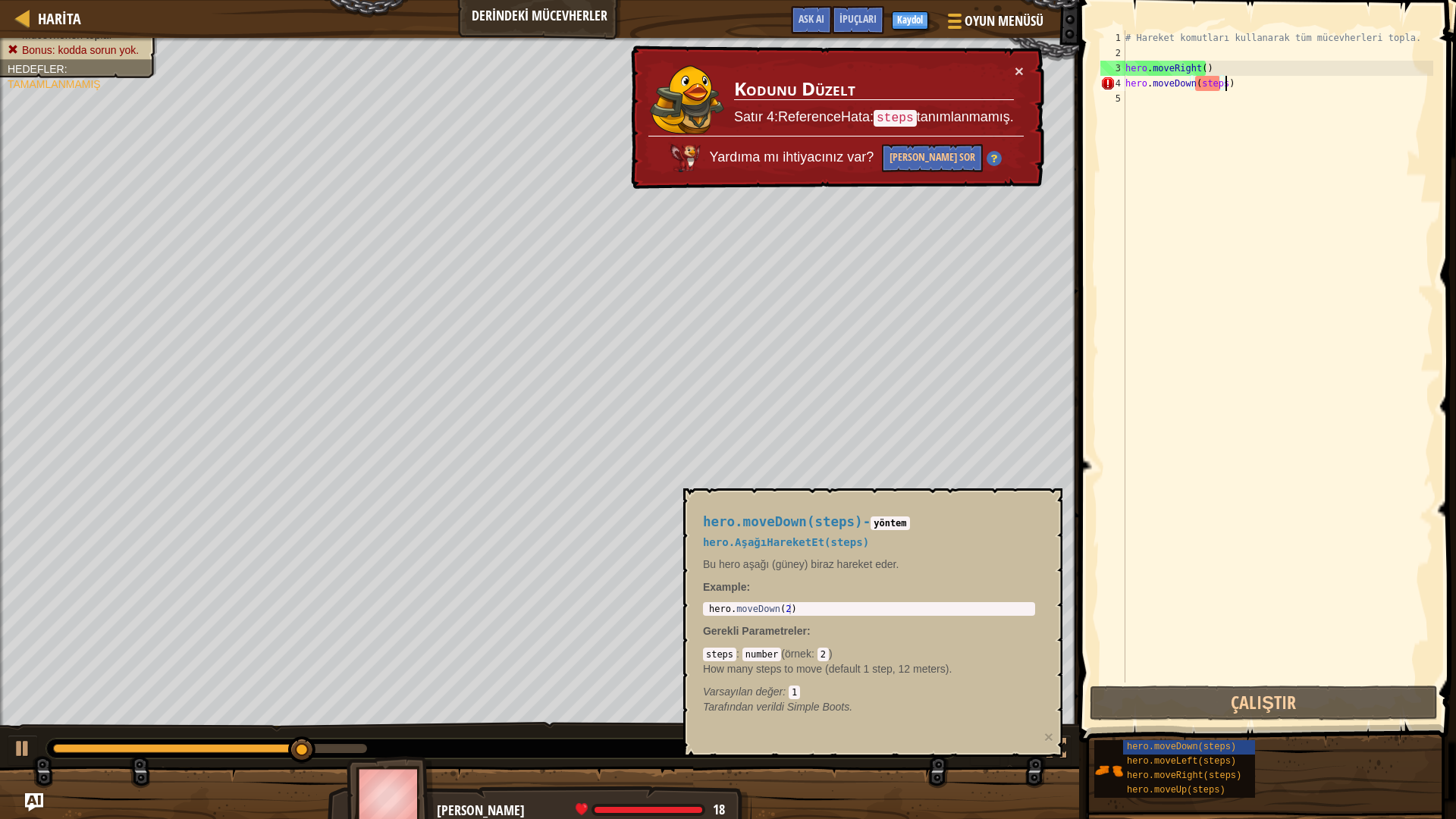
drag, startPoint x: 1212, startPoint y: 83, endPoint x: 1223, endPoint y: 79, distance: 11.7
click at [1223, 79] on div "# Hareket komutları kullanarak tüm mücevherleri topla. hero . moveRight ( ) her…" at bounding box center [1278, 372] width 311 height 683
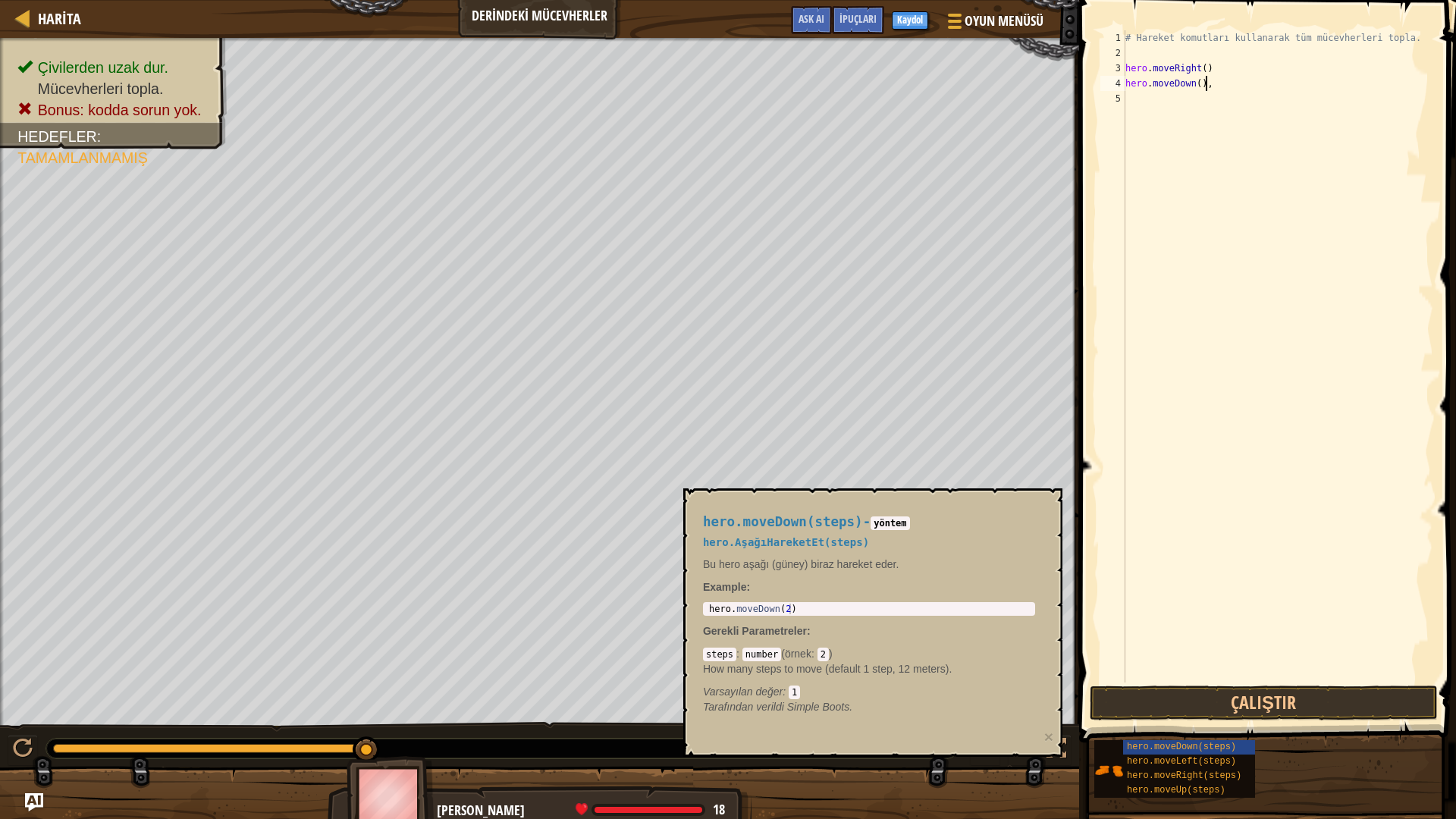
scroll to position [7, 5]
type textarea "hero.moveDown()"
type textarea "hero.moveUp()"
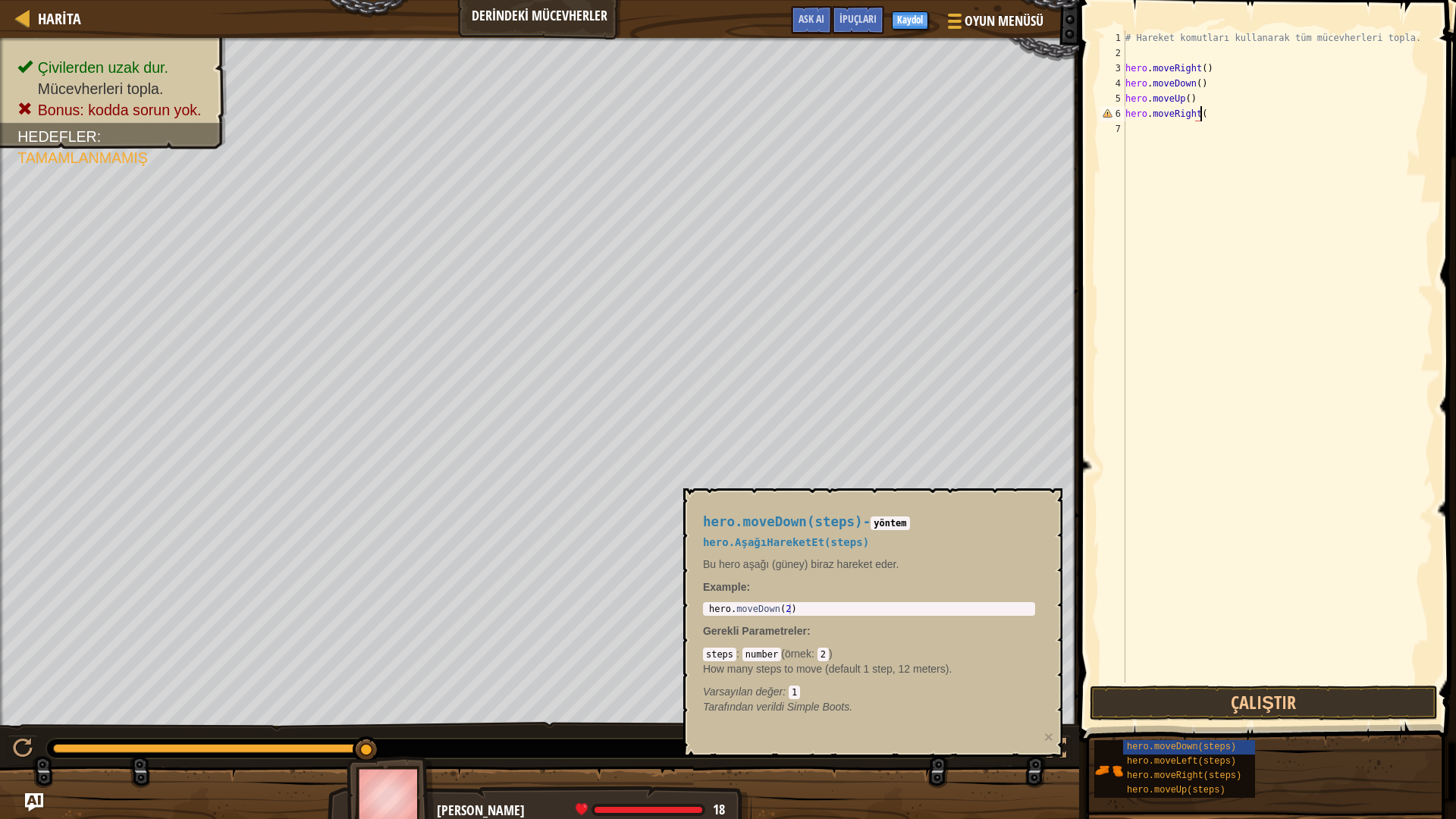
type textarea "hero.moveRight()"
click at [1200, 697] on button "Çalıştır" at bounding box center [1264, 703] width 348 height 35
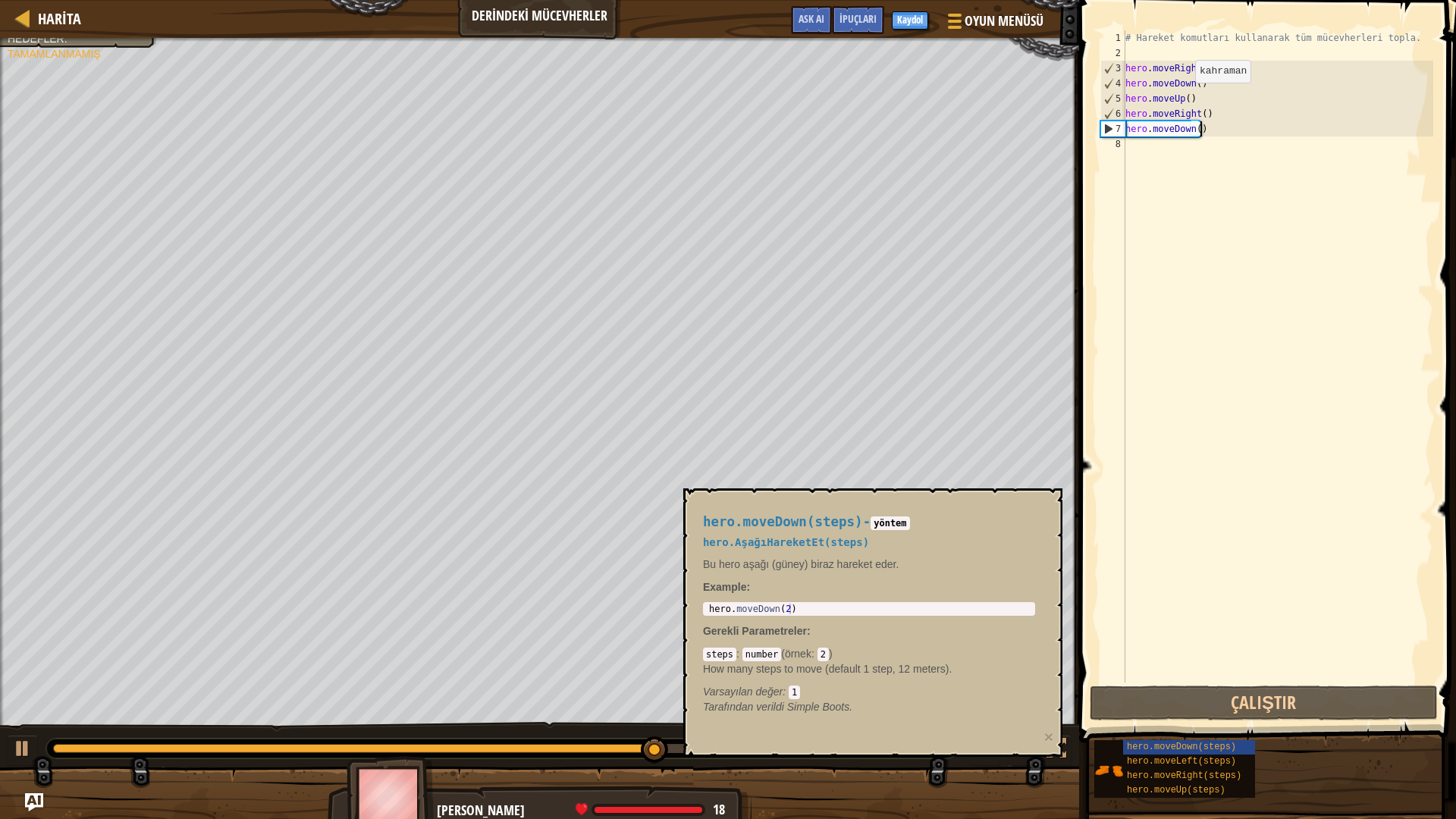
click at [1183, 97] on div "# Hareket komutları kullanarak tüm mücevherleri topla. hero . moveRight ( ) her…" at bounding box center [1278, 372] width 311 height 683
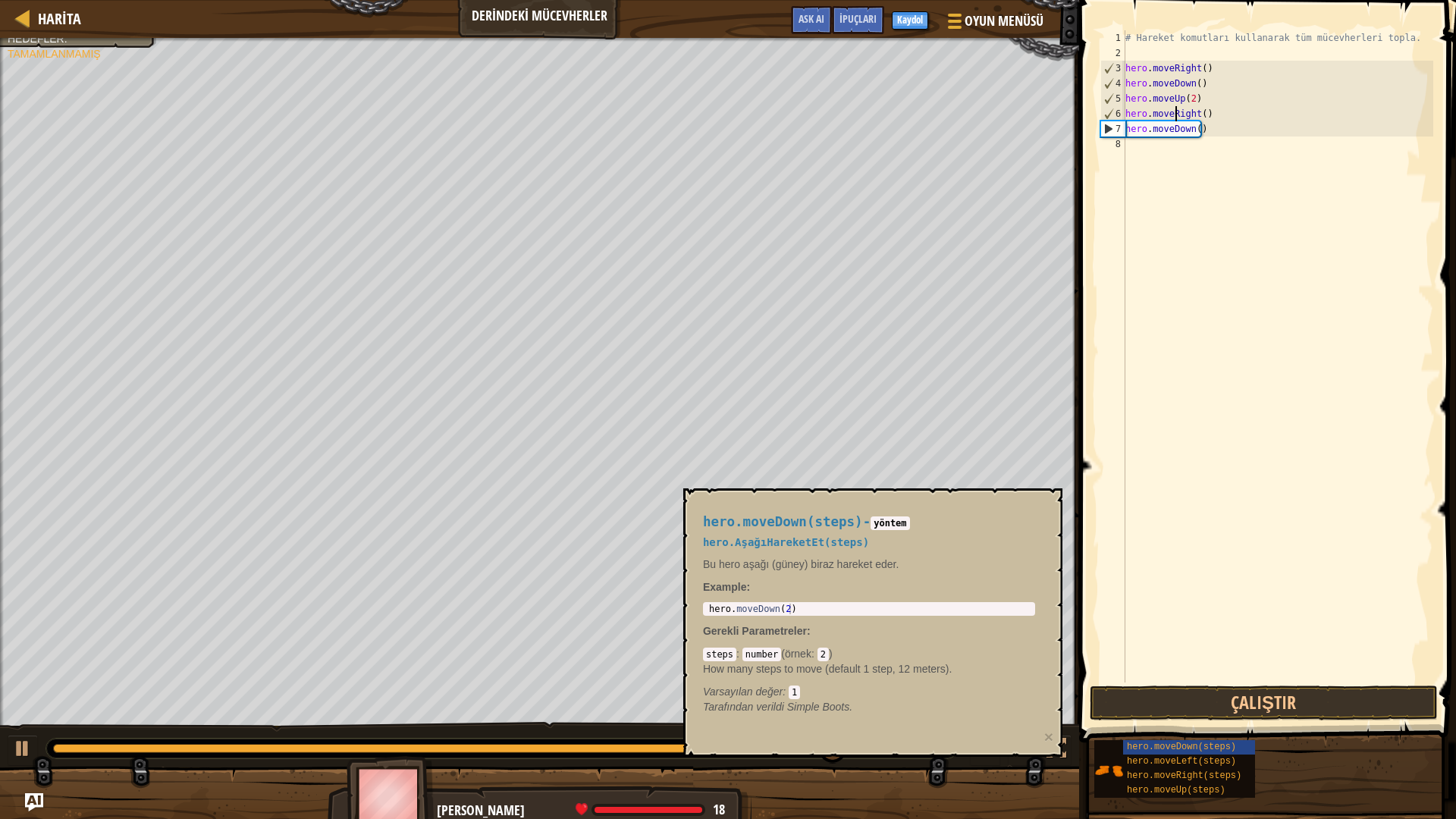
type textarea "hero.moveDown()"
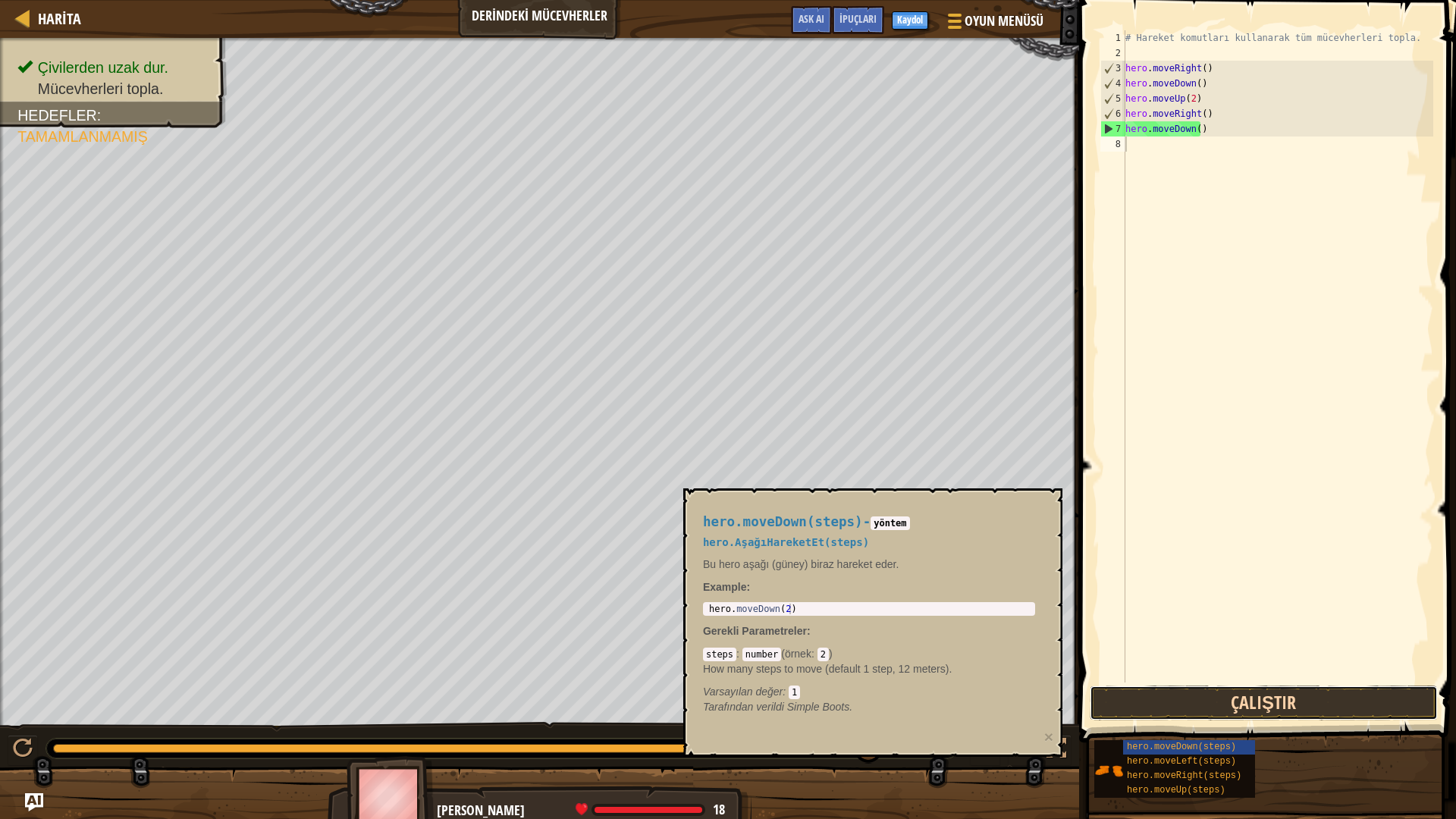
click at [1176, 697] on button "Çalıştır" at bounding box center [1264, 703] width 348 height 35
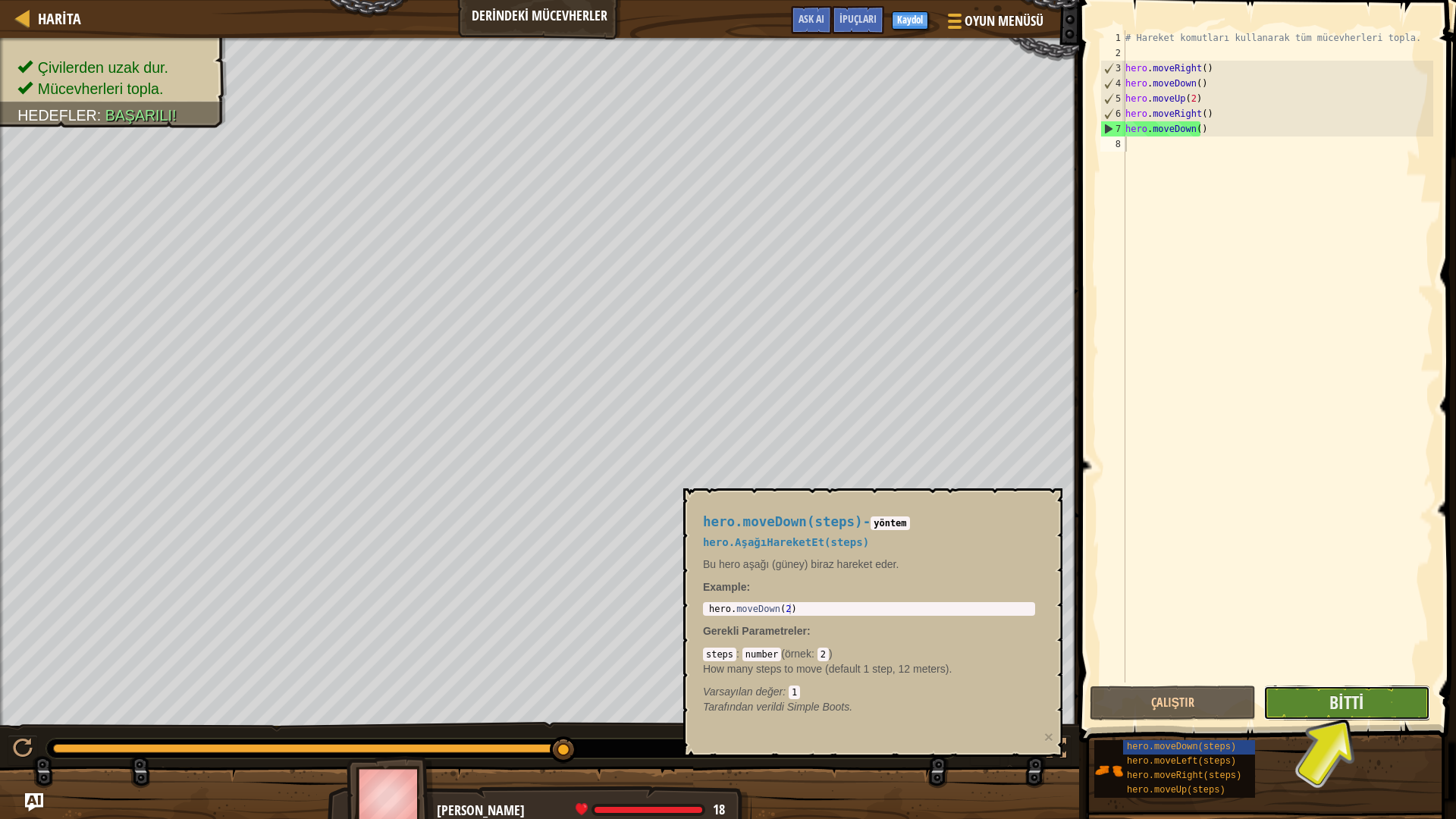
click at [1388, 697] on button "Bitti" at bounding box center [1346, 703] width 166 height 35
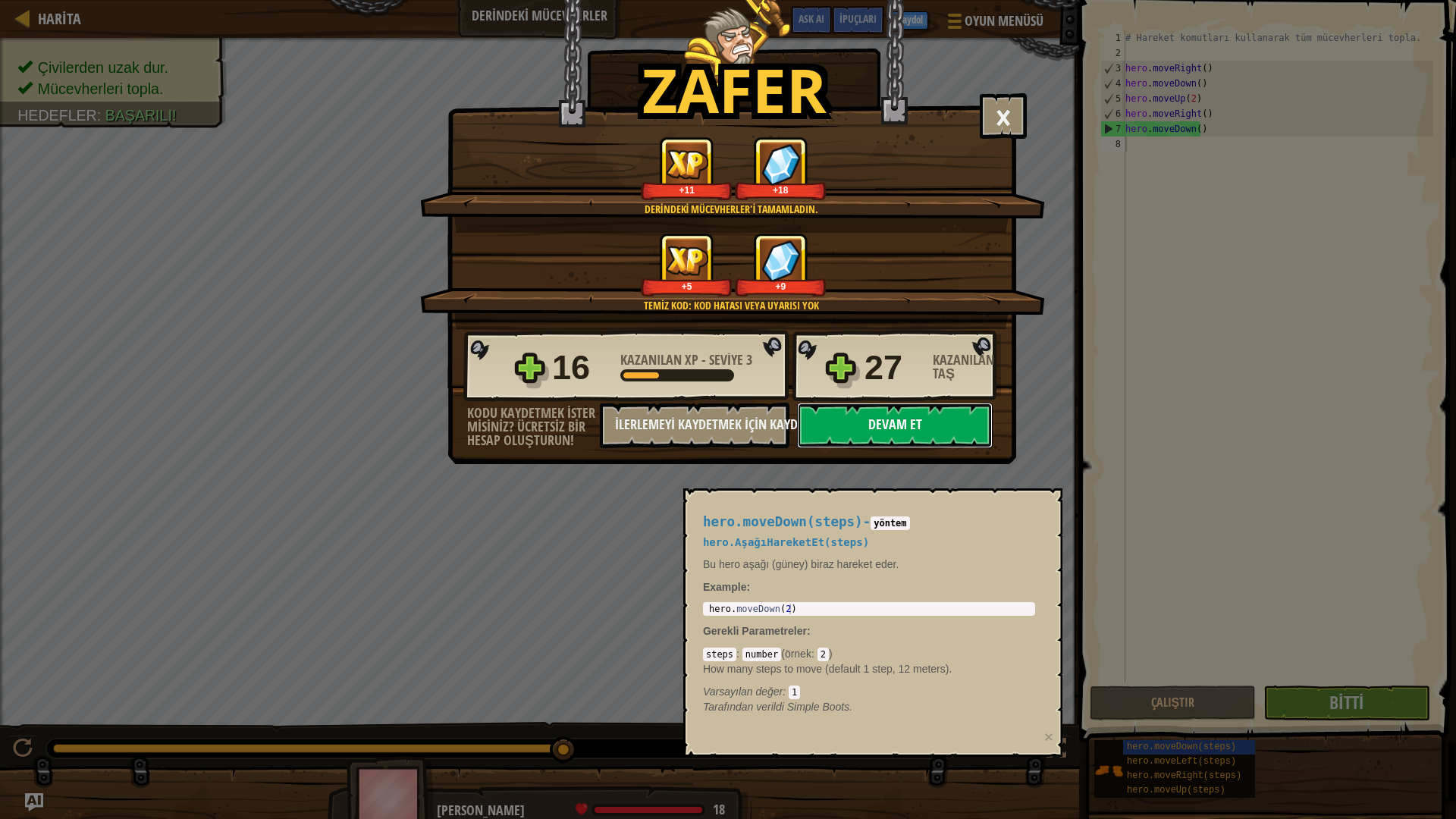
click at [922, 421] on button "Devam et" at bounding box center [894, 425] width 196 height 46
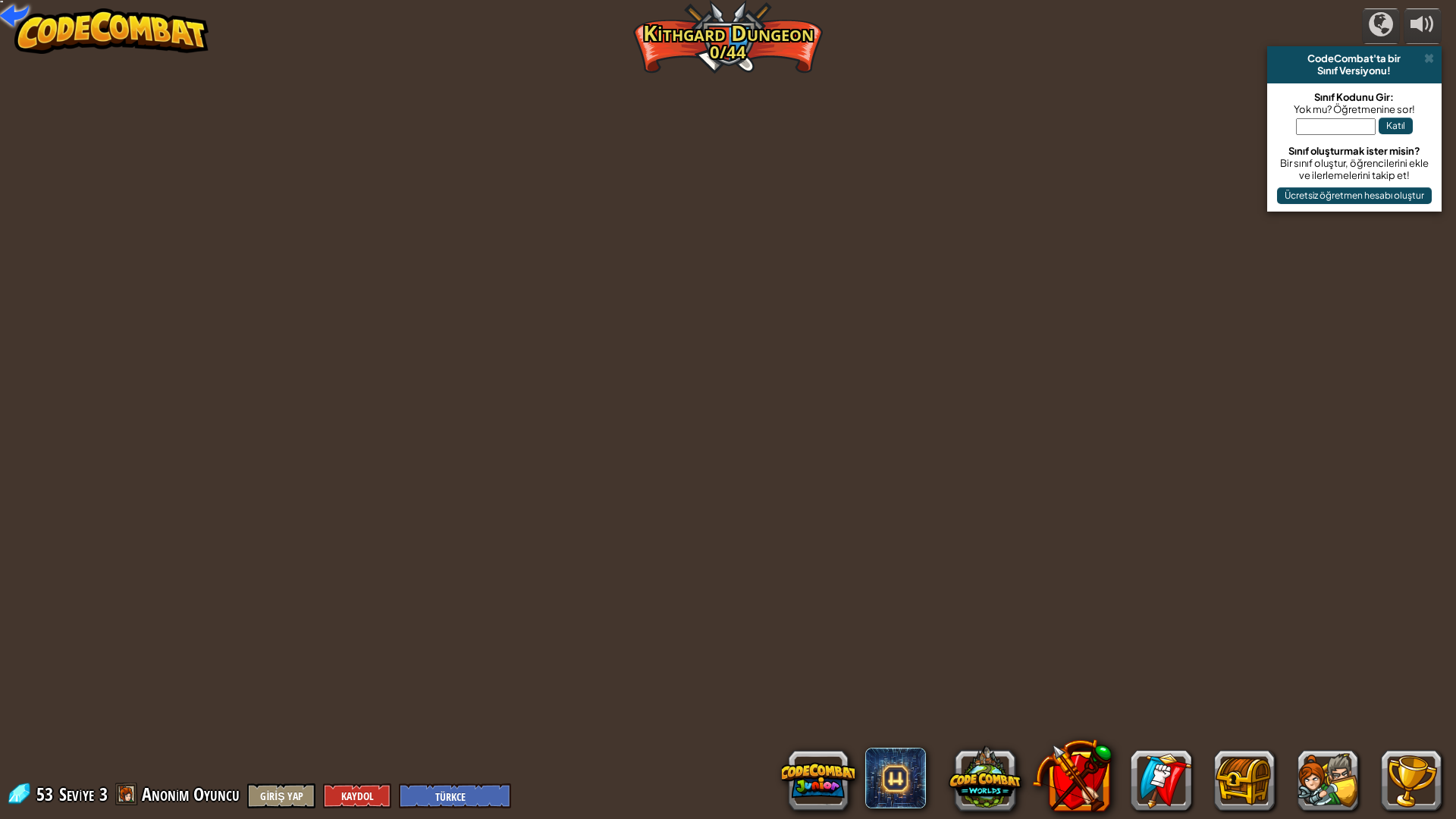
select select "tr"
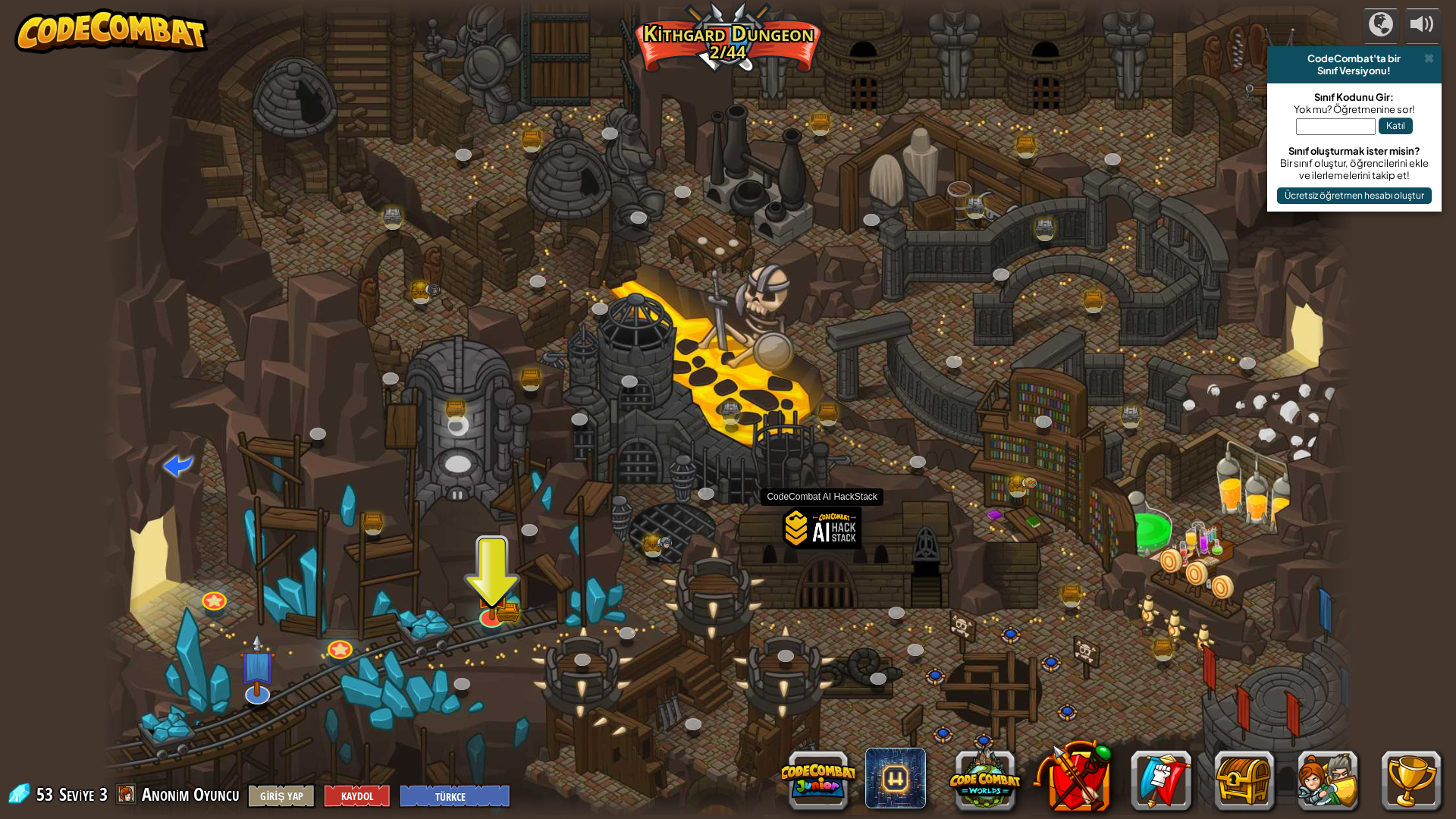
click at [825, 528] on div at bounding box center [823, 560] width 80 height 103
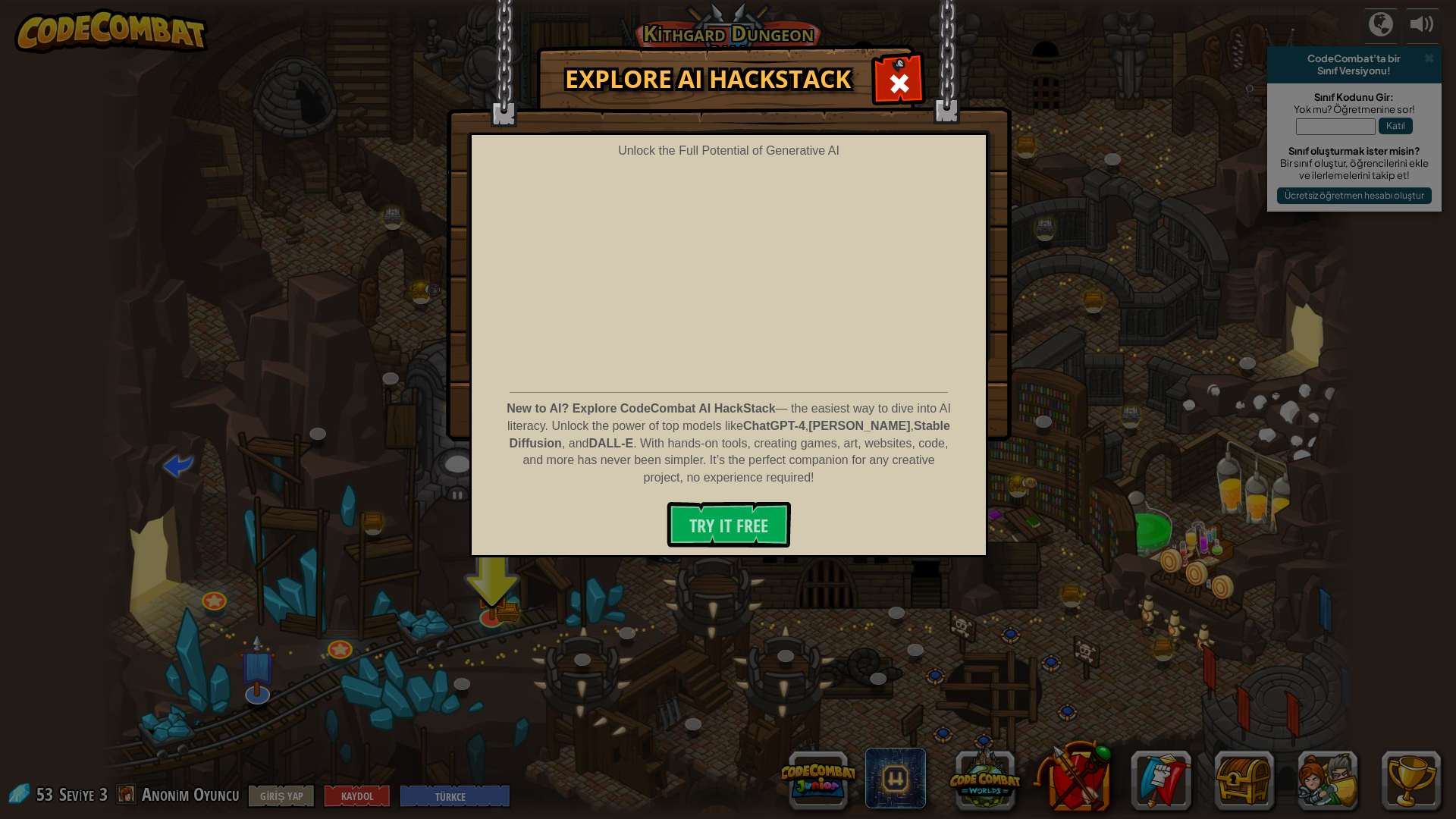
click at [1061, 79] on div "Explore AI HackStack Unlock the Full Potential of Generative AI New to AI? Expl…" at bounding box center [728, 243] width 1456 height 395
click at [880, 77] on div at bounding box center [899, 82] width 48 height 48
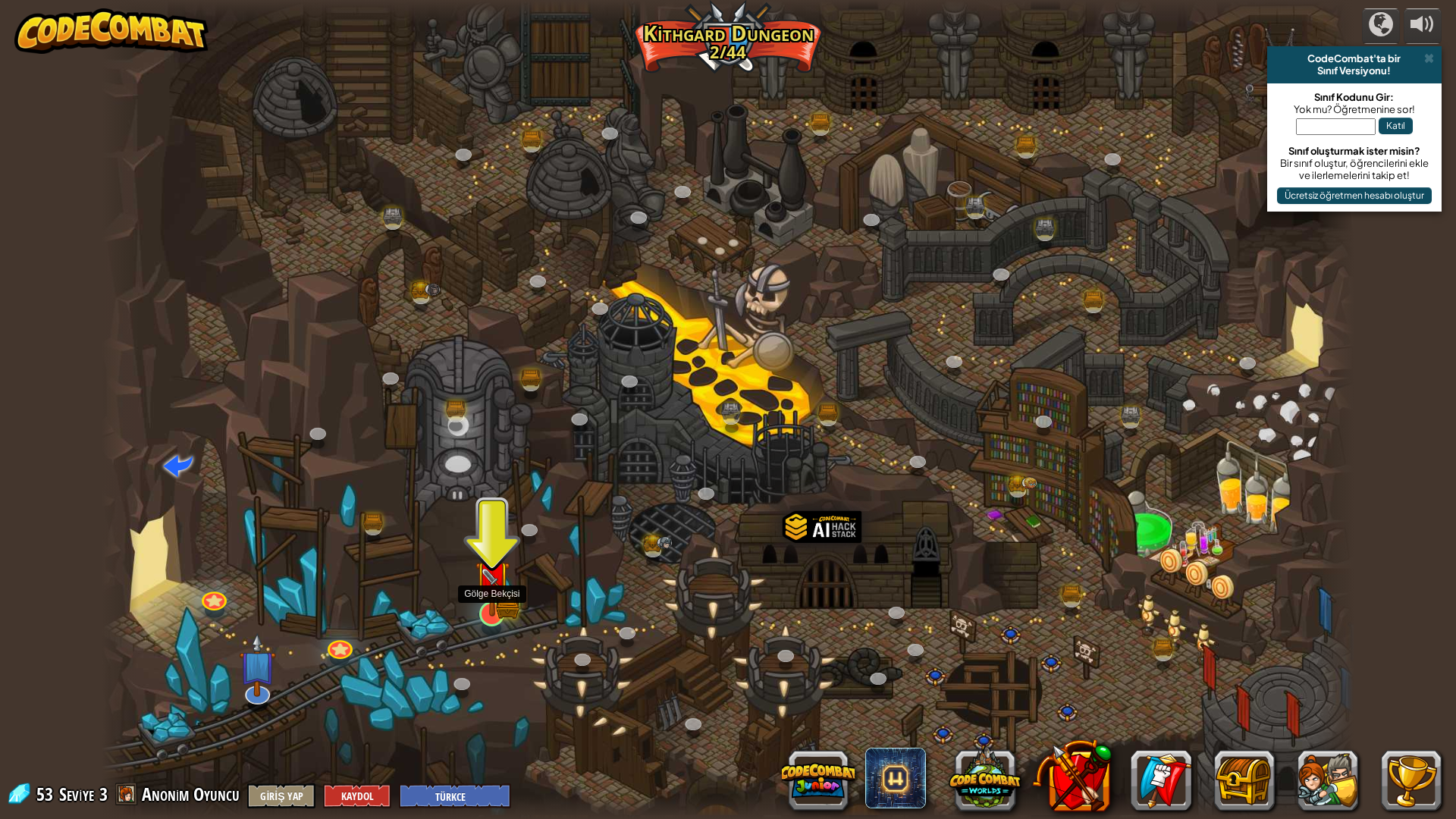
click at [517, 603] on img at bounding box center [507, 606] width 23 height 26
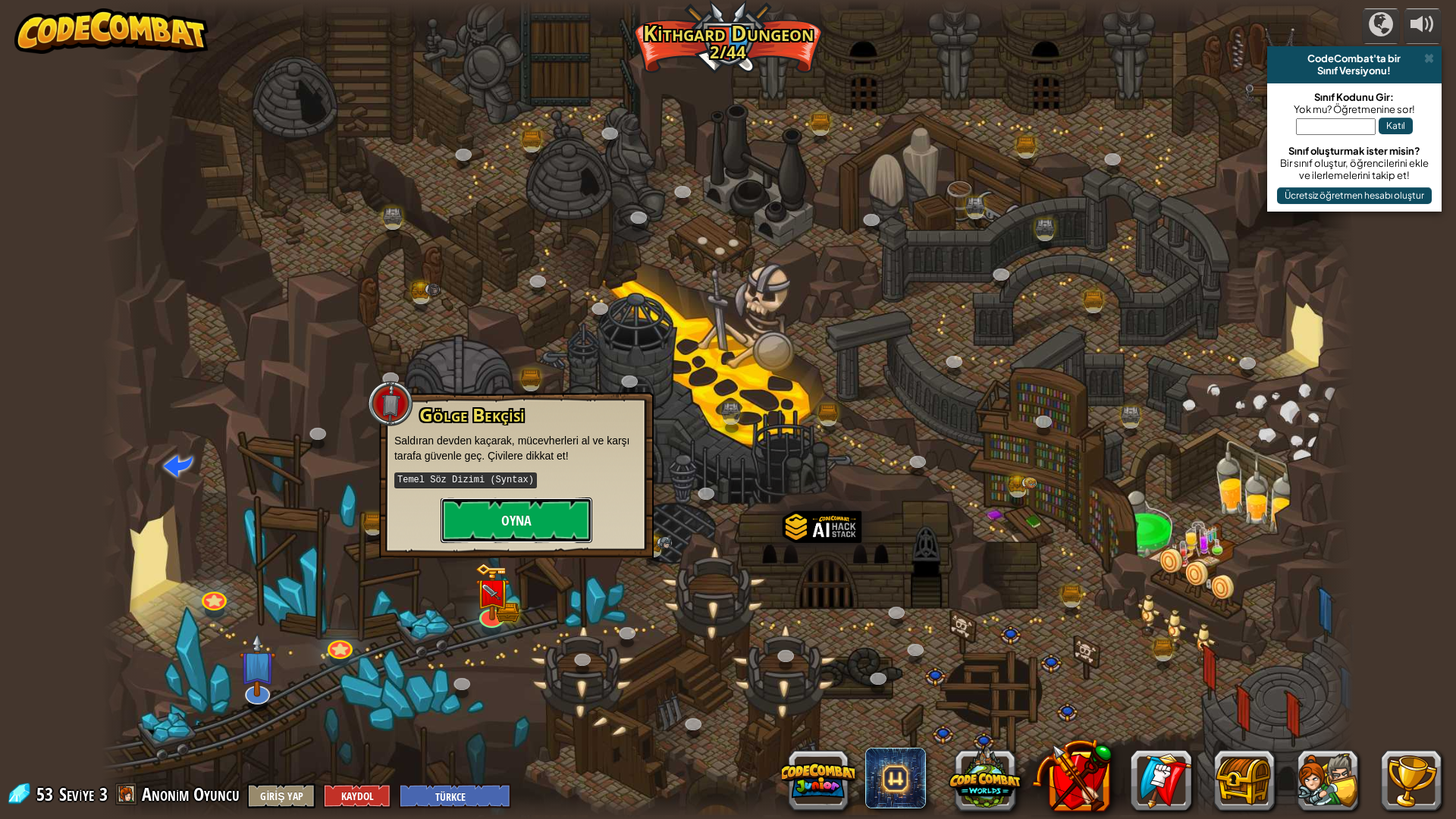
click at [510, 523] on button "Oyna" at bounding box center [516, 521] width 152 height 46
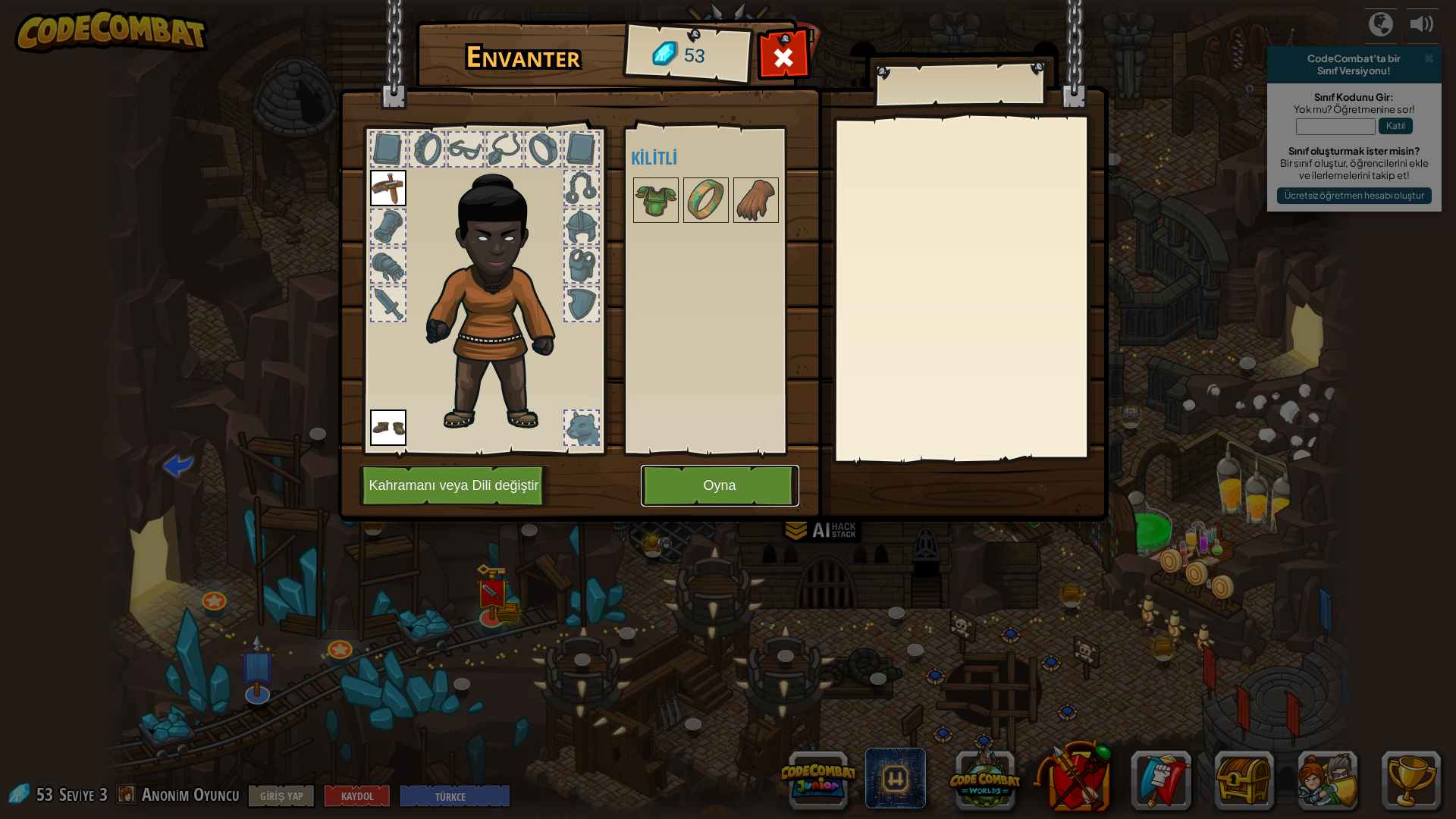
click at [754, 495] on button "Oyna" at bounding box center [721, 486] width 159 height 42
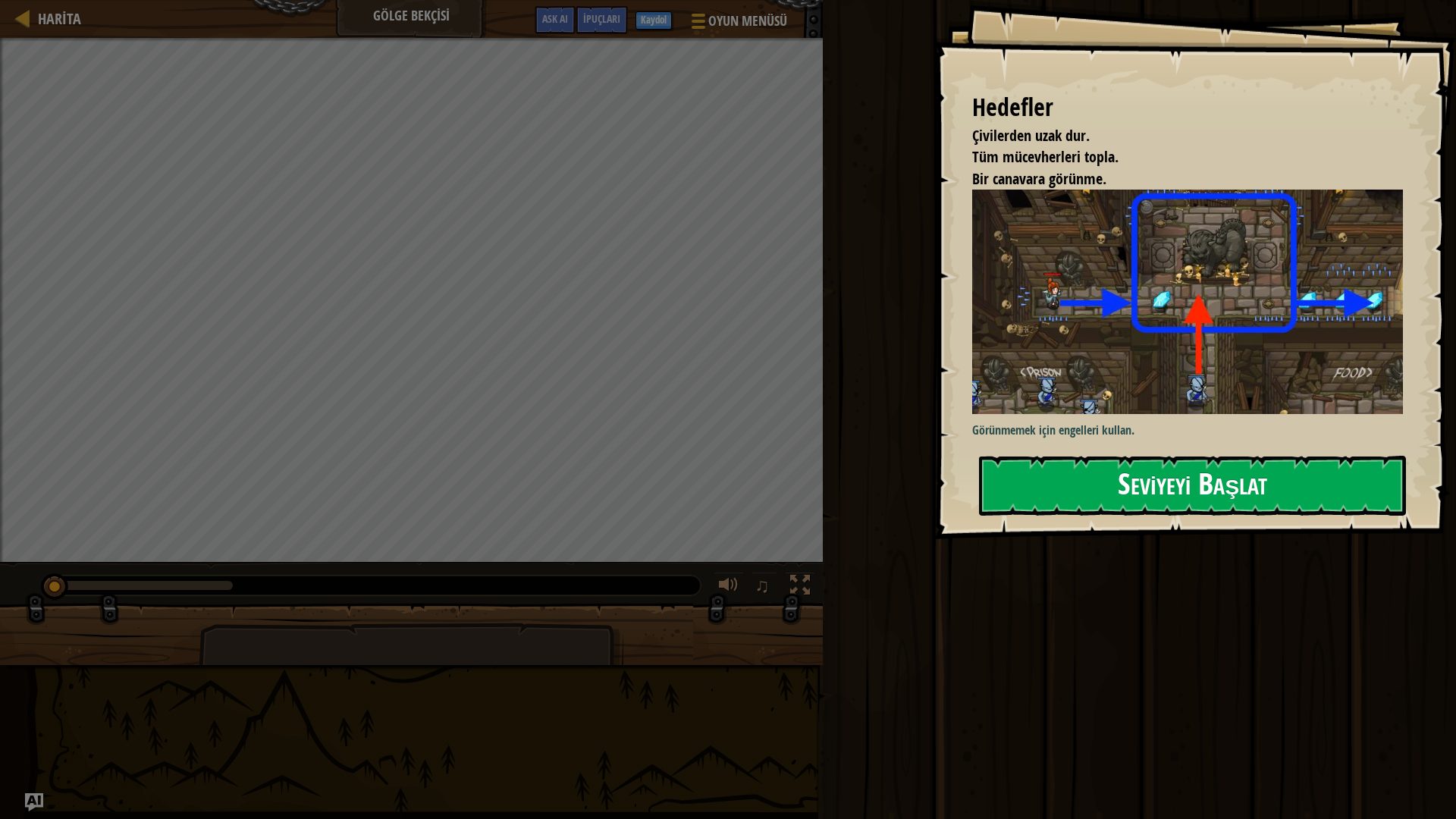
click at [1152, 498] on button "Seviyeyi Başlat" at bounding box center [1193, 486] width 427 height 60
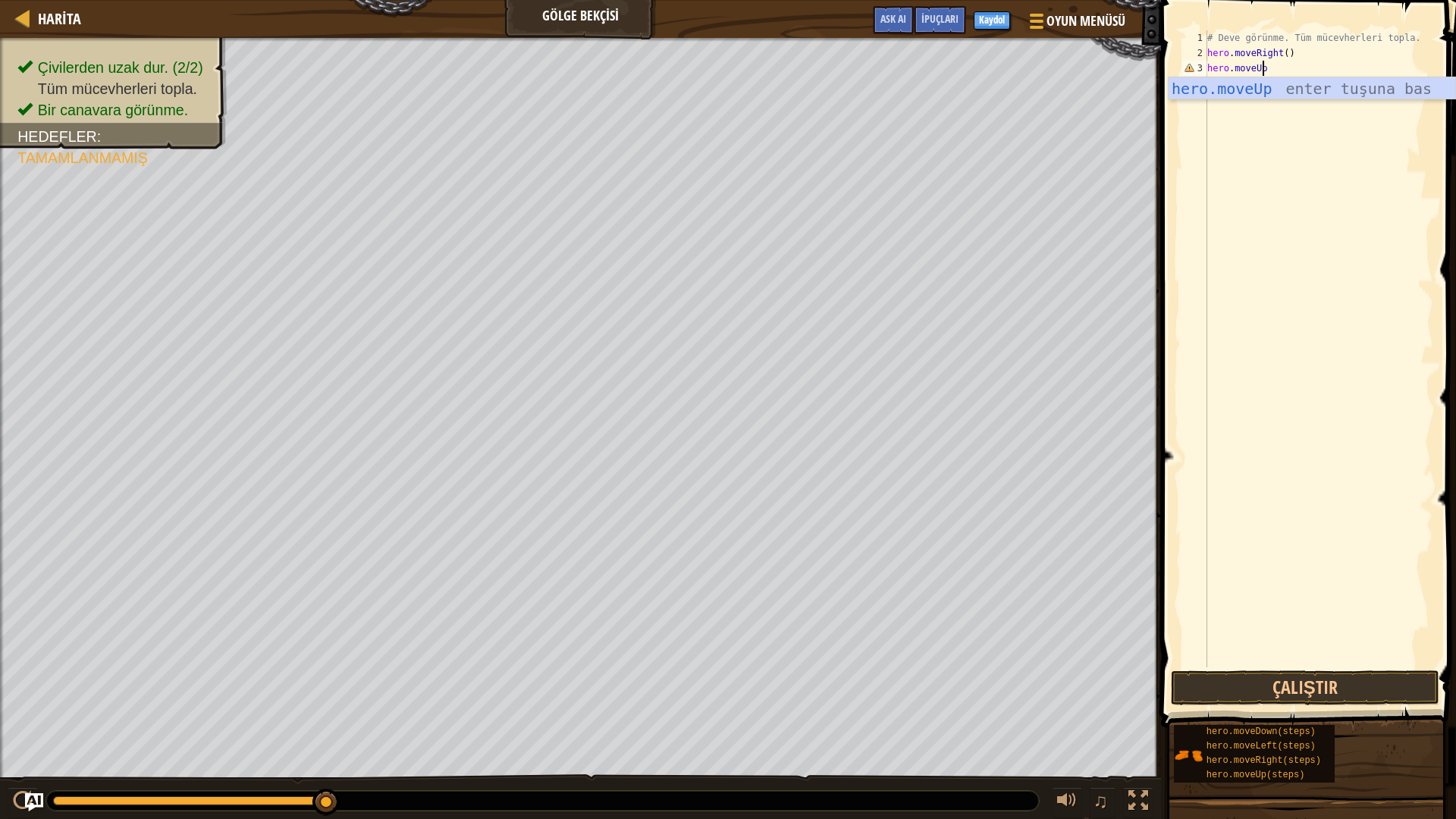
scroll to position [7, 4]
type textarea "hero.moveUp()"
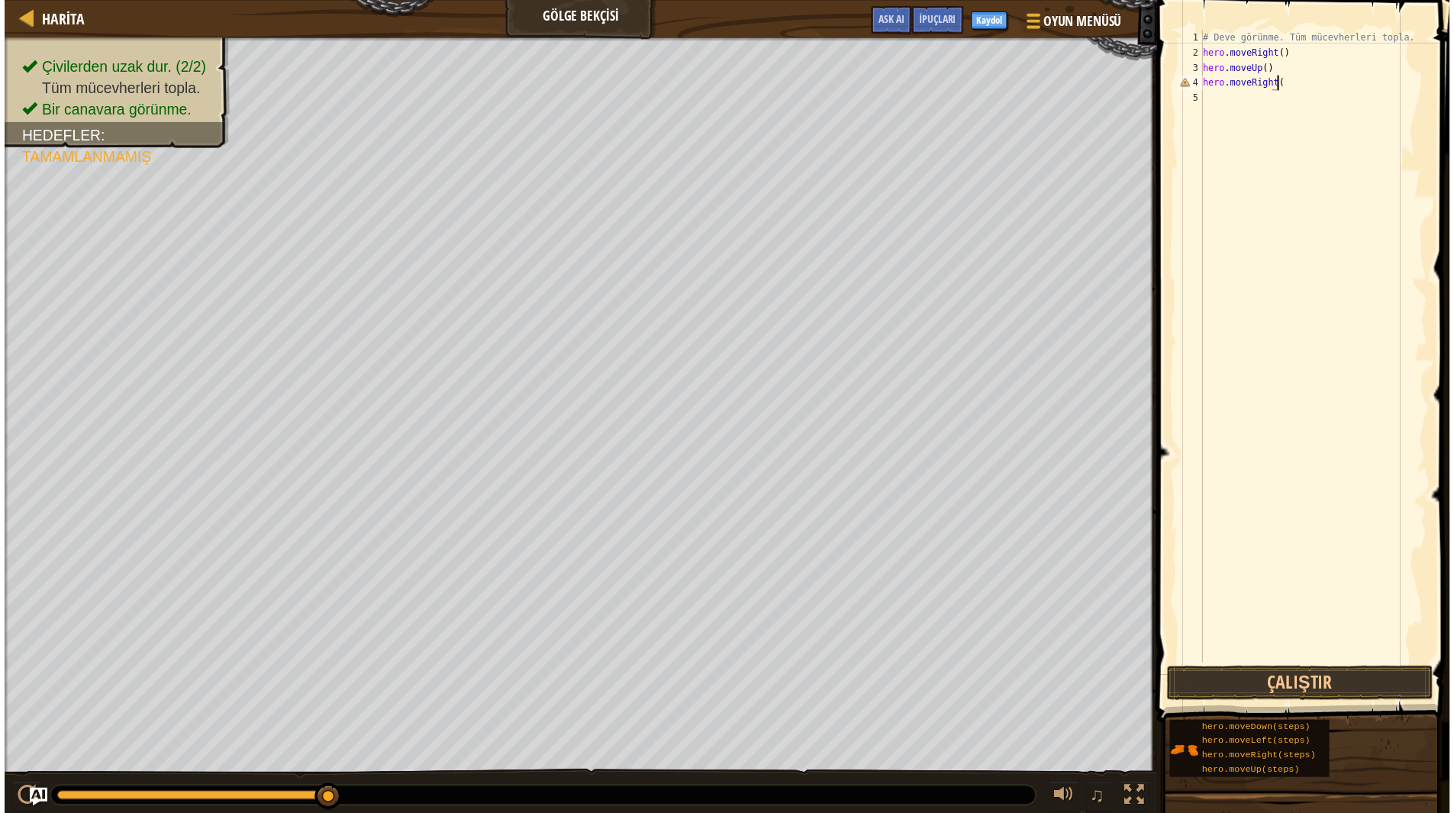
scroll to position [7, 5]
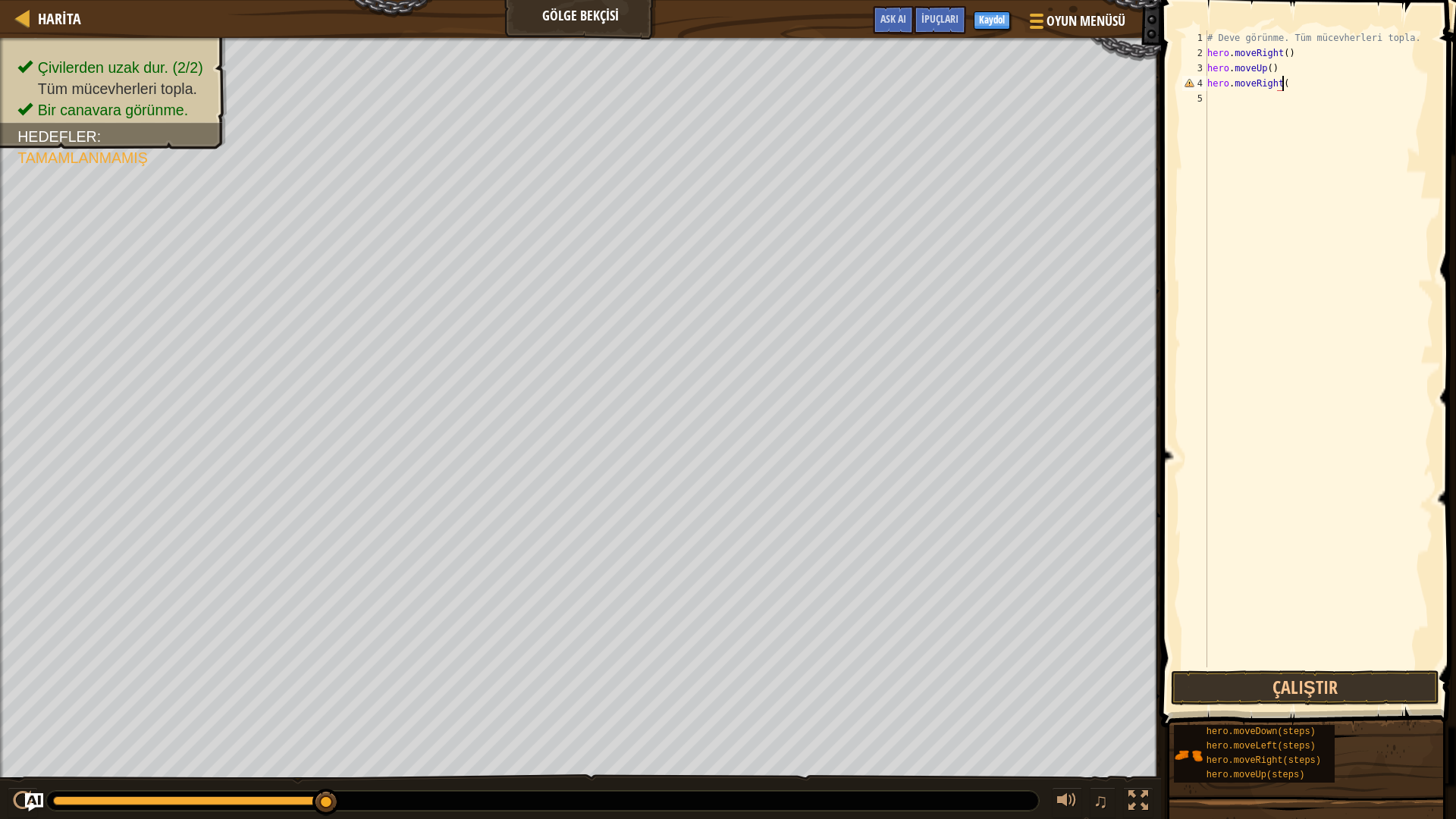
type textarea "hero.moveRight()"
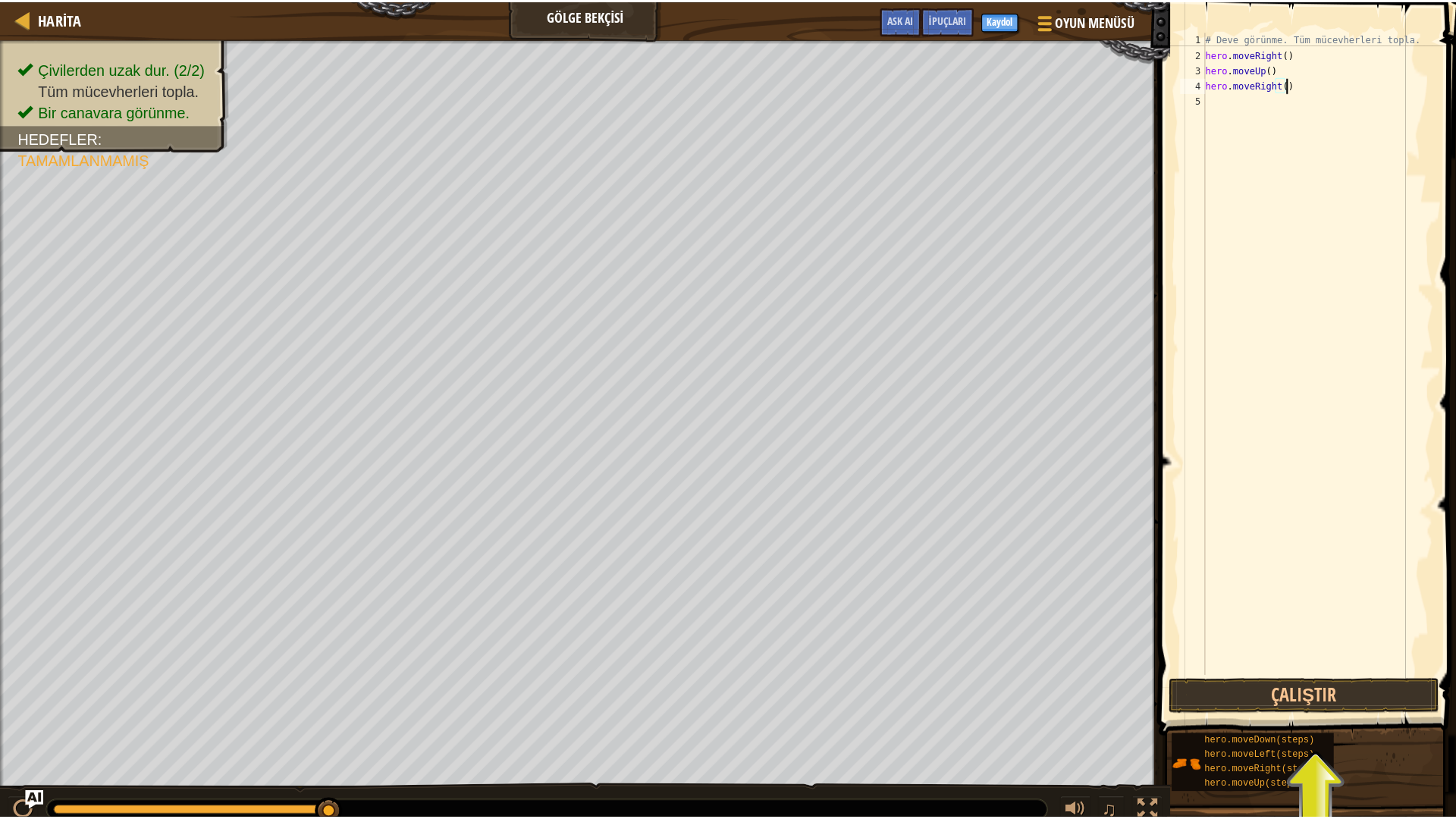
scroll to position [7, 0]
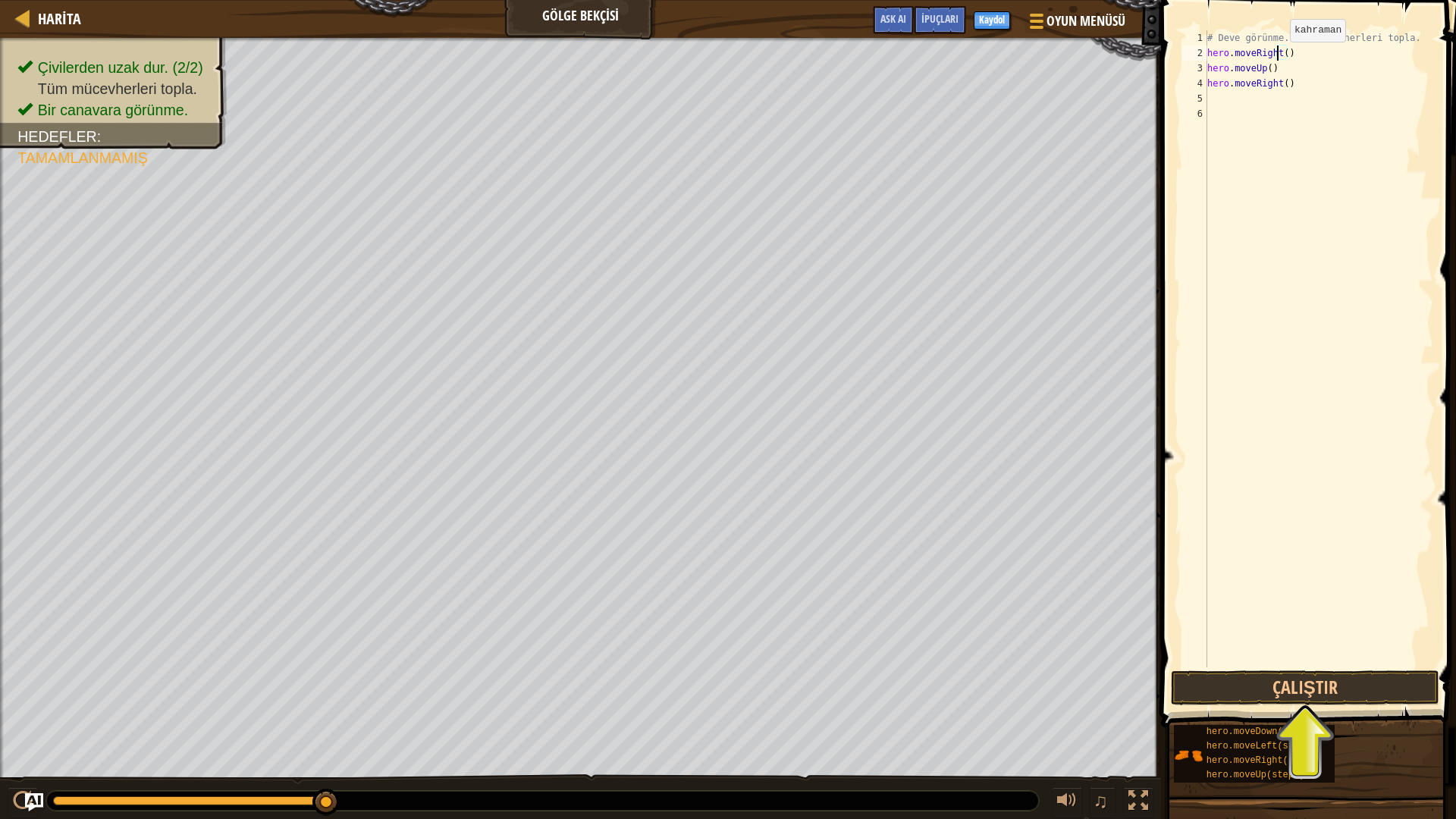
click at [1277, 57] on div "# Deve görünme. Tüm mücevherleri topla. hero . moveRight ( ) hero . moveUp ( ) …" at bounding box center [1319, 365] width 229 height 668
drag, startPoint x: 1277, startPoint y: 57, endPoint x: 1192, endPoint y: 60, distance: 85.1
click at [1192, 60] on div "hero.moveRight() 1 2 3 4 5 6 # Deve görünme. Tüm mücevherleri topla. hero . mov…" at bounding box center [1307, 349] width 254 height 637
type textarea "()"
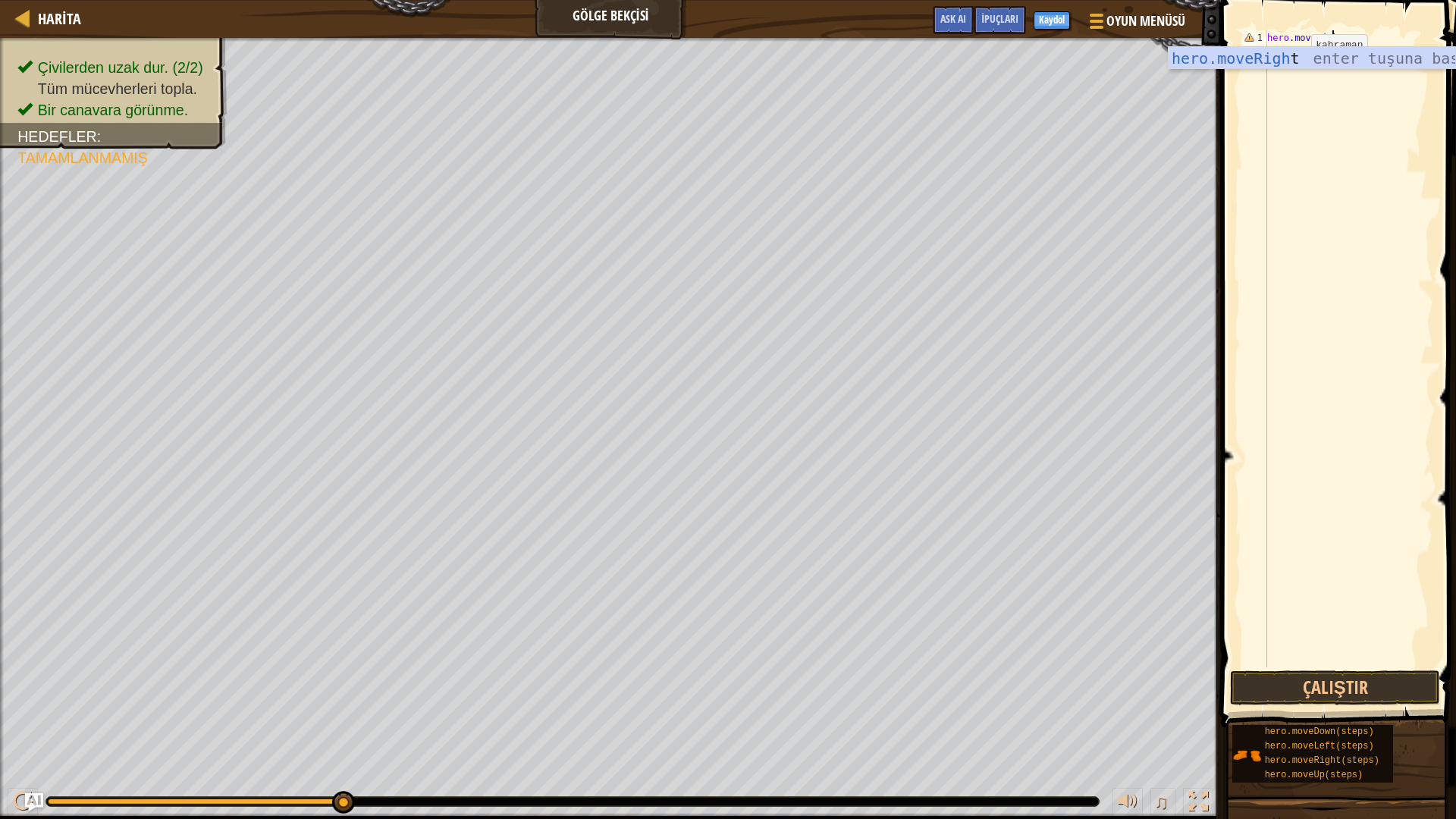
scroll to position [7, 5]
type textarea "hero.moveRight()"
type textarea "hero.moveUp()"
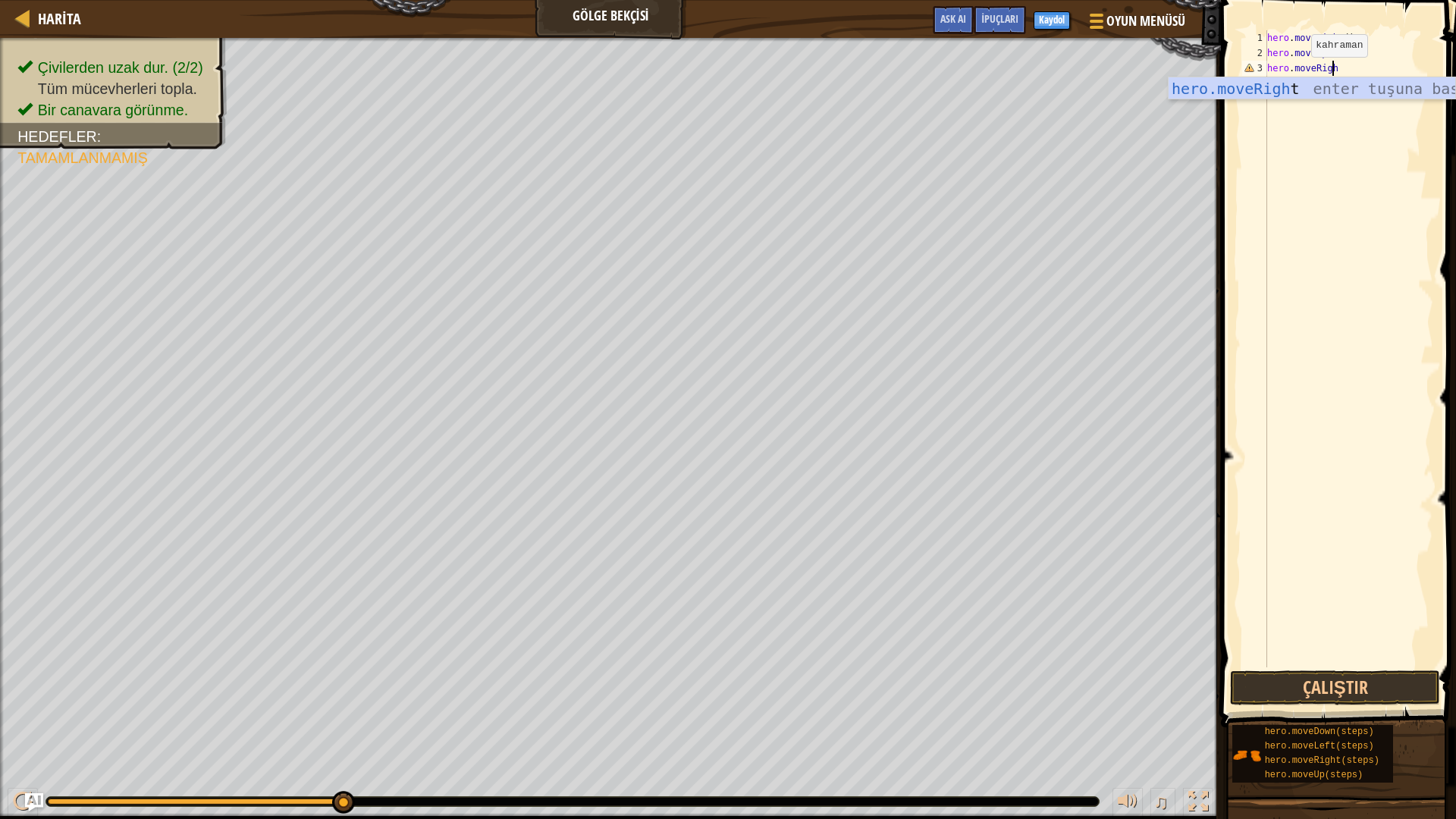
scroll to position [7, 5]
type textarea "hero.moveRight()"
type textarea "hero.moveDown()"
type textarea "hero.moveRight()"
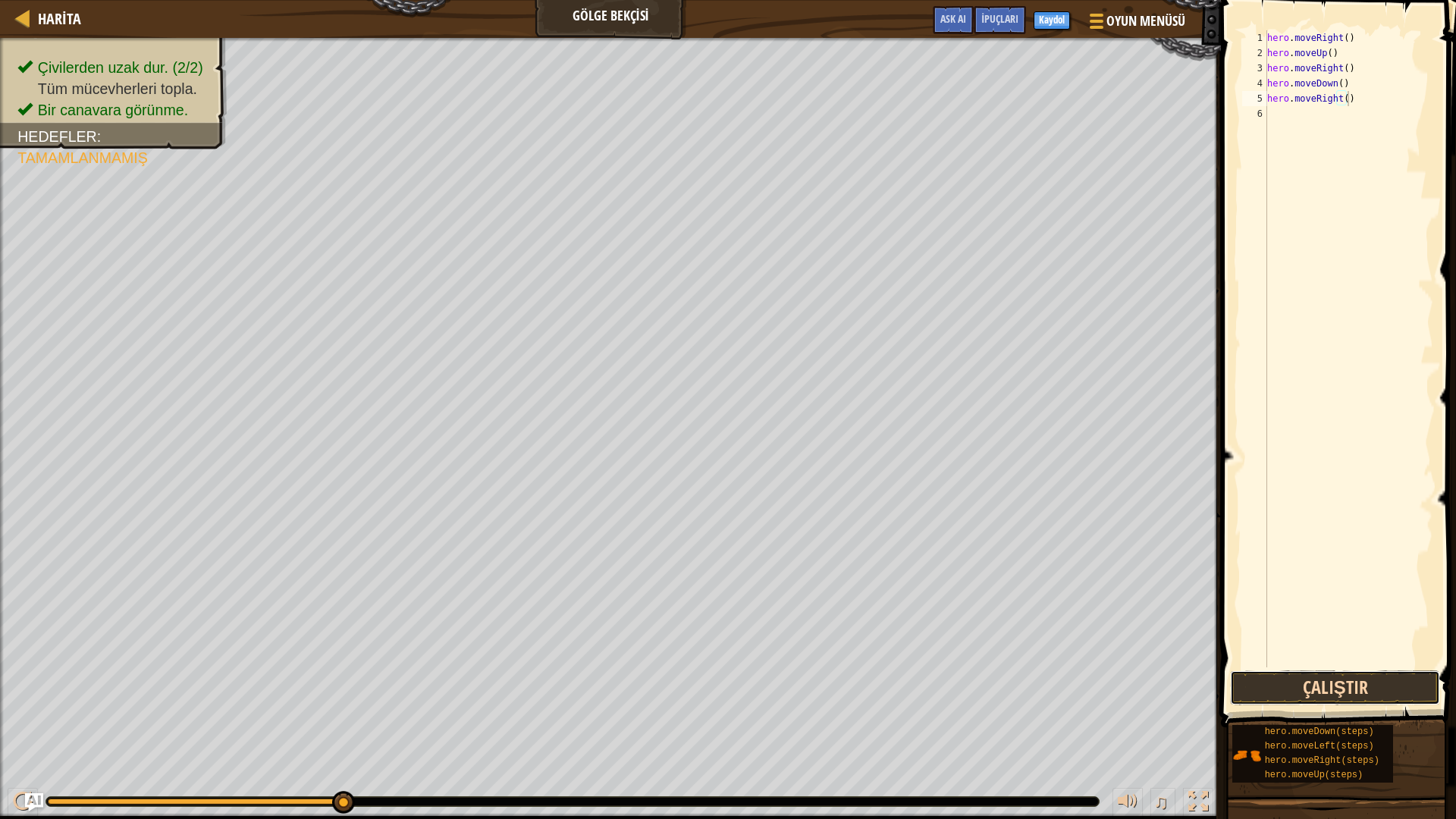
click at [1338, 689] on button "Çalıştır" at bounding box center [1335, 688] width 210 height 35
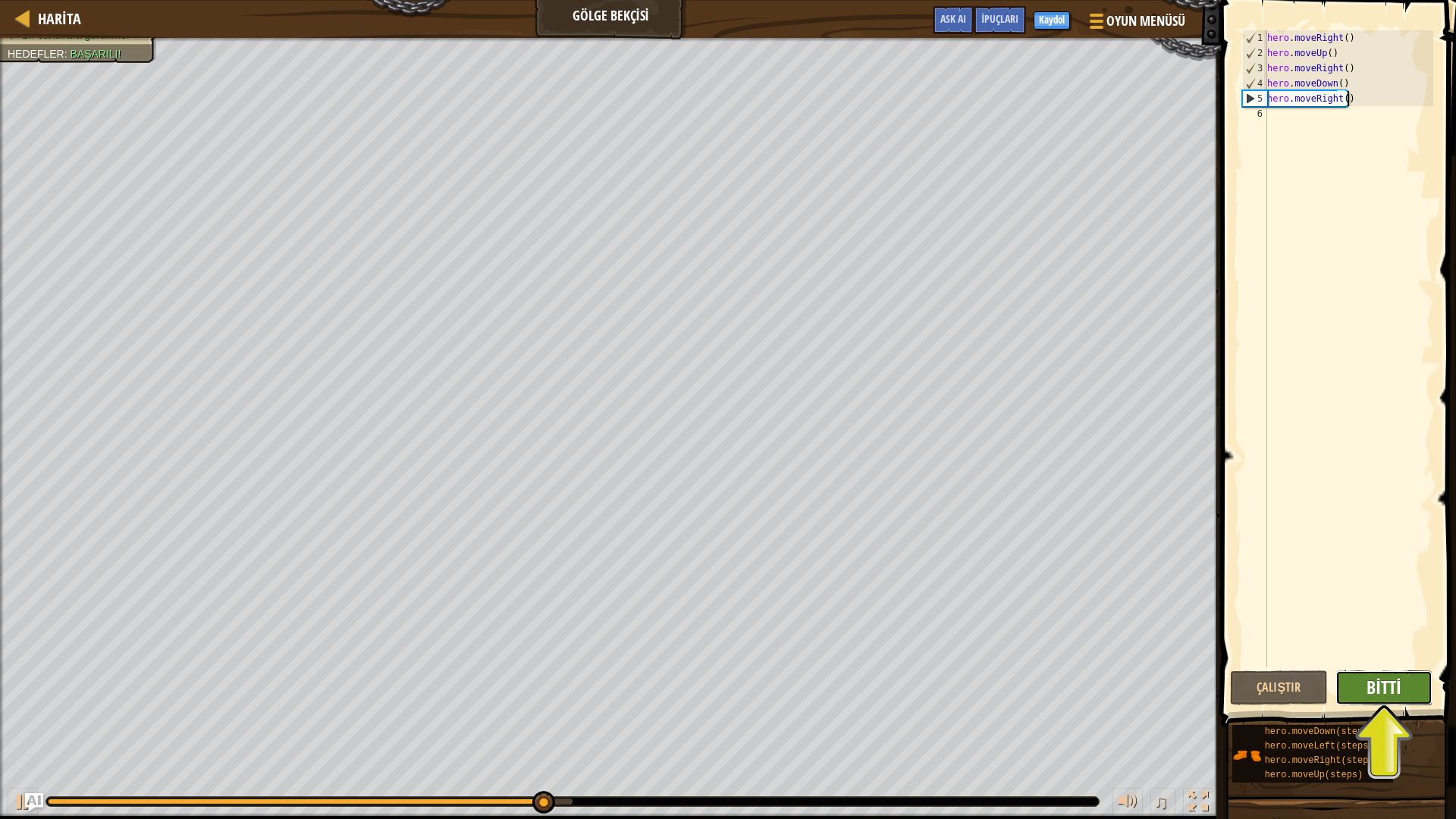
click at [1382, 691] on span "Bitti" at bounding box center [1383, 687] width 34 height 24
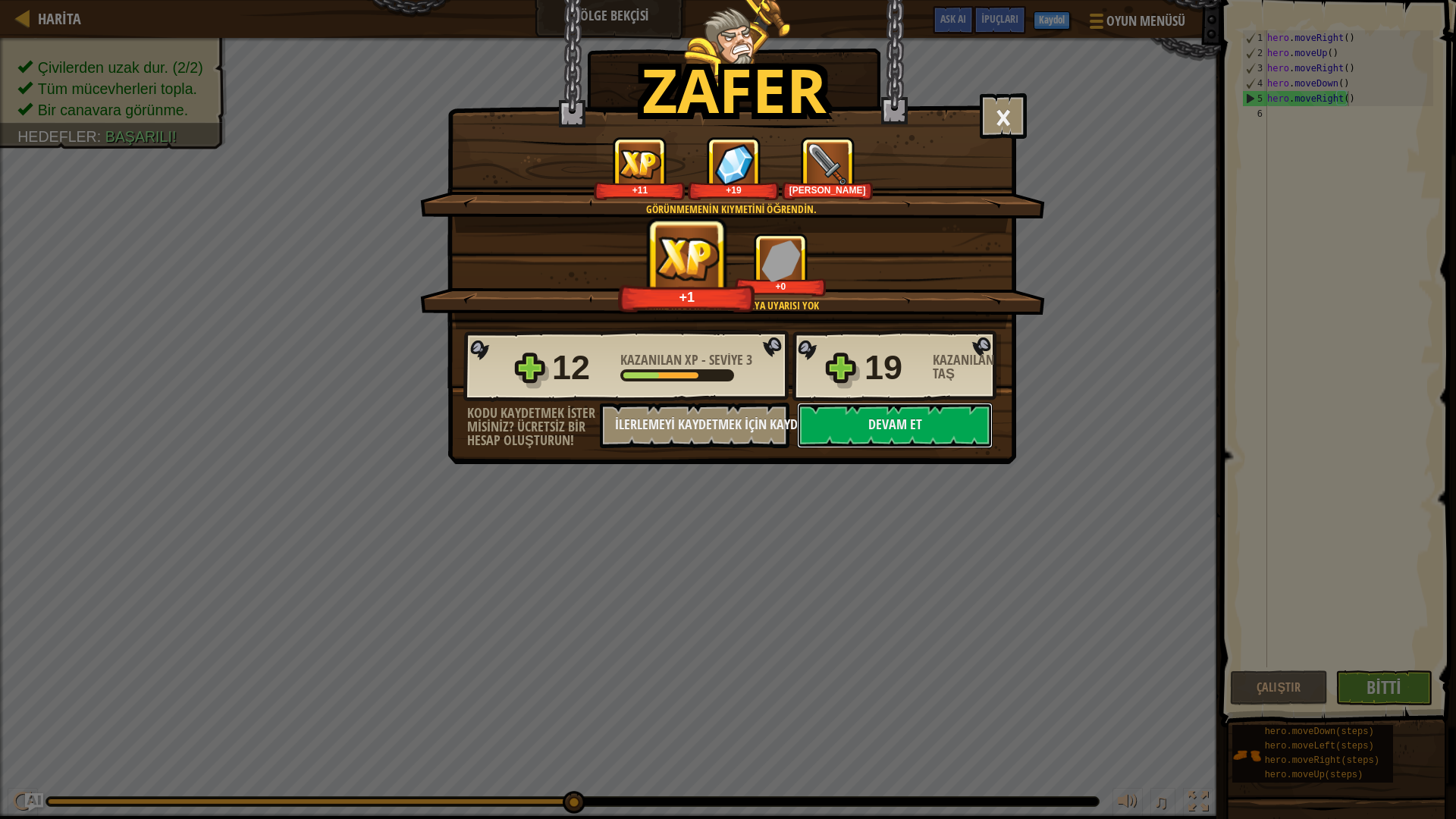
drag, startPoint x: 890, startPoint y: 432, endPoint x: 897, endPoint y: 448, distance: 17.5
click at [897, 448] on div "Zafer × Çok iyi başardın! Görünmeden çıkışa ulaştın. Devam et - Dövüşmeyi öğren…" at bounding box center [731, 232] width 568 height 464
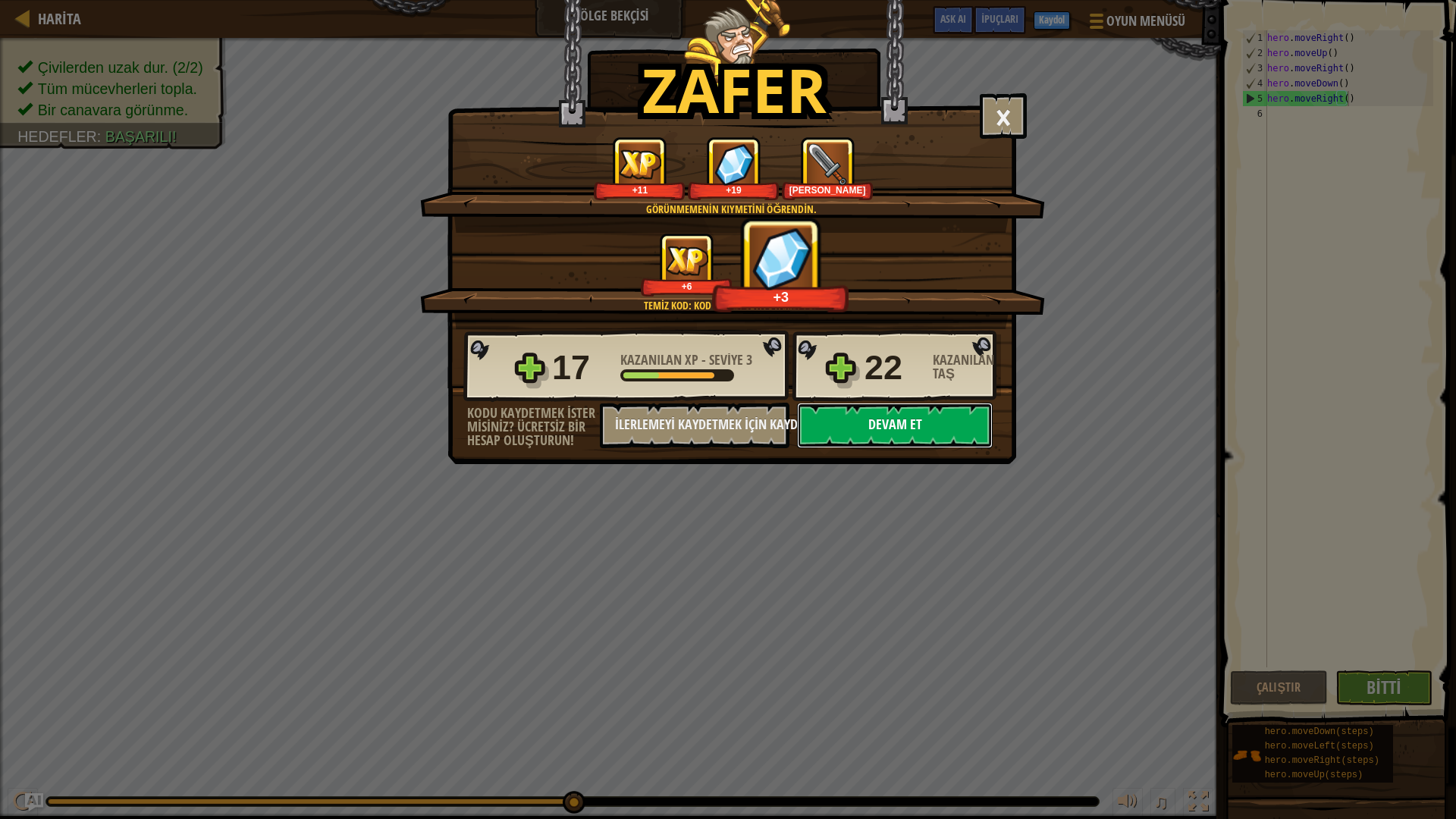
click at [896, 432] on button "Devam et" at bounding box center [894, 425] width 196 height 46
select select "tr"
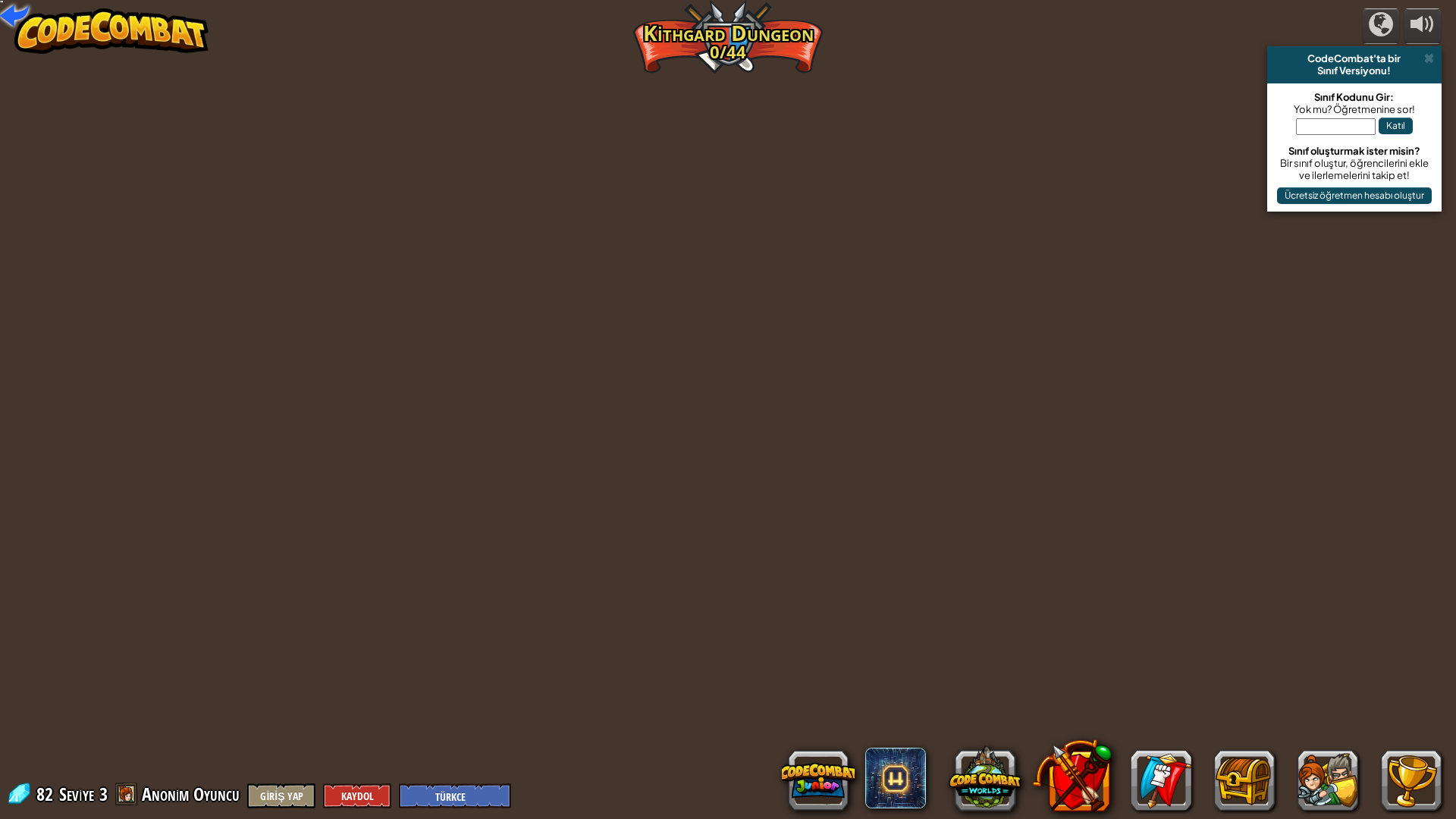
select select "tr"
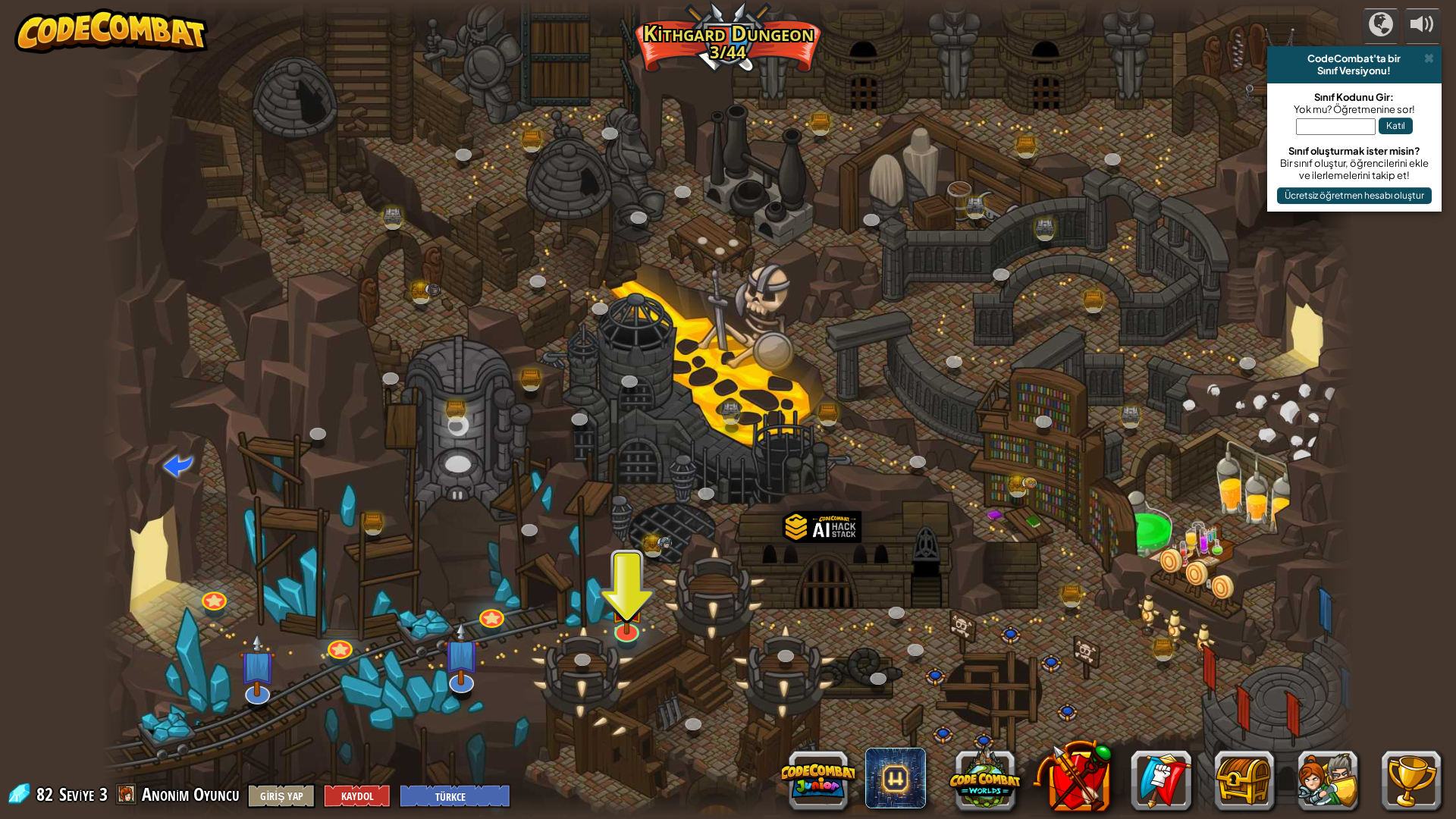
click at [627, 645] on div at bounding box center [627, 642] width 20 height 15
click at [630, 635] on link at bounding box center [624, 625] width 31 height 31
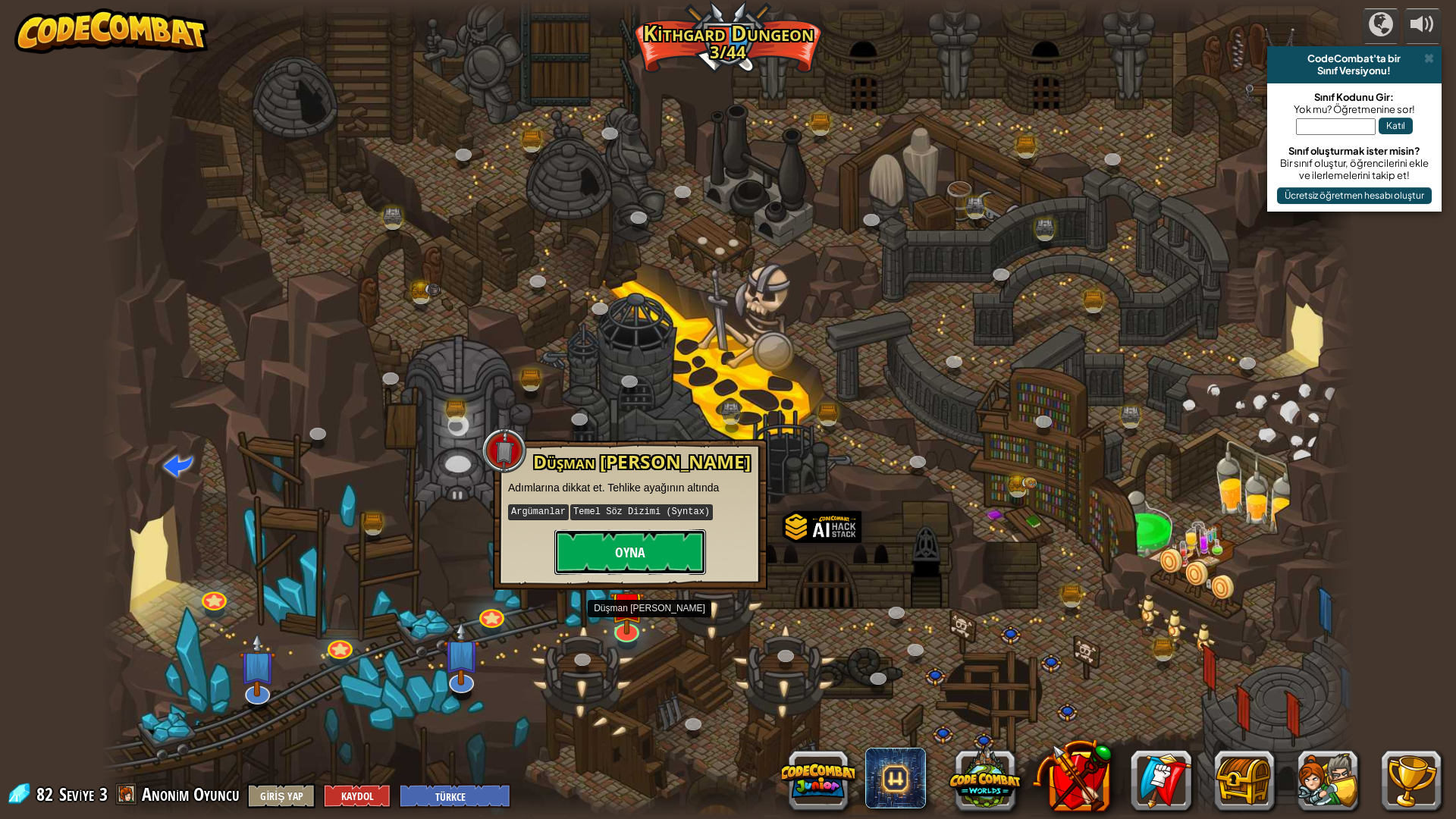
click at [678, 543] on button "Oyna" at bounding box center [630, 553] width 152 height 46
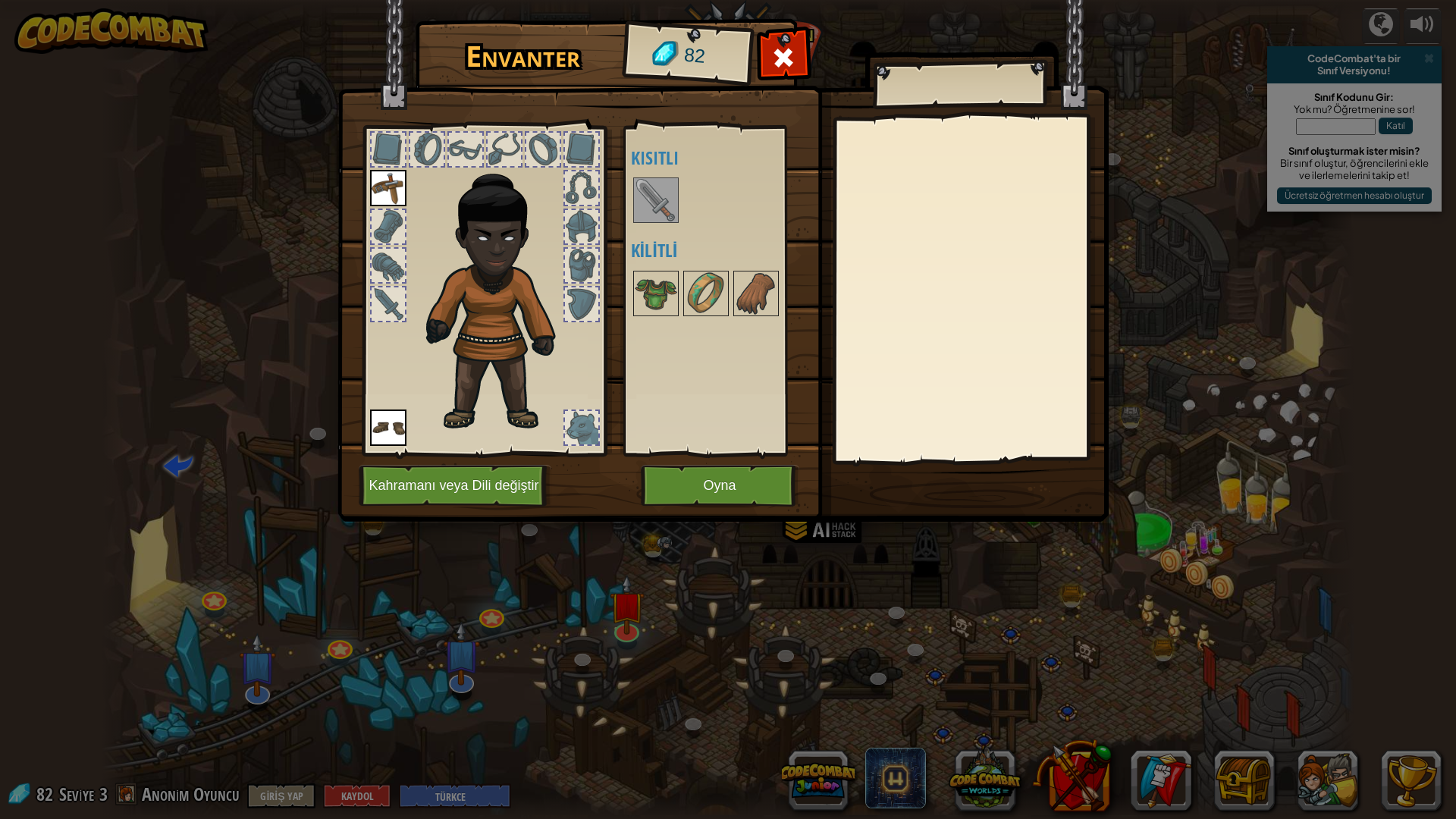
click at [649, 200] on img at bounding box center [656, 200] width 43 height 43
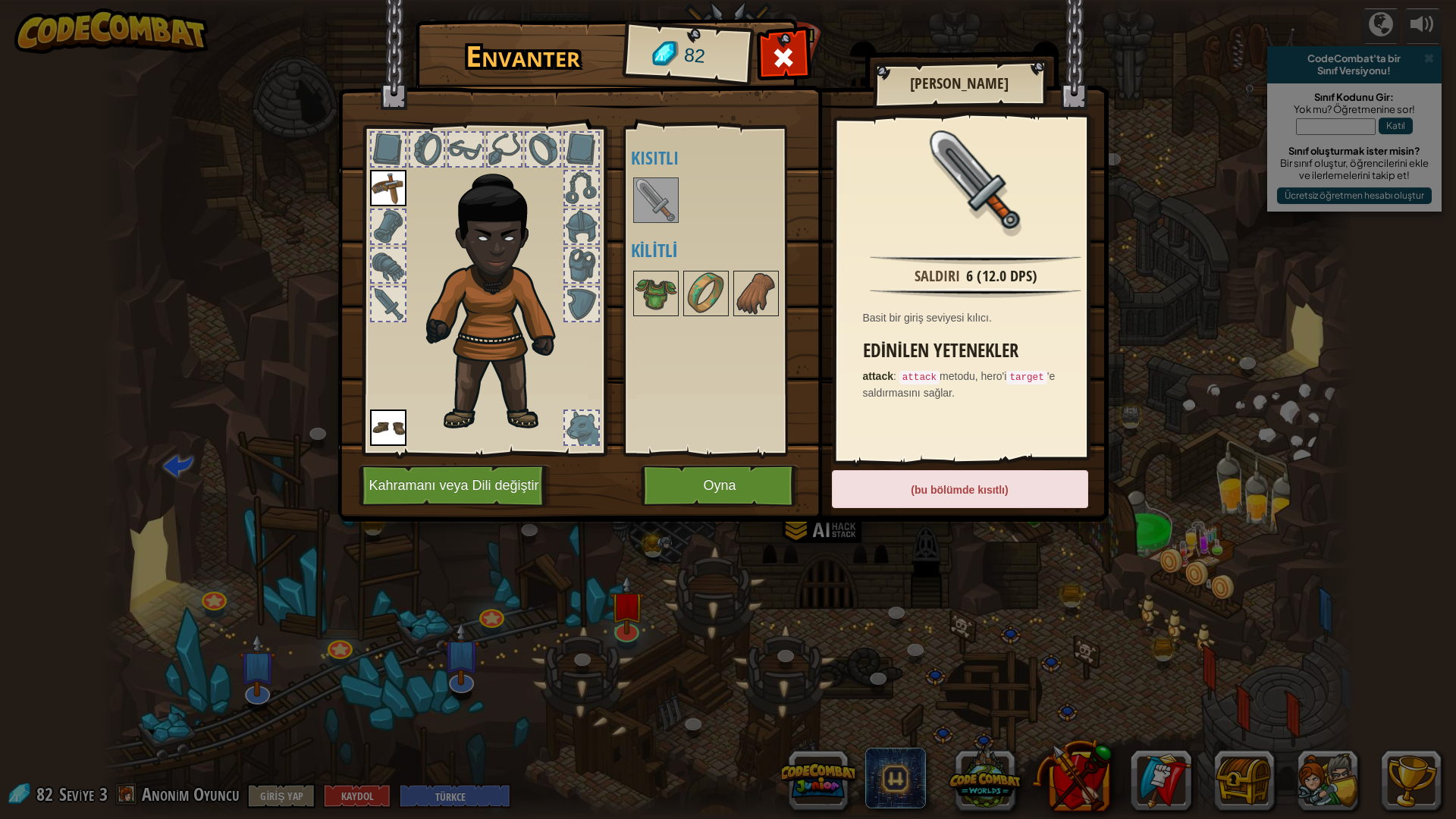
click at [647, 202] on img at bounding box center [656, 200] width 43 height 43
click at [744, 498] on button "Oyna" at bounding box center [721, 486] width 159 height 42
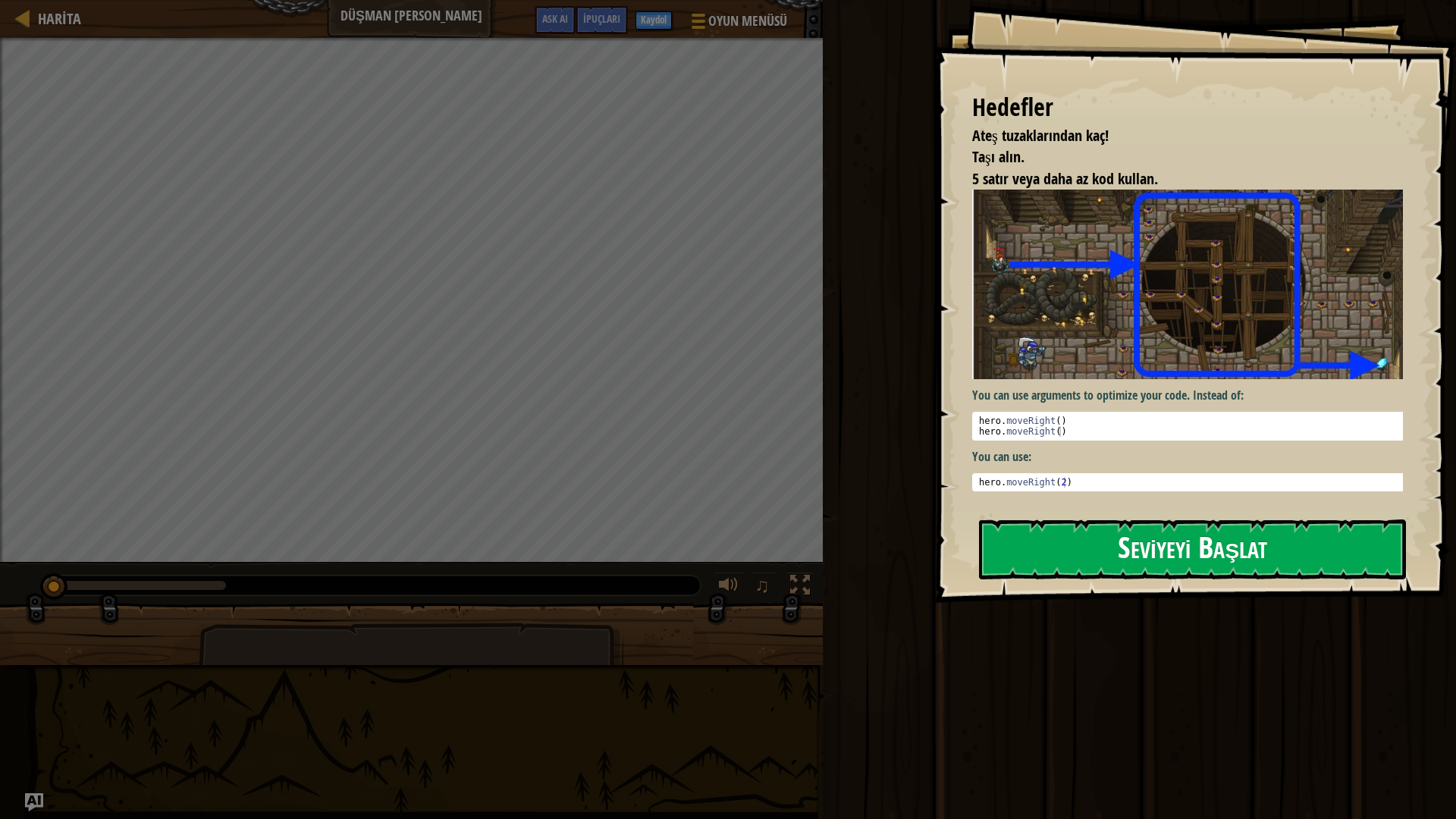
click at [1199, 543] on button "Seviyeyi Başlat" at bounding box center [1193, 550] width 427 height 60
